Goal: Task Accomplishment & Management: Manage account settings

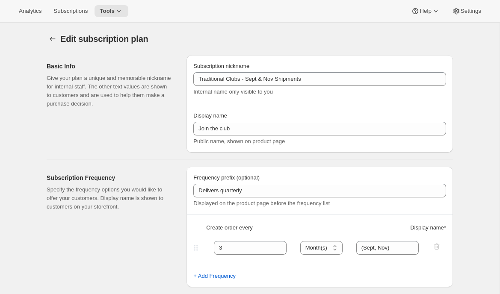
select select "MONTH"
select select "YEARDAY"
select select "9"
select select "10"
select select "11"
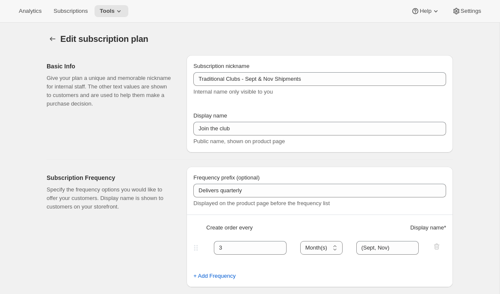
select select "5"
select select "2"
select select "4"
click at [115, 14] on span "Tools" at bounding box center [107, 11] width 15 height 7
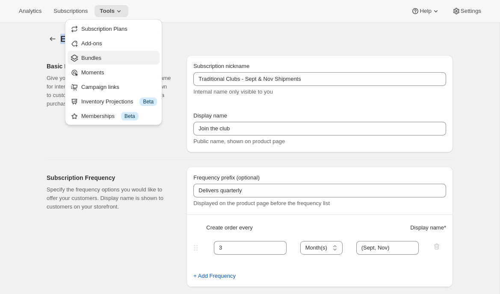
click at [101, 56] on span "Bundles" at bounding box center [91, 58] width 20 height 6
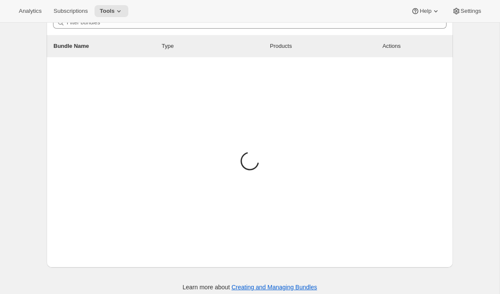
scroll to position [92, 0]
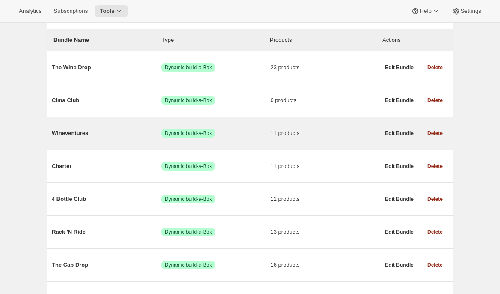
click at [93, 136] on span "Wineventures" at bounding box center [106, 133] width 109 height 9
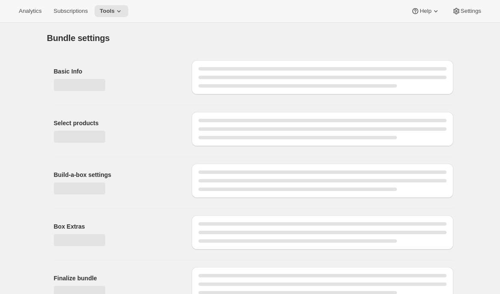
scroll to position [14, 0]
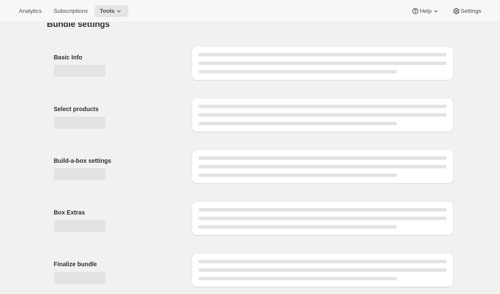
type input "Wineventures"
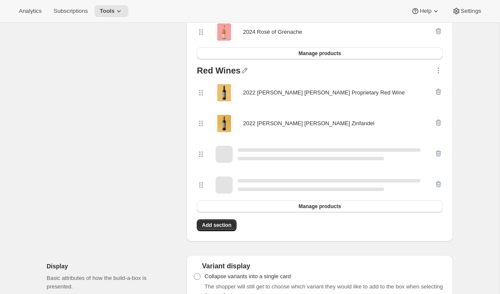
scroll to position [0, 0]
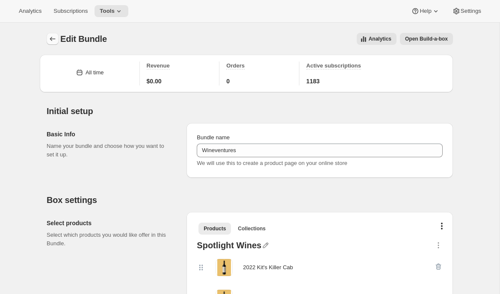
click at [49, 34] on button "Bundles" at bounding box center [53, 39] width 12 height 12
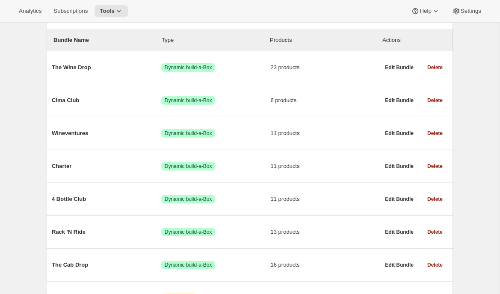
scroll to position [150, 0]
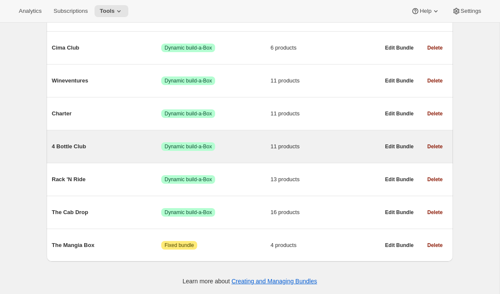
click at [97, 140] on div "4 Bottle Club Success Dynamic build-a-Box 11 products" at bounding box center [216, 147] width 328 height 22
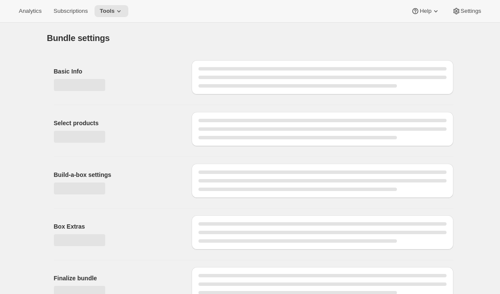
scroll to position [14, 0]
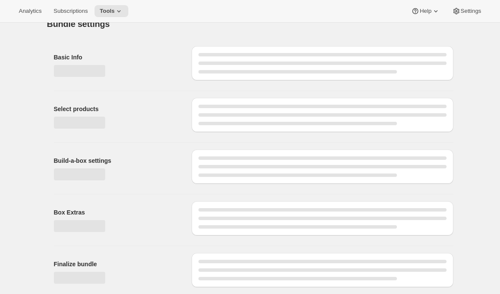
type input "4 Bottle Club"
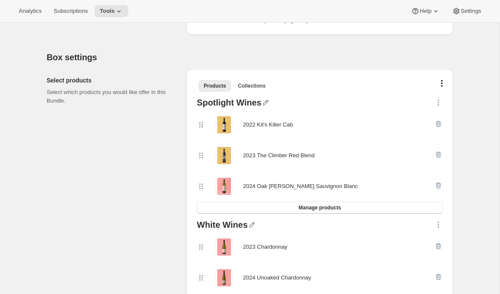
scroll to position [0, 0]
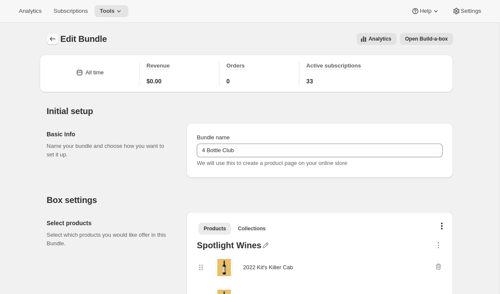
click at [52, 36] on icon "Bundles" at bounding box center [52, 39] width 9 height 9
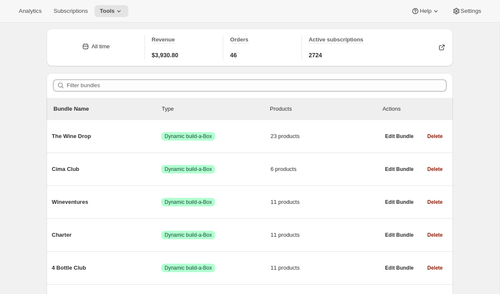
scroll to position [150, 0]
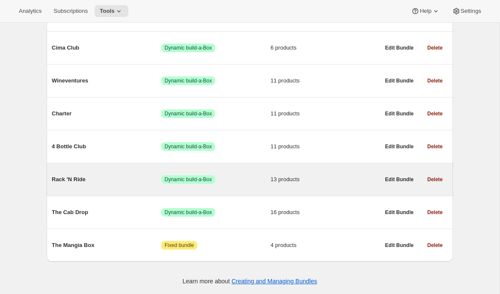
click at [85, 183] on div "Rack 'N Ride Success Dynamic build-a-Box 13 products" at bounding box center [216, 179] width 328 height 22
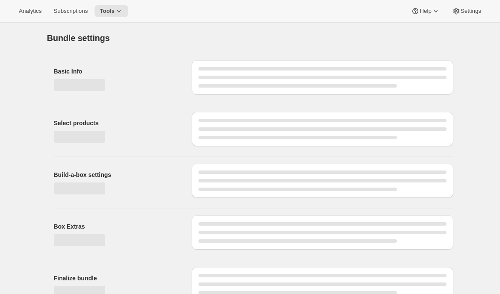
type input "Rack 'N Ride"
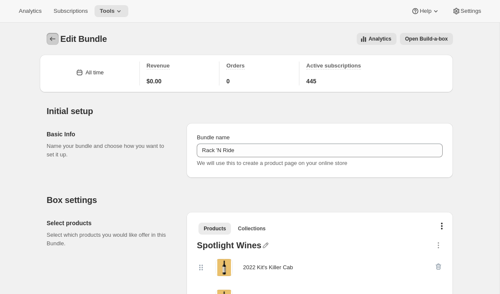
click at [52, 38] on icon "Bundles" at bounding box center [52, 39] width 9 height 9
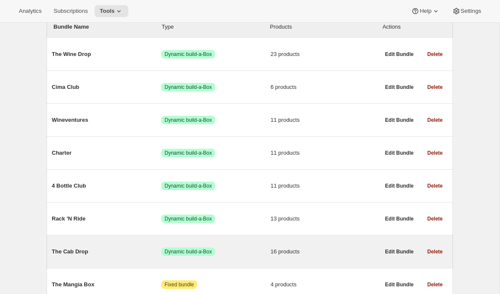
scroll to position [92, 0]
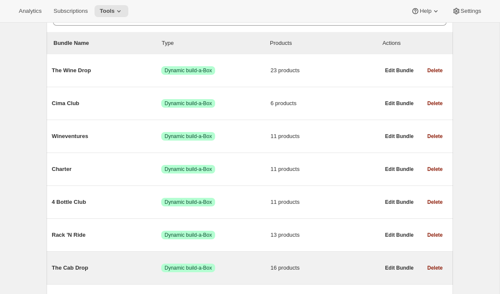
click at [64, 262] on div "The Cab Drop Success Dynamic build-a-Box 16 products" at bounding box center [216, 268] width 328 height 22
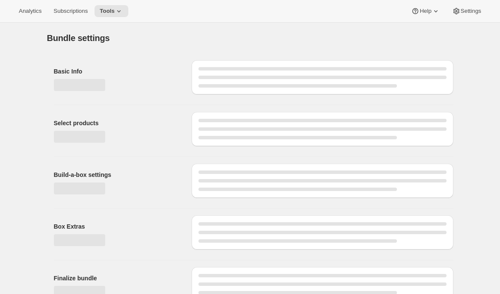
type input "The Cab Drop"
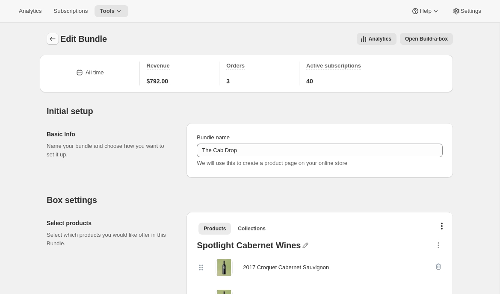
click at [52, 36] on icon "Bundles" at bounding box center [52, 39] width 9 height 9
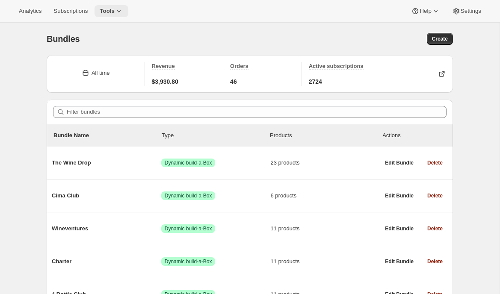
click at [120, 9] on icon at bounding box center [119, 11] width 9 height 9
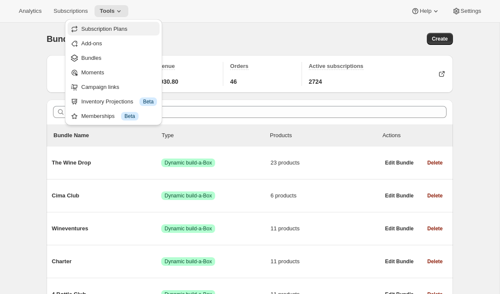
click at [121, 27] on span "Subscription Plans" at bounding box center [104, 29] width 46 height 6
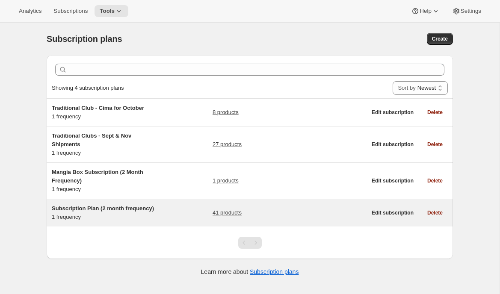
click at [121, 206] on span "Subscription Plan (2 month frequency)" at bounding box center [103, 208] width 102 height 6
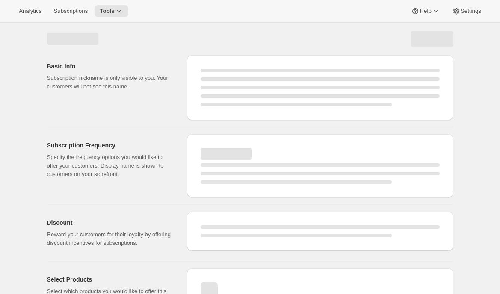
select select "WEEK"
select select "MONTH"
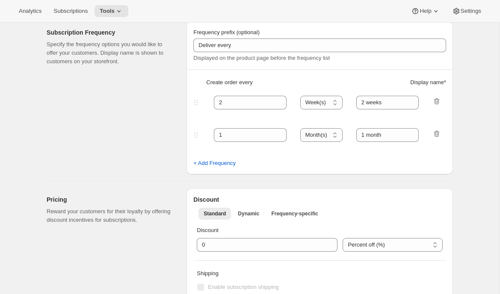
type input "Subscription Plan (2 month frequency)"
type input "Subscribe"
type input "3"
select select "MONTH"
type input "3 months"
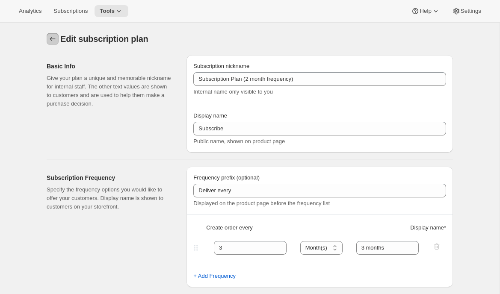
click at [53, 38] on icon "Subscription plans" at bounding box center [52, 39] width 9 height 9
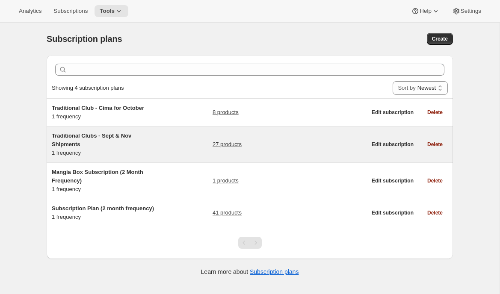
click at [109, 144] on h5 "Traditional Clubs - Sept & Nov Shipments" at bounding box center [105, 140] width 107 height 17
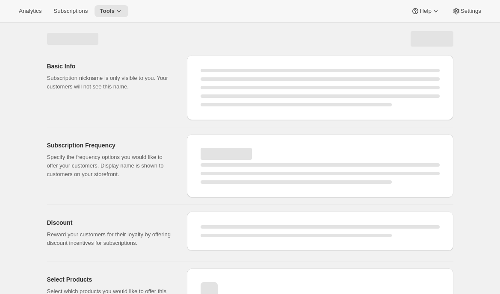
scroll to position [41, 0]
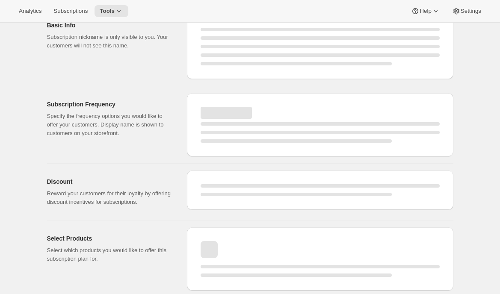
select select "WEEK"
select select "MONTH"
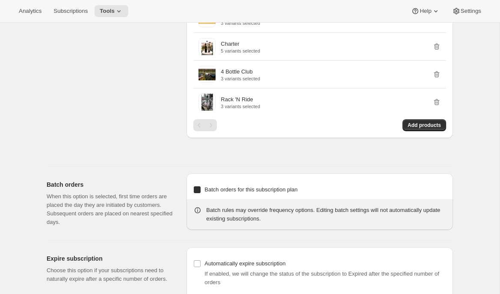
type input "Traditional Clubs - Sept & Nov Shipments"
type input "Join the club"
type input "Delivers quarterly"
type input "3"
select select "MONTH"
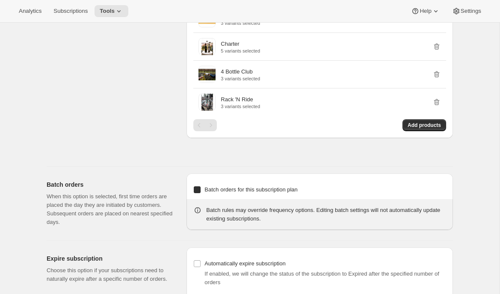
type input "(Sept, Nov)"
checkbox input "true"
select select "YEARDAY"
select select "9"
select select "10"
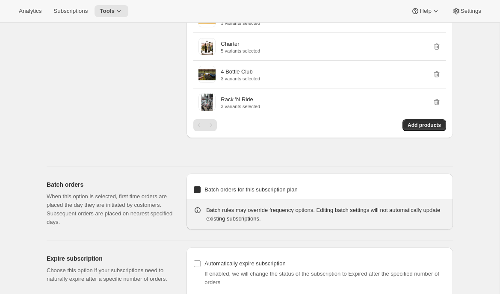
select select "11"
select select "5"
select select "2"
select select "4"
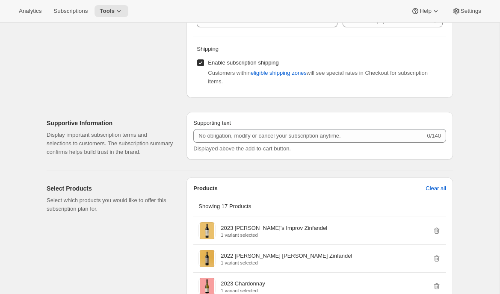
scroll to position [0, 0]
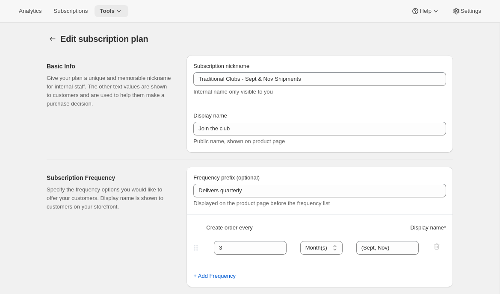
click at [113, 11] on span "Tools" at bounding box center [107, 11] width 15 height 7
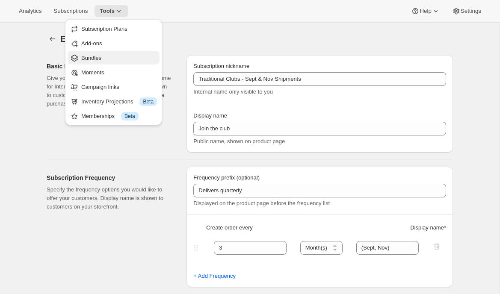
click at [97, 62] on span "Bundles" at bounding box center [119, 58] width 76 height 9
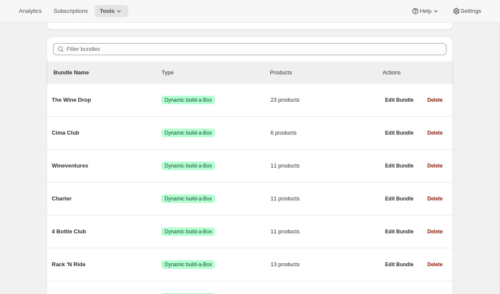
scroll to position [150, 0]
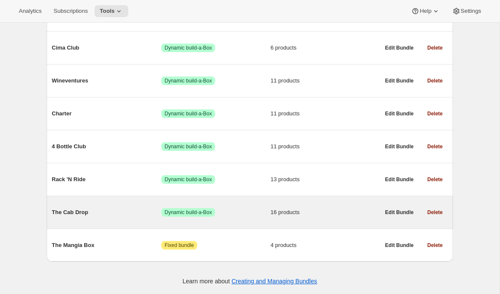
click at [125, 209] on span "The Cab Drop" at bounding box center [106, 212] width 109 height 9
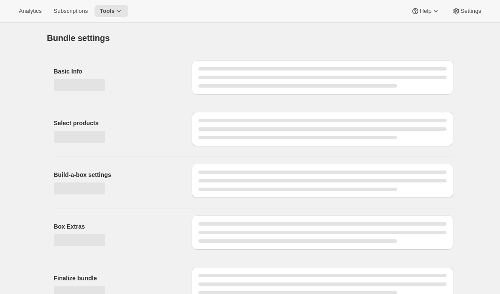
scroll to position [14, 0]
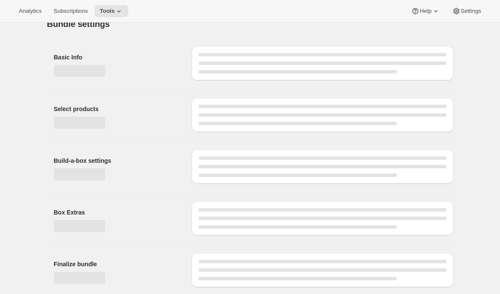
type input "The Cab Drop"
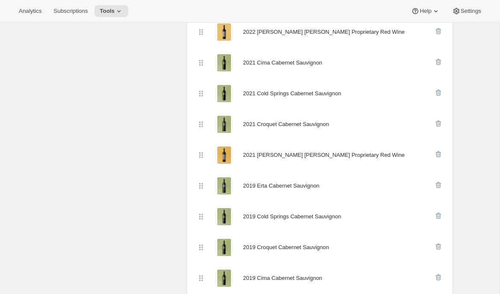
scroll to position [0, 0]
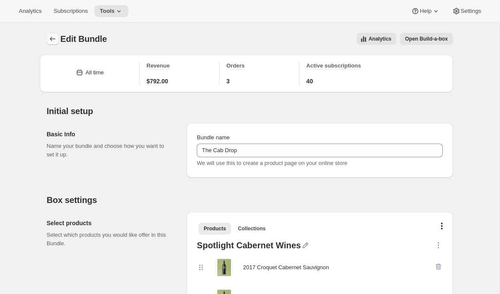
click at [47, 38] on button "Bundles" at bounding box center [53, 39] width 12 height 12
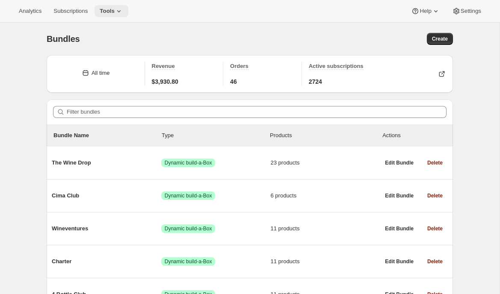
click at [121, 12] on icon at bounding box center [119, 11] width 9 height 9
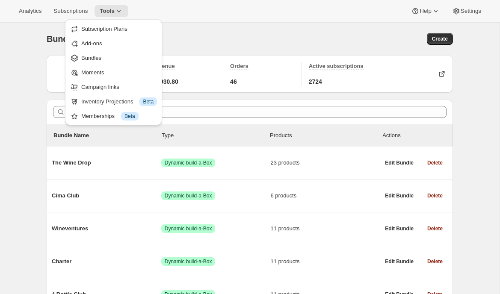
click at [192, 16] on div "Analytics Subscriptions Tools Help Settings" at bounding box center [250, 11] width 500 height 23
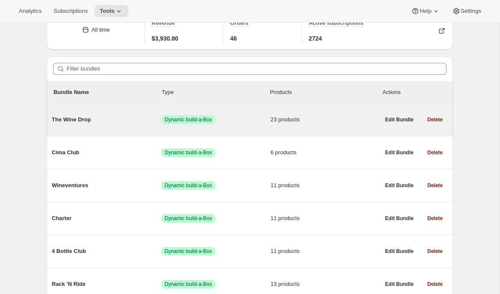
scroll to position [49, 0]
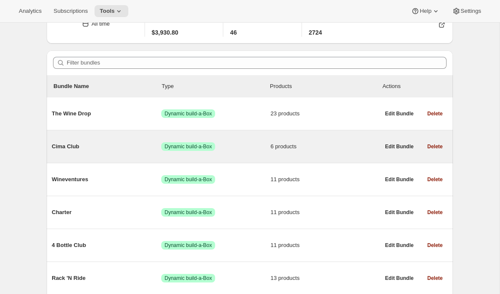
click at [124, 150] on span "Cima Club" at bounding box center [106, 146] width 109 height 9
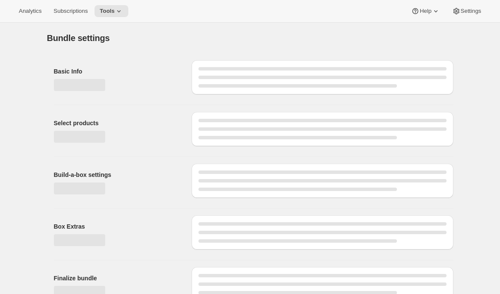
scroll to position [14, 0]
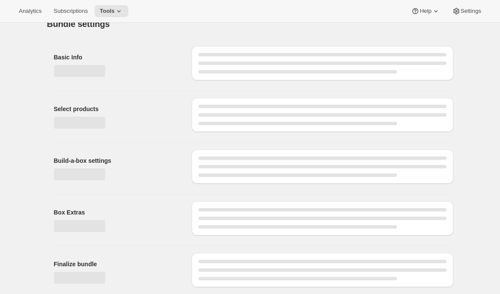
type input "Cima Club"
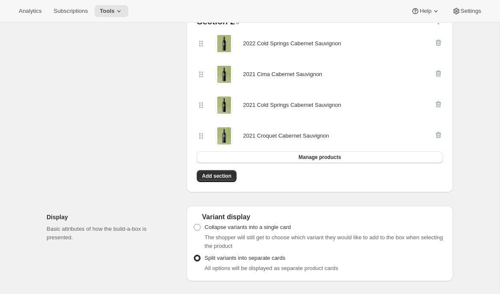
scroll to position [0, 0]
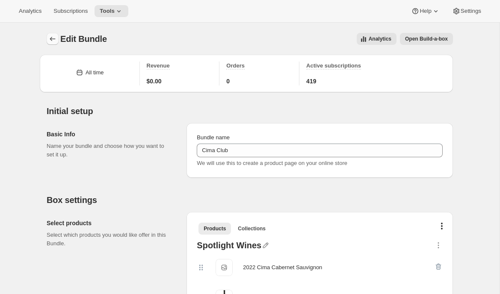
click at [50, 42] on icon "Bundles" at bounding box center [52, 39] width 9 height 9
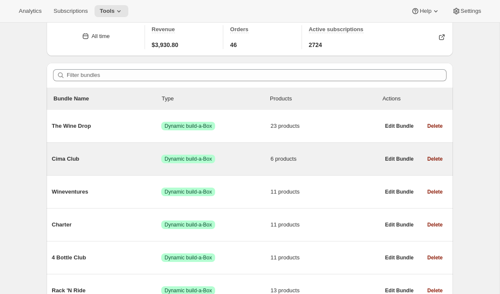
scroll to position [40, 0]
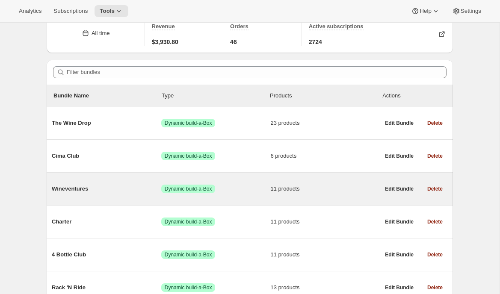
click at [86, 192] on span "Wineventures" at bounding box center [106, 189] width 109 height 9
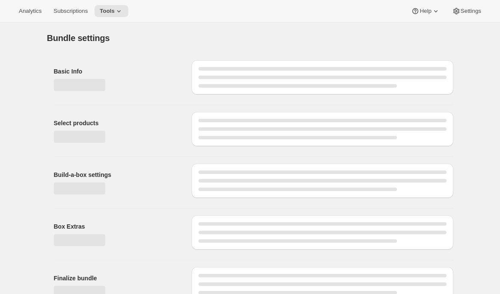
type input "Wineventures"
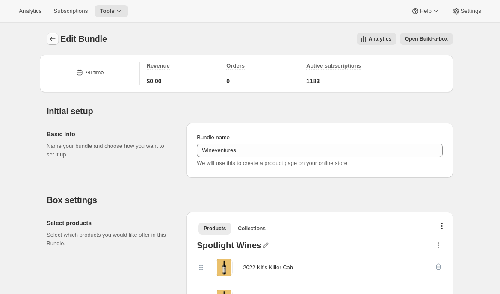
click at [48, 40] on button "Bundles" at bounding box center [53, 39] width 12 height 12
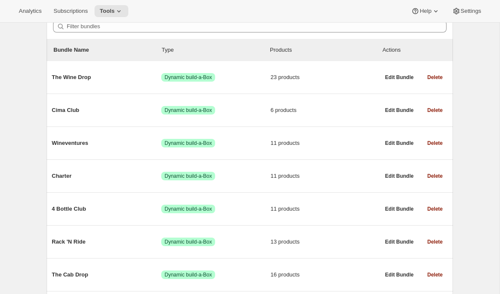
scroll to position [90, 0]
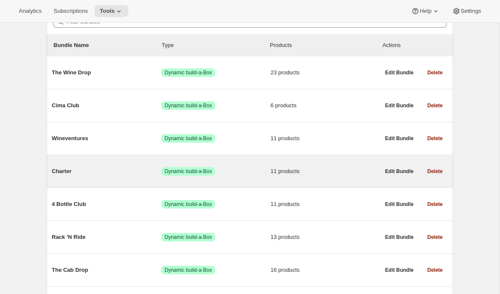
click at [133, 184] on div "Charter Success Dynamic build-a-Box 11 products Edit Bundle Delete" at bounding box center [250, 171] width 406 height 32
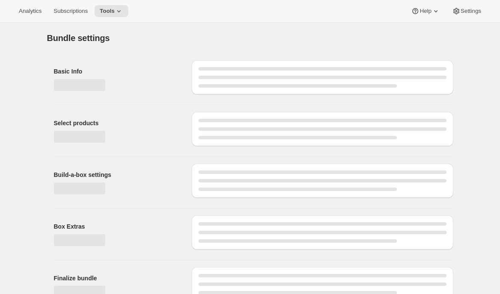
scroll to position [14, 0]
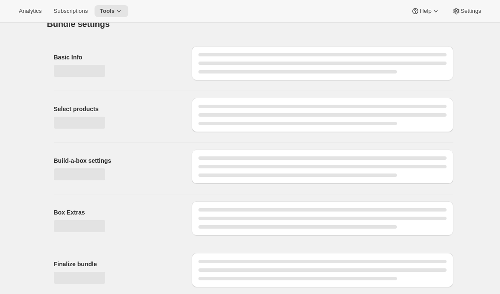
type input "Charter"
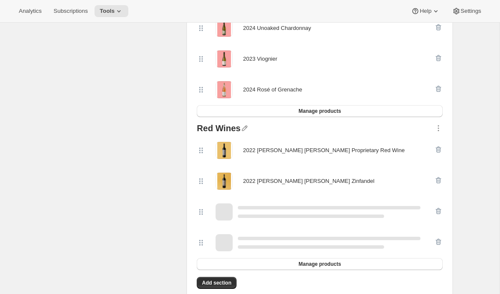
scroll to position [0, 0]
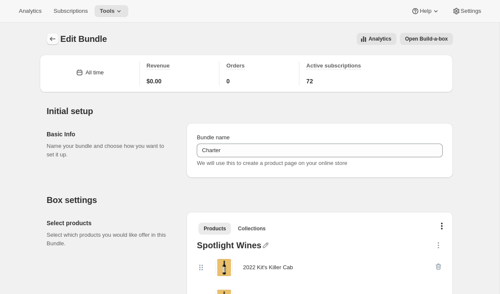
click at [50, 39] on icon "Bundles" at bounding box center [52, 39] width 9 height 9
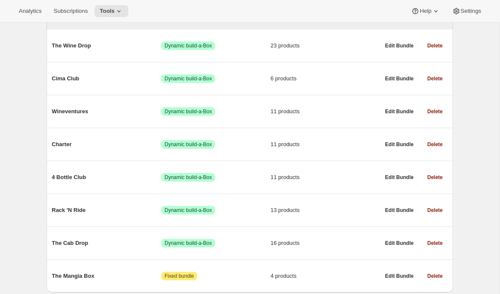
scroll to position [135, 0]
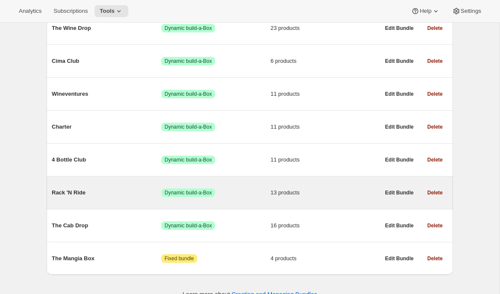
click at [102, 184] on div "Rack 'N Ride Success Dynamic build-a-Box 13 products" at bounding box center [216, 193] width 328 height 22
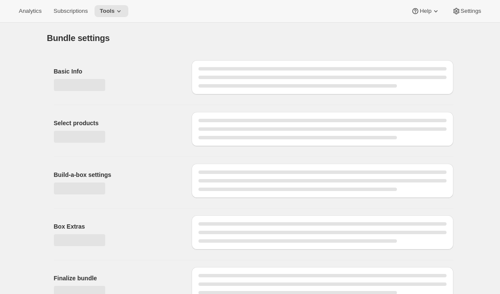
type input "Rack 'N Ride"
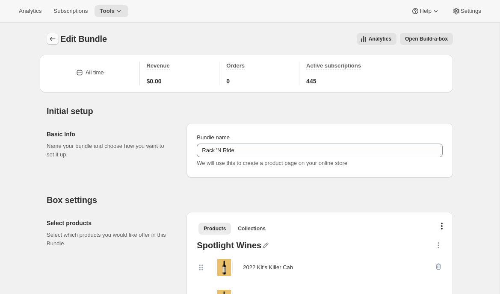
click at [50, 36] on icon "Bundles" at bounding box center [52, 39] width 9 height 9
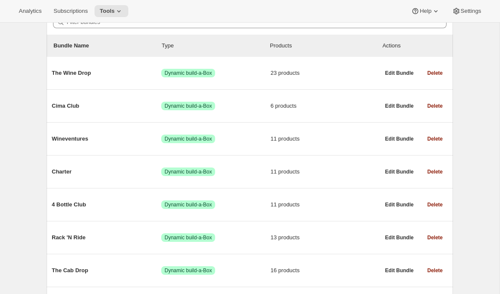
scroll to position [123, 0]
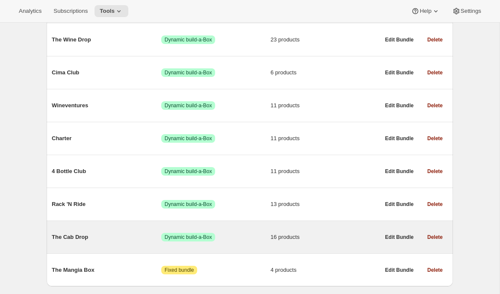
click at [79, 238] on span "The Cab Drop" at bounding box center [106, 237] width 109 height 9
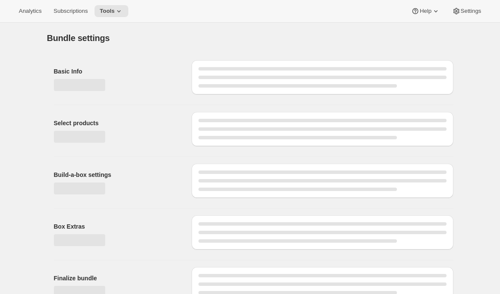
type input "The Cab Drop"
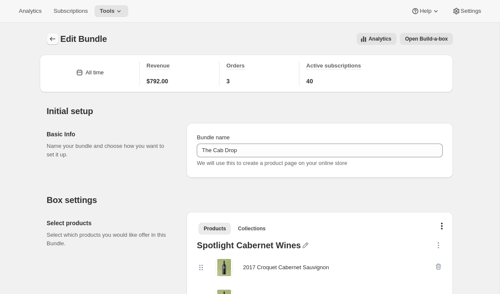
click at [52, 35] on icon "Bundles" at bounding box center [52, 39] width 9 height 9
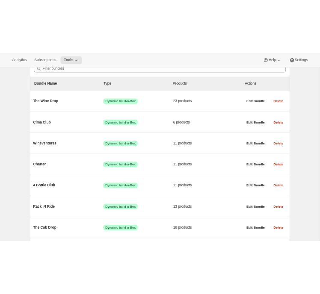
scroll to position [77, 0]
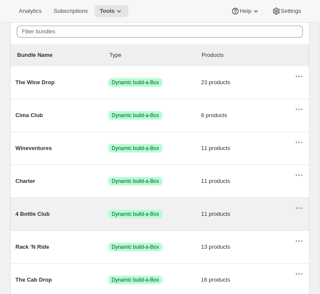
click at [55, 217] on span "4 Bottle Club" at bounding box center [61, 214] width 93 height 9
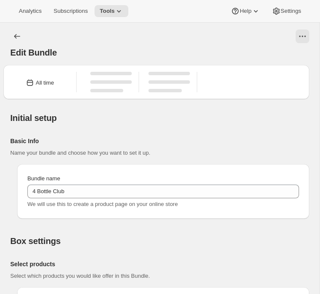
type input "4 Bottle Club"
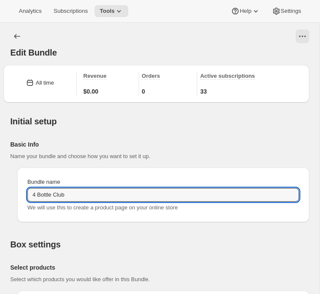
drag, startPoint x: 79, startPoint y: 189, endPoint x: 20, endPoint y: 183, distance: 59.7
click at [20, 183] on div "Bundle name 4 Bottle Club We will use this to create a product page on your onl…" at bounding box center [163, 195] width 292 height 55
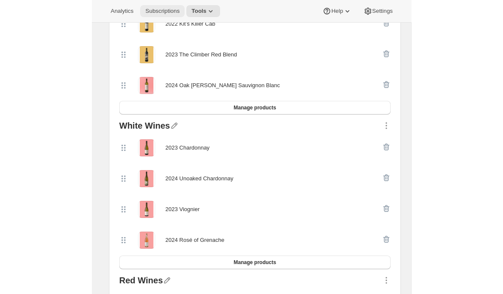
scroll to position [282, 0]
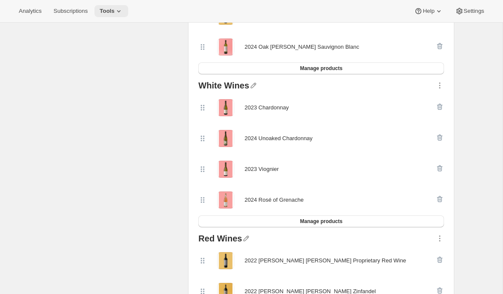
click at [123, 11] on icon at bounding box center [119, 11] width 9 height 9
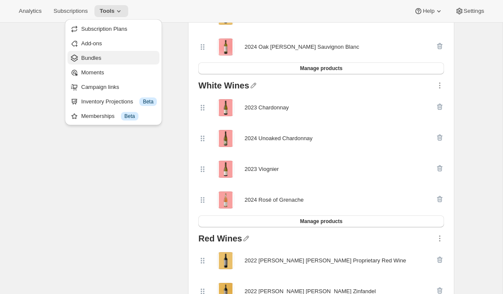
click at [115, 61] on span "Bundles" at bounding box center [119, 58] width 76 height 9
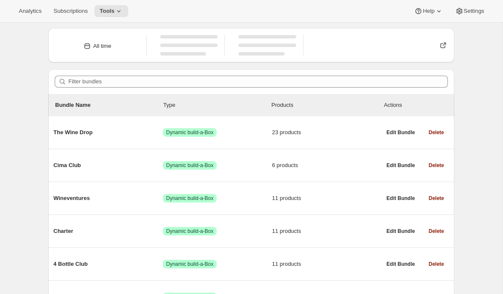
scroll to position [30, 0]
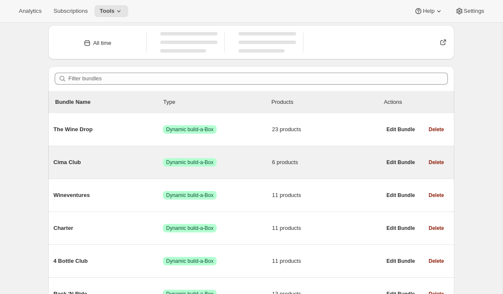
click at [137, 156] on div "Cima Club Success Dynamic build-a-Box 6 products" at bounding box center [217, 162] width 328 height 22
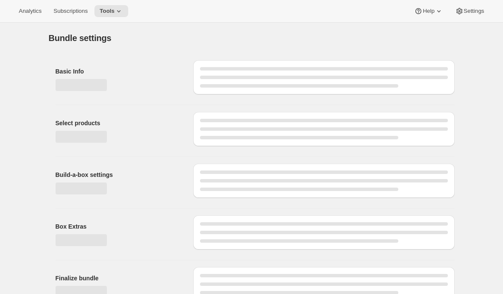
type input "Cima Club"
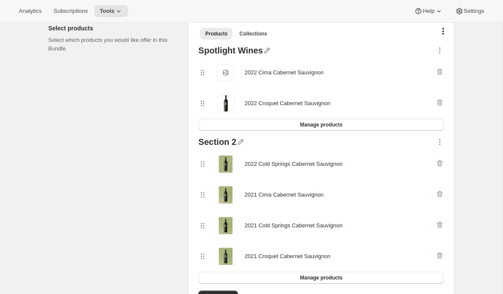
scroll to position [254, 0]
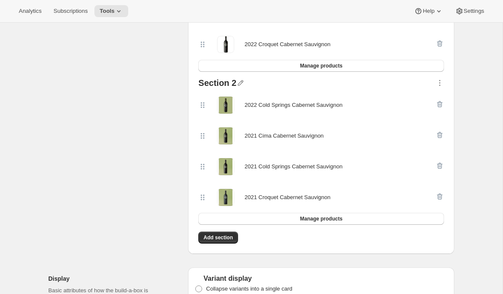
click at [139, 195] on div "Select products Select which products you would like offer in this Bundle." at bounding box center [114, 106] width 133 height 296
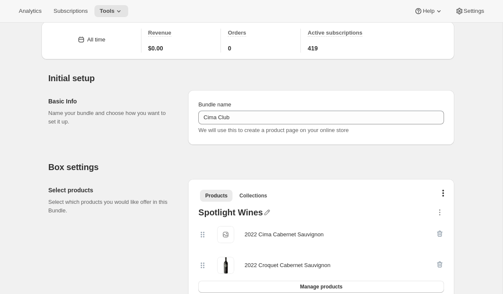
scroll to position [0, 0]
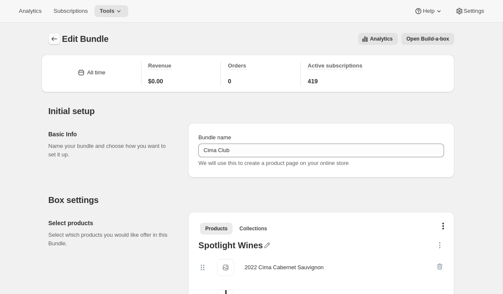
click at [54, 40] on icon "Bundles" at bounding box center [54, 39] width 9 height 9
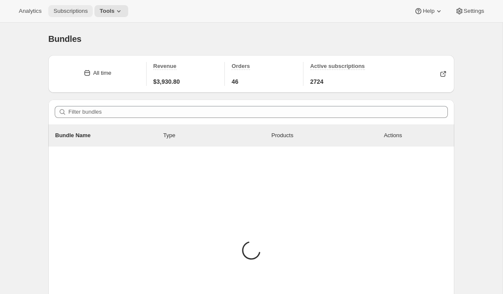
click at [65, 6] on button "Subscriptions" at bounding box center [70, 11] width 44 height 12
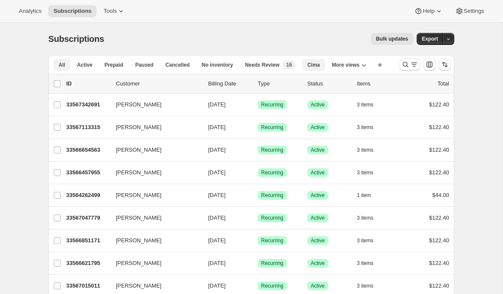
click at [320, 68] on span "Cima" at bounding box center [313, 65] width 12 height 7
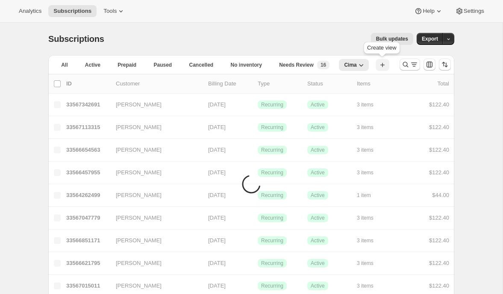
click at [380, 66] on icon "button" at bounding box center [382, 65] width 9 height 9
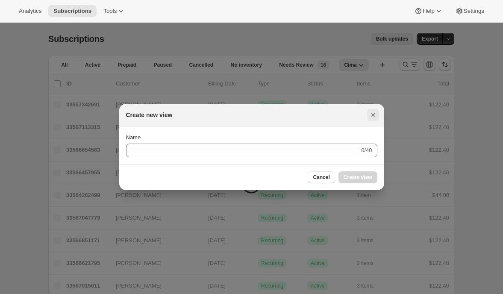
click at [371, 115] on icon "Close" at bounding box center [373, 115] width 9 height 9
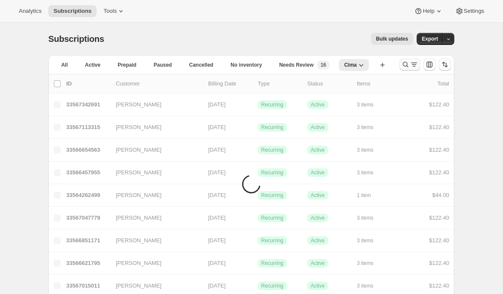
click at [405, 67] on icon "Search and filter results" at bounding box center [405, 64] width 9 height 9
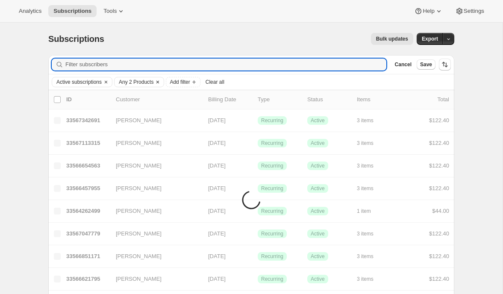
click at [159, 82] on icon "Clear" at bounding box center [157, 82] width 3 height 3
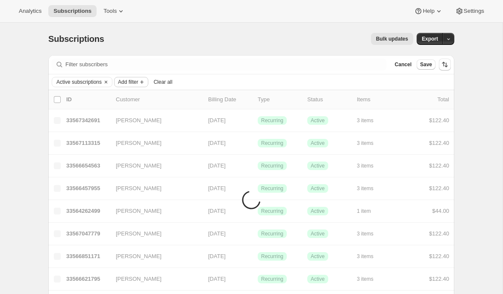
click at [145, 83] on icon "Add filter" at bounding box center [142, 82] width 7 height 7
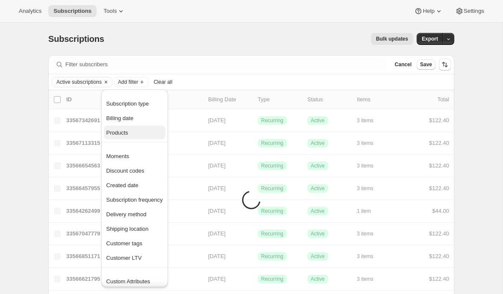
click at [132, 133] on span "Products" at bounding box center [134, 133] width 56 height 9
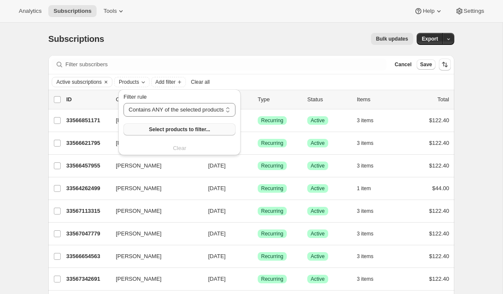
click at [151, 130] on span "Select products to filter..." at bounding box center [179, 129] width 61 height 7
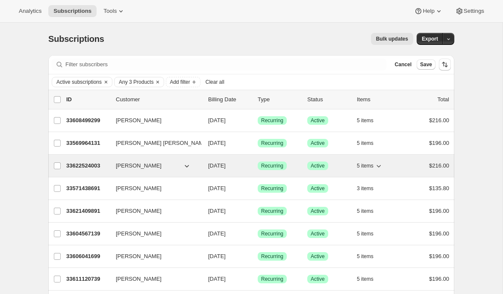
click at [79, 165] on p "33622524003" at bounding box center [87, 166] width 43 height 9
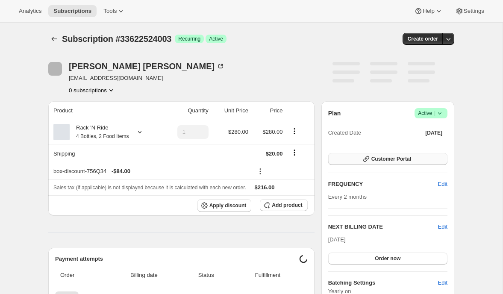
click at [377, 160] on span "Customer Portal" at bounding box center [391, 159] width 40 height 7
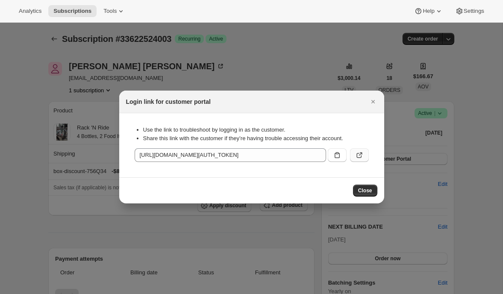
click at [363, 154] on icon ":r272:" at bounding box center [359, 155] width 9 height 9
click at [371, 99] on icon "Close" at bounding box center [373, 101] width 9 height 9
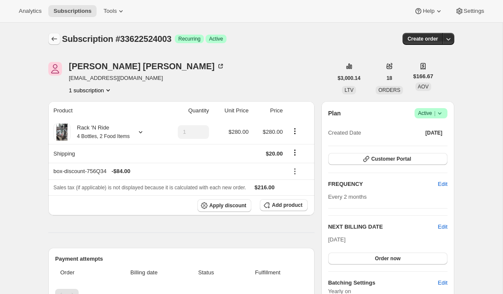
click at [52, 37] on icon "Subscriptions" at bounding box center [54, 39] width 9 height 9
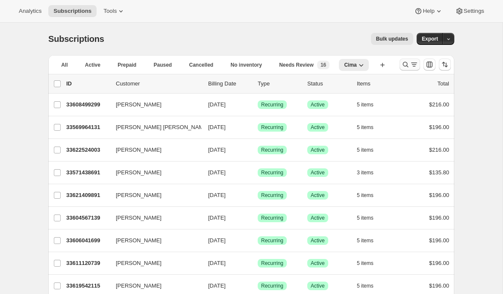
click at [406, 65] on icon "Search and filter results" at bounding box center [405, 64] width 9 height 9
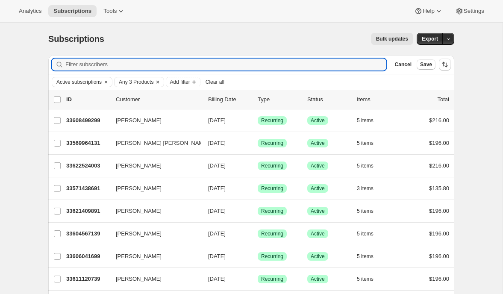
click at [147, 86] on button "Any 3 Products" at bounding box center [134, 81] width 39 height 9
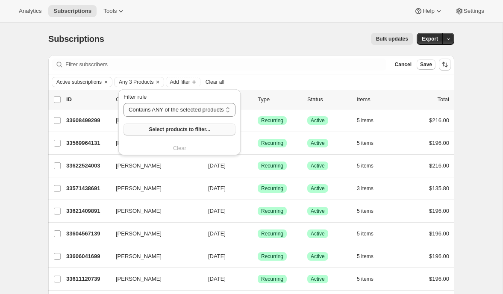
click at [152, 128] on span "Select products to filter..." at bounding box center [179, 129] width 61 height 7
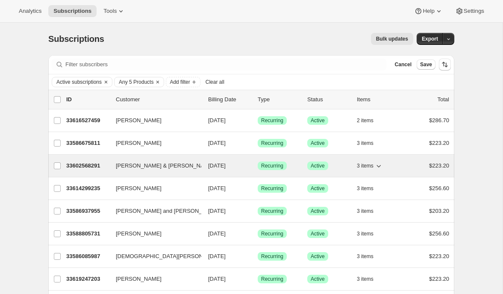
click at [83, 164] on p "33602568291" at bounding box center [87, 166] width 43 height 9
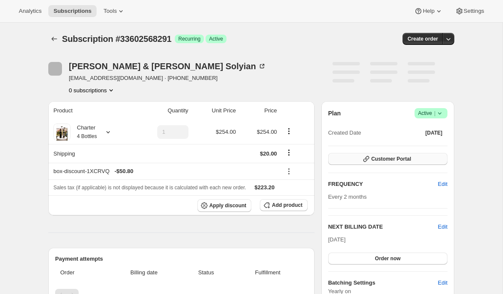
click at [356, 161] on button "Customer Portal" at bounding box center [387, 159] width 119 height 12
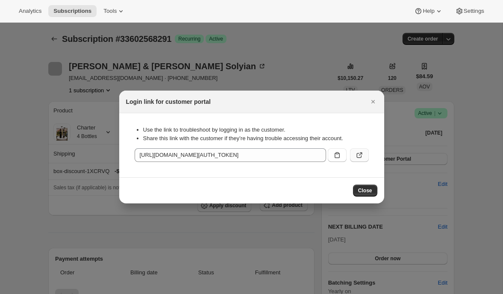
click at [363, 153] on icon ":r2lg:" at bounding box center [359, 155] width 9 height 9
click at [374, 98] on icon "Close" at bounding box center [373, 101] width 9 height 9
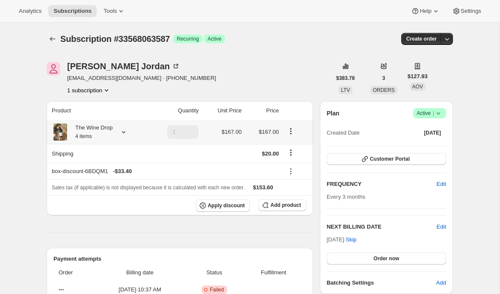
scroll to position [74, 0]
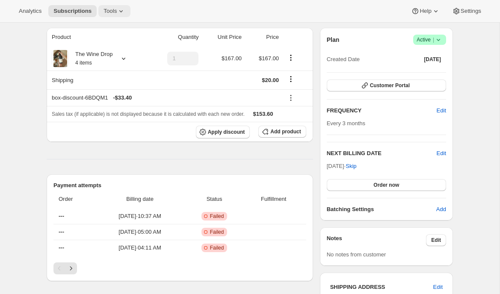
click at [113, 9] on span "Tools" at bounding box center [109, 11] width 13 height 7
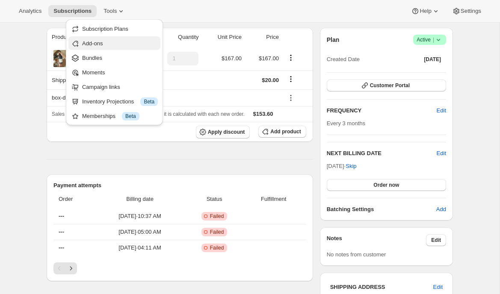
click at [109, 43] on span "Add-ons" at bounding box center [120, 43] width 76 height 9
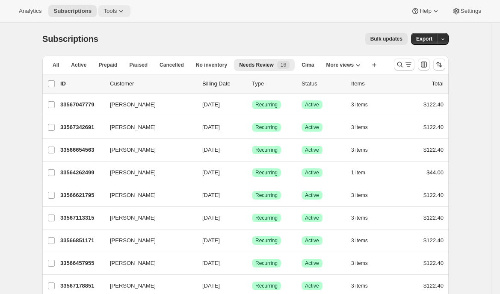
click at [106, 9] on span "Tools" at bounding box center [109, 11] width 13 height 7
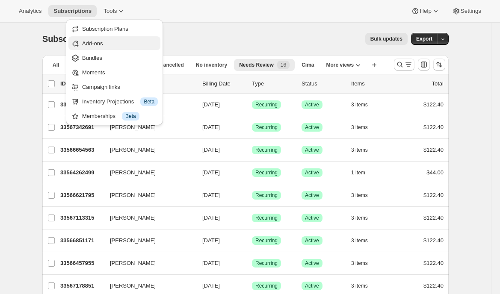
click at [111, 46] on span "Add-ons" at bounding box center [120, 43] width 76 height 9
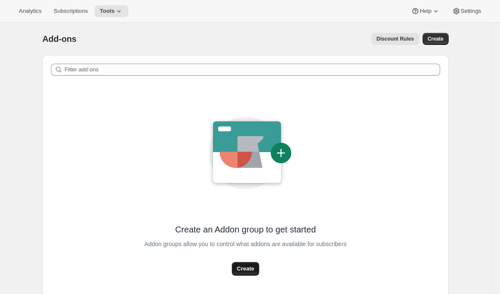
click at [238, 267] on span "Create" at bounding box center [245, 269] width 17 height 9
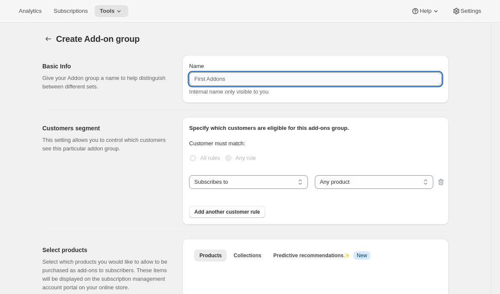
click at [230, 78] on input "Name" at bounding box center [315, 79] width 253 height 14
type input "Spotlight Wines"
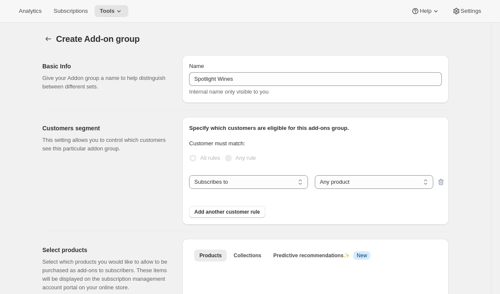
click at [134, 180] on div "Customers segment This setting allows you to control which customers see this p…" at bounding box center [108, 171] width 133 height 108
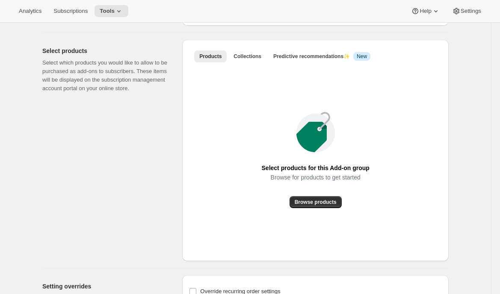
scroll to position [200, 0]
click at [303, 200] on span "Browse products" at bounding box center [316, 201] width 42 height 7
click at [245, 55] on span "Collections" at bounding box center [247, 56] width 28 height 7
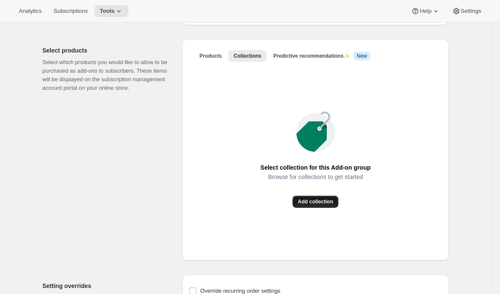
click at [314, 200] on span "Add collection" at bounding box center [315, 201] width 35 height 7
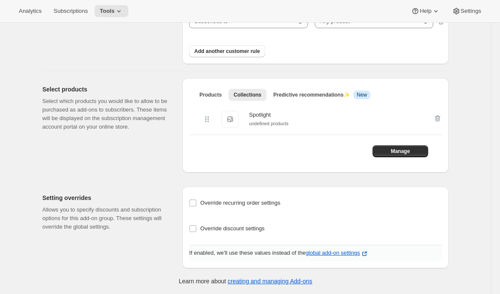
scroll to position [161, 0]
click at [264, 203] on span "Override recurring order settings" at bounding box center [240, 203] width 80 height 6
click at [196, 203] on input "Override recurring order settings" at bounding box center [192, 203] width 7 height 7
checkbox input "true"
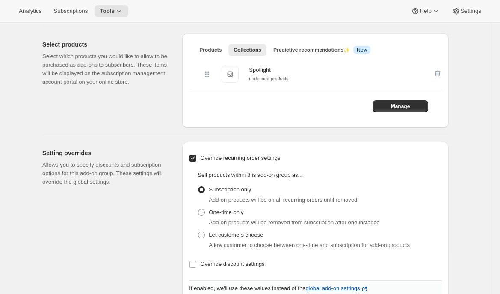
scroll to position [210, 0]
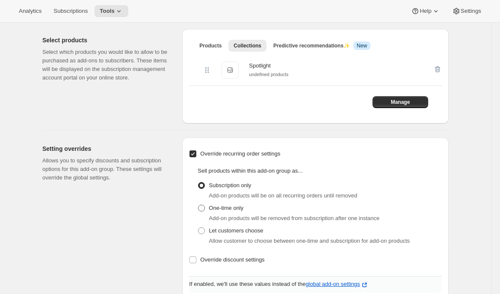
click at [236, 209] on span "One-time only" at bounding box center [226, 208] width 35 height 6
click at [198, 205] on input "One-time only" at bounding box center [198, 205] width 0 height 0
radio input "true"
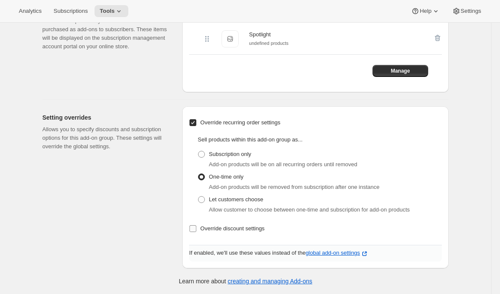
click at [227, 226] on span "Override discount settings" at bounding box center [232, 228] width 64 height 6
click at [196, 226] on input "Override discount settings" at bounding box center [192, 228] width 7 height 7
checkbox input "true"
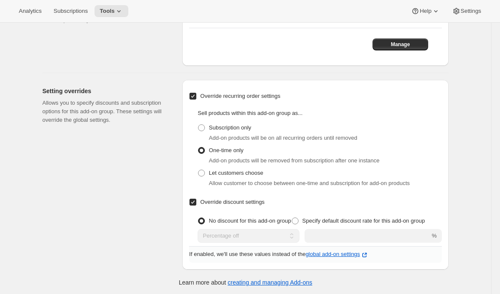
scroll to position [269, 0]
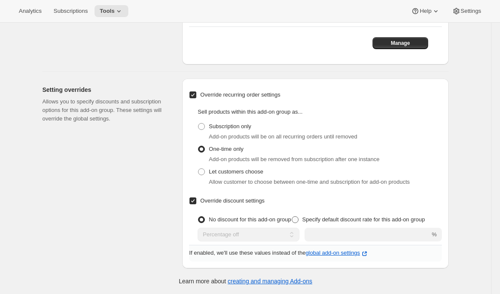
click at [325, 219] on span "Specify default discount rate for this add-on group" at bounding box center [363, 219] width 123 height 6
click at [292, 217] on input "Specify default discount rate for this add-on group" at bounding box center [292, 216] width 0 height 0
radio input "true"
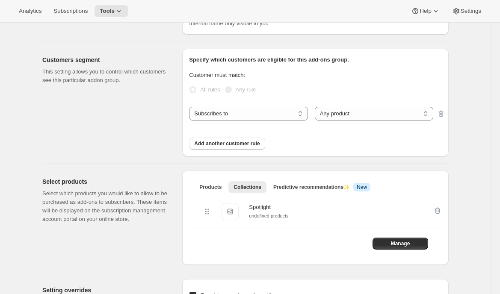
scroll to position [0, 0]
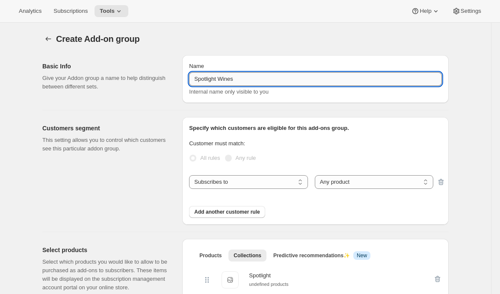
click at [239, 77] on input "Spotlight Wines" at bounding box center [315, 79] width 253 height 14
type input "Spotlight Wines - Cima, Wineventures, Charter, Cab (3) - 20%"
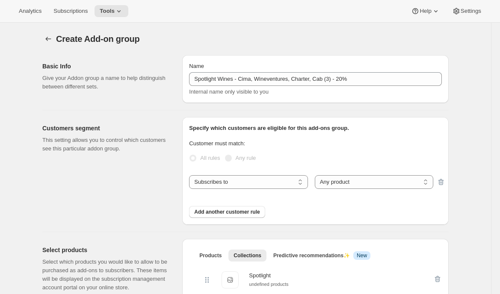
click at [156, 203] on div "Customers segment This setting allows you to control which customers see this p…" at bounding box center [108, 171] width 133 height 108
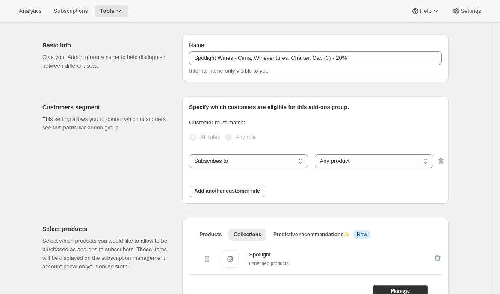
scroll to position [23, 0]
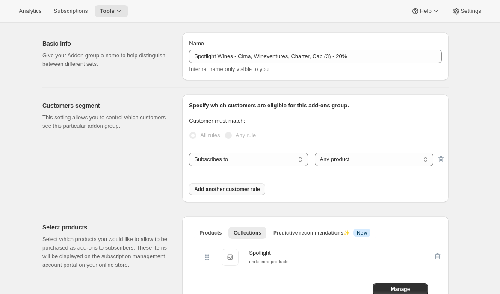
click at [211, 191] on span "Add another customer rule" at bounding box center [226, 189] width 65 height 7
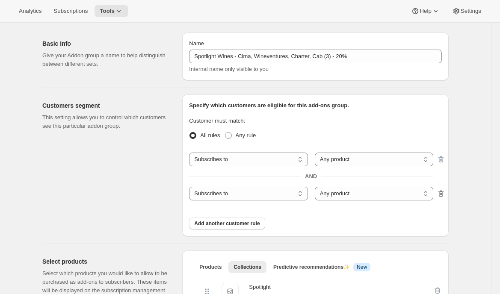
click at [443, 191] on icon "button" at bounding box center [440, 193] width 9 height 9
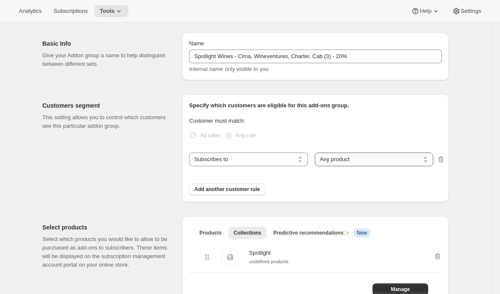
click at [397, 162] on select "Any product Specific products Specific product variants" at bounding box center [374, 160] width 118 height 14
click at [315, 153] on select "Any product Specific products Specific product variants" at bounding box center [374, 160] width 118 height 14
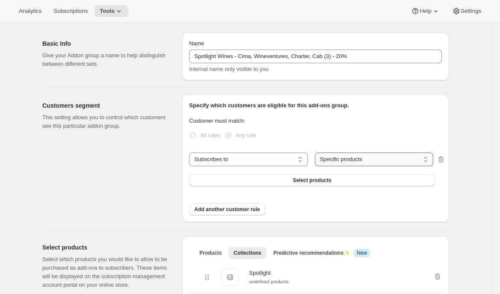
click at [420, 160] on select "Any product Specific products Specific product variants" at bounding box center [374, 160] width 118 height 14
select select "selectedVariants"
click at [315, 153] on select "Any product Specific products Specific product variants" at bounding box center [374, 160] width 118 height 14
click at [351, 180] on button "Select product variants" at bounding box center [312, 180] width 246 height 12
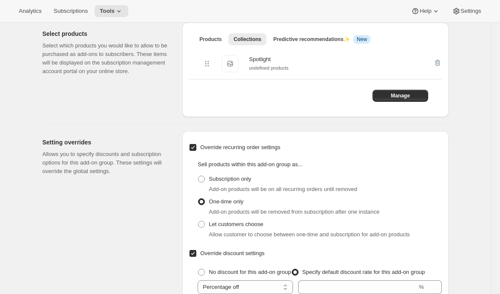
scroll to position [573, 0]
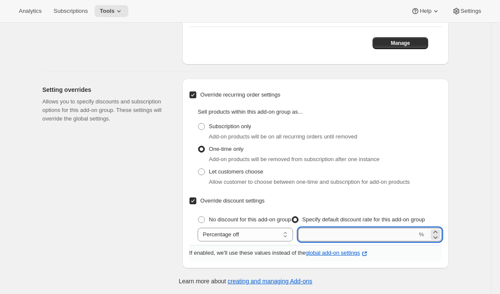
click at [324, 233] on input "integer" at bounding box center [357, 235] width 119 height 14
type input "20"
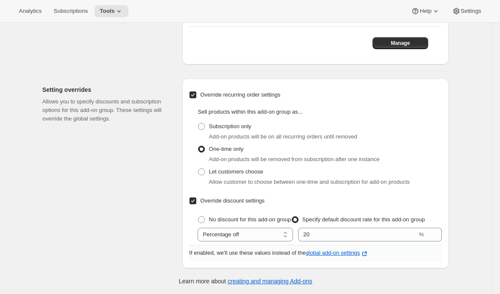
scroll to position [0, 0]
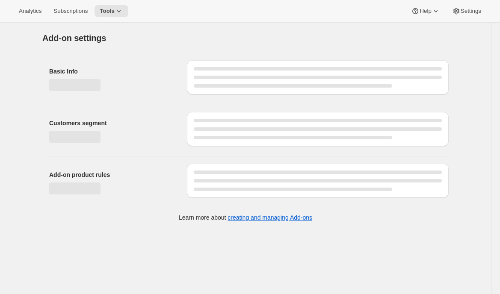
select select "selectedVariants"
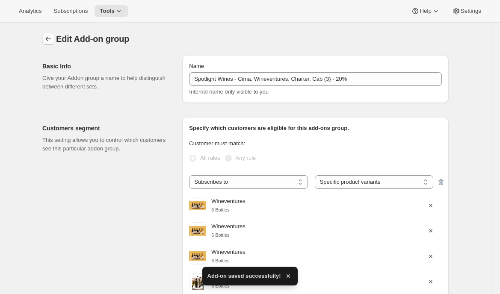
click at [47, 38] on icon "Addon groups" at bounding box center [49, 39] width 6 height 4
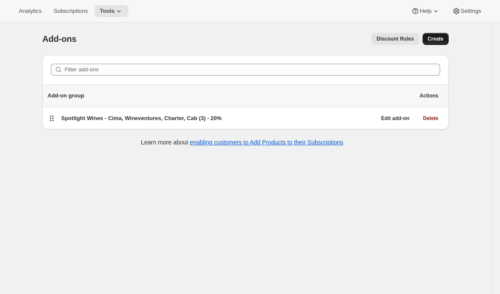
click at [441, 37] on span "Create" at bounding box center [435, 38] width 16 height 7
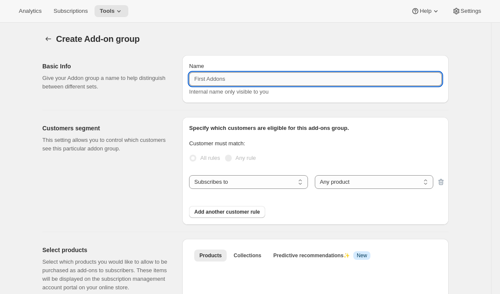
click at [265, 85] on input "Name" at bounding box center [315, 79] width 253 height 14
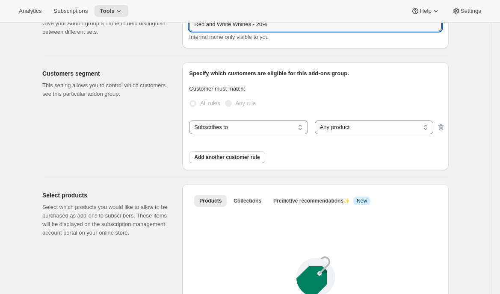
scroll to position [63, 0]
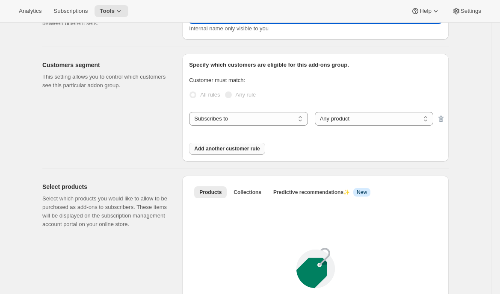
type input "Red and White Whines - 20%"
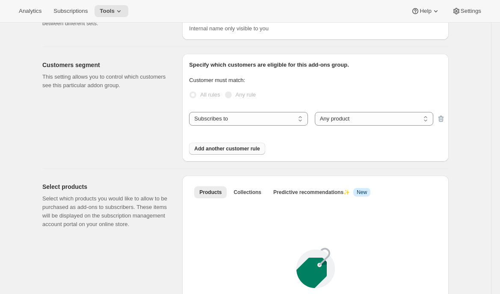
click at [248, 152] on button "Add another customer rule" at bounding box center [227, 149] width 76 height 12
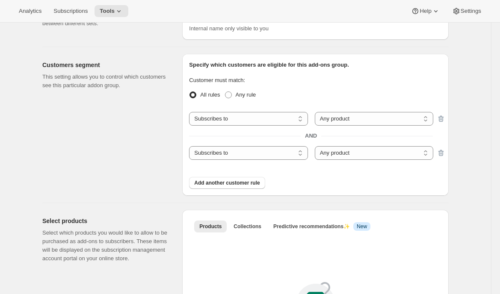
click at [445, 154] on div "Specify which customers are eligible for this add-ons group. Customer must matc…" at bounding box center [315, 125] width 266 height 142
click at [439, 154] on icon "button" at bounding box center [441, 153] width 6 height 6
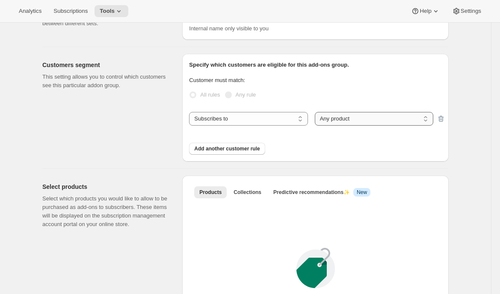
click at [405, 125] on select "Any product Specific products Specific product variants" at bounding box center [374, 119] width 118 height 14
select select "selectedVariants"
click at [315, 112] on select "Any product Specific products Specific product variants" at bounding box center [374, 119] width 118 height 14
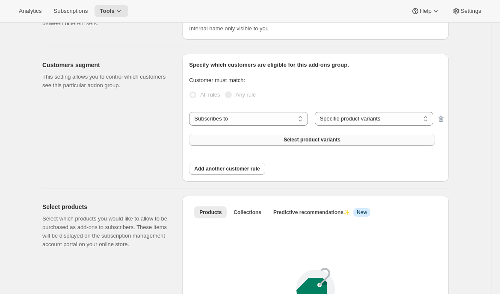
click at [271, 135] on button "Select product variants" at bounding box center [312, 140] width 246 height 12
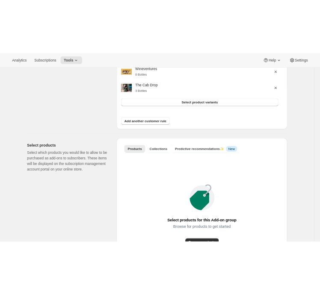
scroll to position [476, 0]
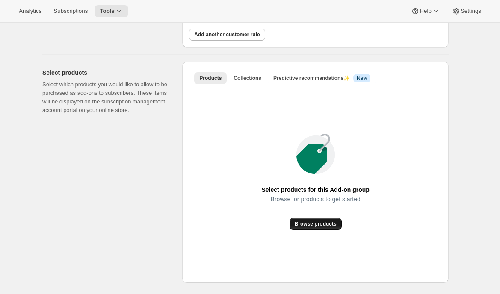
click at [312, 227] on span "Browse products" at bounding box center [316, 224] width 42 height 7
click at [245, 84] on button "Collections" at bounding box center [247, 78] width 38 height 12
click at [301, 227] on span "Add collection" at bounding box center [315, 224] width 35 height 7
click at [213, 82] on span "Products" at bounding box center [210, 78] width 22 height 7
click at [324, 227] on span "Browse products" at bounding box center [316, 224] width 42 height 7
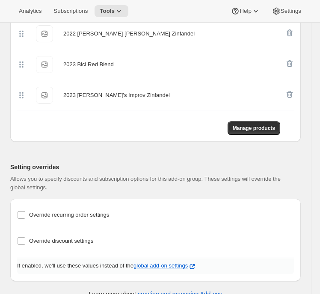
scroll to position [840, 0]
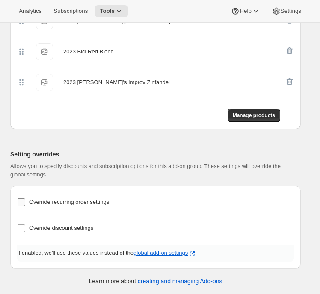
click at [103, 202] on span "Override recurring order settings" at bounding box center [69, 202] width 80 height 6
click at [25, 202] on input "Override recurring order settings" at bounding box center [22, 202] width 8 height 8
checkbox input "true"
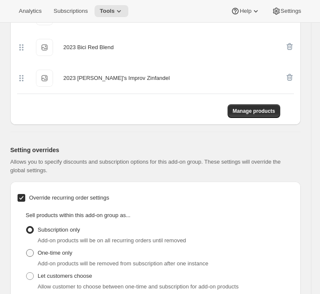
click at [45, 256] on span "One-time only" at bounding box center [55, 253] width 35 height 6
click at [27, 250] on input "One-time only" at bounding box center [26, 249] width 0 height 0
radio input "true"
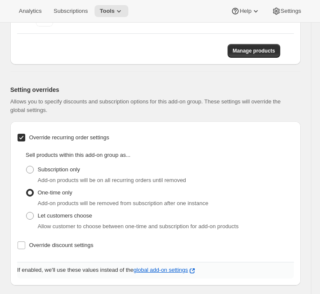
scroll to position [921, 0]
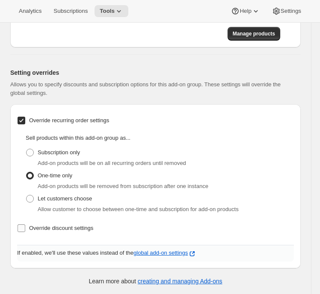
click at [43, 229] on span "Override discount settings" at bounding box center [61, 228] width 64 height 6
click at [25, 229] on input "Override discount settings" at bounding box center [22, 228] width 8 height 8
checkbox input "true"
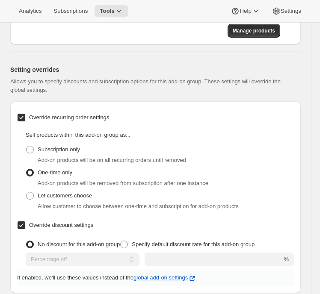
scroll to position [949, 0]
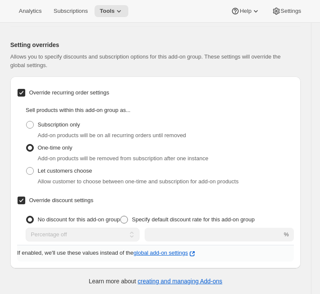
click at [151, 221] on span "Specify default discount rate for this add-on group" at bounding box center [193, 219] width 123 height 6
click at [121, 216] on input "Specify default discount rate for this add-on group" at bounding box center [120, 216] width 0 height 0
radio input "true"
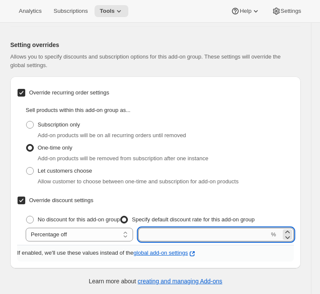
click at [171, 235] on input "integer" at bounding box center [203, 235] width 131 height 14
type input "20"
click at [4, 182] on div "Setting overrides Allows you to specify discounts and subscription options for …" at bounding box center [151, 148] width 297 height 242
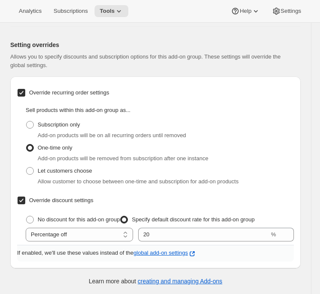
scroll to position [30, 0]
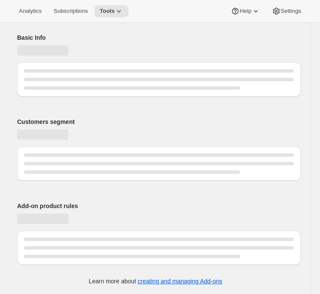
select select "selectedVariants"
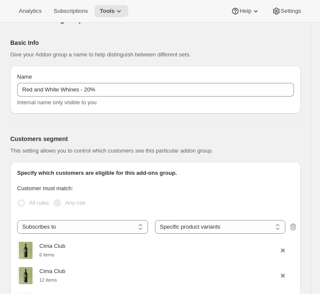
scroll to position [0, 0]
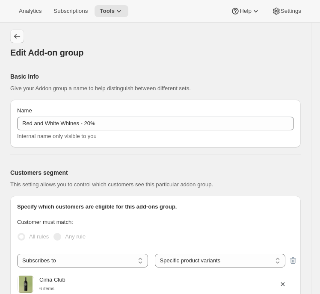
click at [18, 35] on icon "Addon groups" at bounding box center [17, 36] width 9 height 9
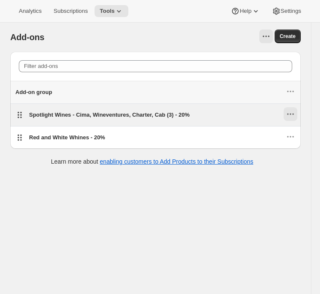
click at [290, 117] on icon "Actions for Spotlight Wines - Cima, Wineventures, Charter, Cab (3) - 20%" at bounding box center [290, 114] width 9 height 9
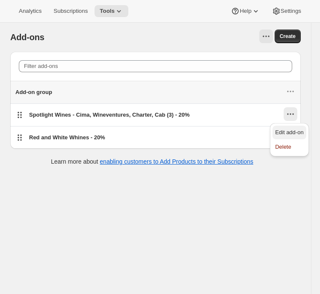
click at [274, 129] on button "Edit add-on" at bounding box center [289, 133] width 34 height 14
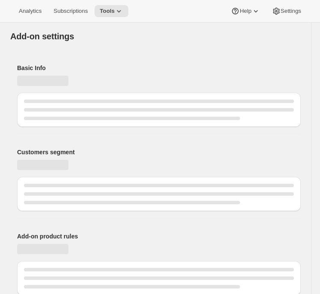
select select "selectedVariants"
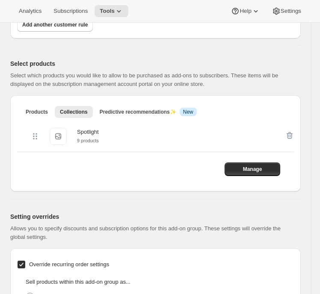
scroll to position [559, 0]
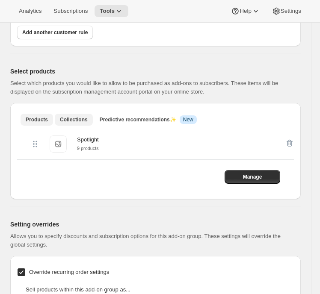
click at [38, 122] on span "Products" at bounding box center [37, 119] width 22 height 7
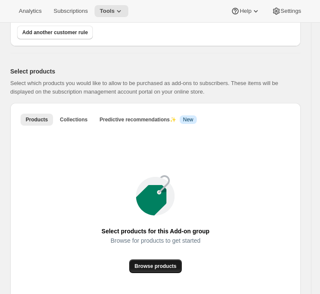
click at [157, 270] on span "Browse products" at bounding box center [155, 266] width 42 height 7
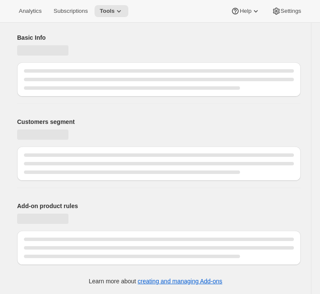
select select "selectedVariants"
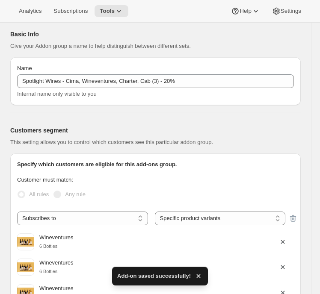
scroll to position [0, 0]
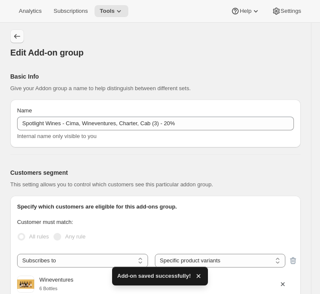
click at [14, 35] on icon "Addon groups" at bounding box center [17, 36] width 9 height 9
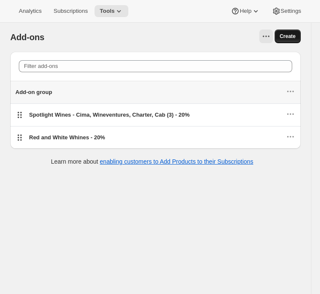
click at [283, 38] on span "Create" at bounding box center [288, 36] width 16 height 7
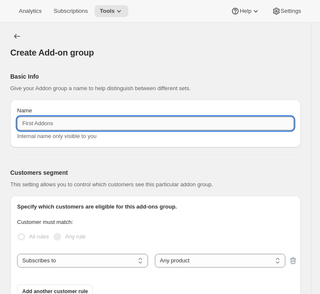
click at [63, 121] on input "Name" at bounding box center [155, 124] width 277 height 14
type input "Spotlight wines - 30% off (Rack N' Ride)"
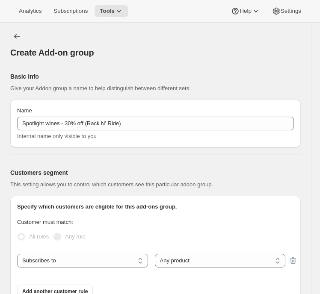
click at [35, 161] on div "Customers segment This setting allows you to control which customers see this p…" at bounding box center [151, 230] width 297 height 150
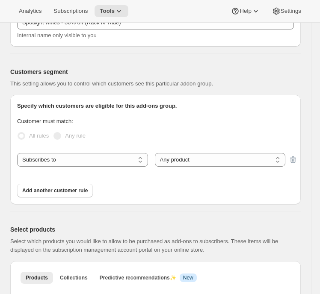
scroll to position [98, 0]
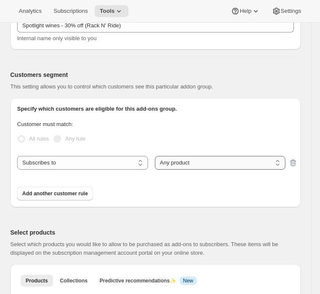
click at [171, 162] on select "Any product Specific products Specific product variants" at bounding box center [220, 163] width 131 height 14
select select "selectedProducts"
click at [155, 156] on select "Any product Specific products Specific product variants" at bounding box center [220, 163] width 131 height 14
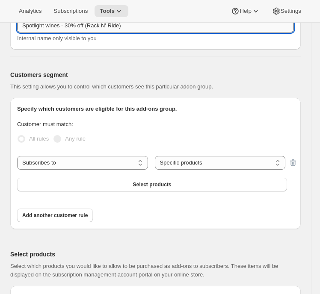
click at [126, 28] on input "Spotlight wines - 30% off (Rack N' Ride)" at bounding box center [155, 26] width 277 height 14
type input "Spotlight wines - 30% off (Rack N' Ride, cab drp 6)"
click at [161, 162] on select "Any product Specific products Specific product variants" at bounding box center [220, 163] width 131 height 14
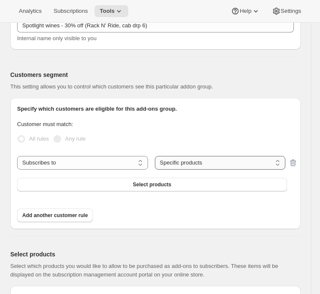
select select "selectedVariants"
click at [155, 156] on select "Any product Specific products Specific product variants" at bounding box center [220, 163] width 131 height 14
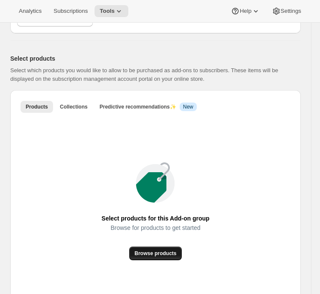
scroll to position [455, 0]
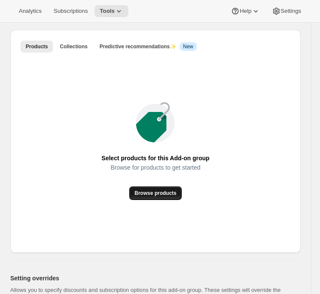
click at [140, 197] on span "Browse products" at bounding box center [155, 193] width 42 height 7
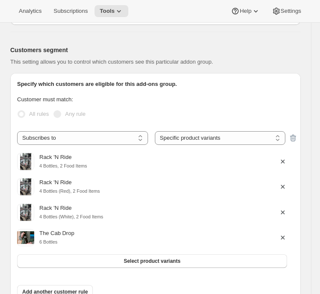
scroll to position [0, 0]
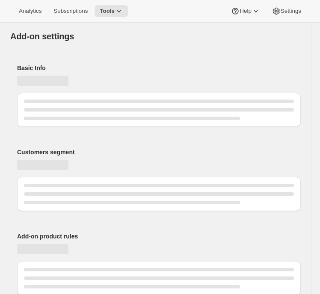
select select "selectedVariants"
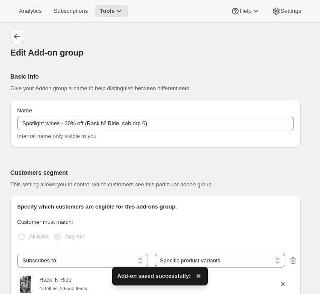
click at [18, 36] on icon "Addon groups" at bounding box center [17, 36] width 6 height 5
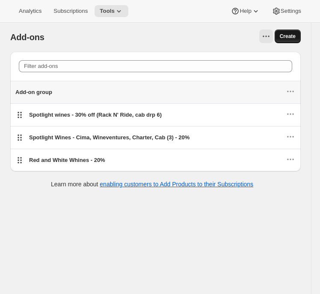
click at [289, 38] on span "Create" at bounding box center [288, 36] width 16 height 7
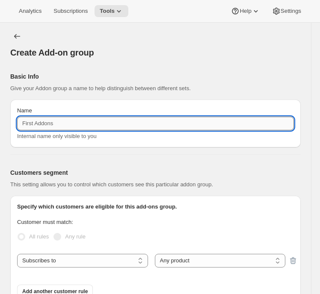
click at [165, 120] on input "Name" at bounding box center [155, 124] width 277 height 14
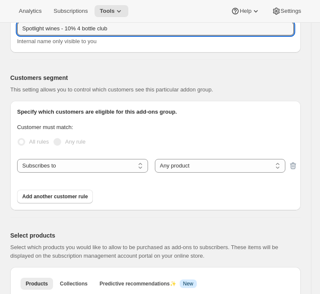
scroll to position [184, 0]
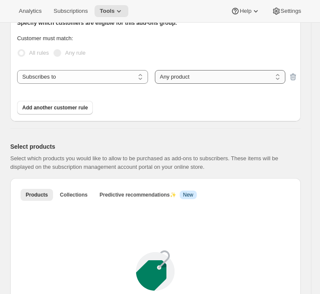
type input "Spotlight wines - 10% 4 bottle club"
click at [216, 80] on select "Any product Specific products Specific product variants" at bounding box center [220, 77] width 131 height 14
click at [155, 70] on select "Any product Specific products Specific product variants" at bounding box center [220, 77] width 131 height 14
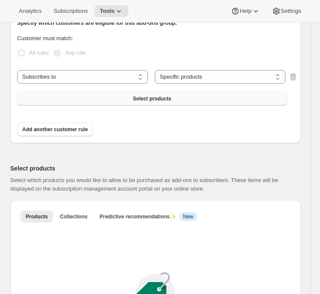
click at [100, 99] on button "Select products" at bounding box center [152, 99] width 270 height 14
click at [186, 77] on select "Any product Specific products Specific product variants" at bounding box center [220, 77] width 131 height 14
select select "selectedVariants"
click at [155, 70] on select "Any product Specific products Specific product variants" at bounding box center [220, 77] width 131 height 14
click at [168, 98] on span "Select product variants" at bounding box center [152, 98] width 57 height 7
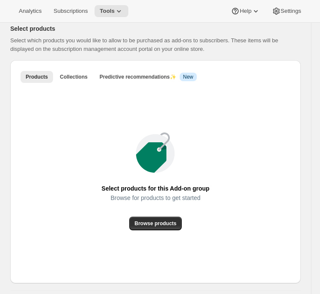
scroll to position [405, 0]
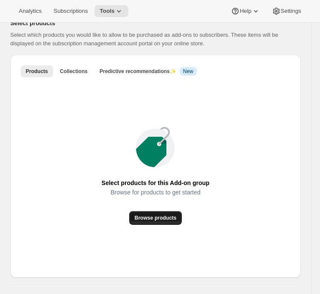
click at [138, 219] on span "Browse products" at bounding box center [155, 218] width 42 height 7
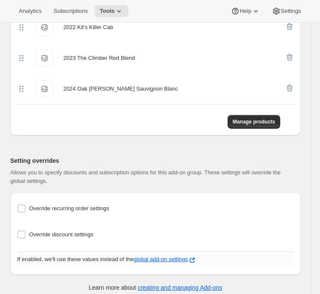
scroll to position [481, 0]
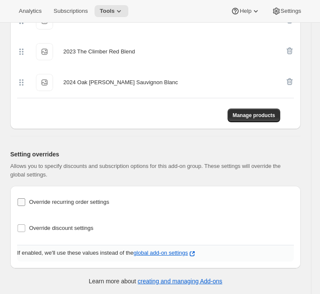
click at [101, 205] on span "Override recurring order settings" at bounding box center [69, 202] width 80 height 6
click at [25, 205] on input "Override recurring order settings" at bounding box center [22, 202] width 8 height 8
checkbox input "true"
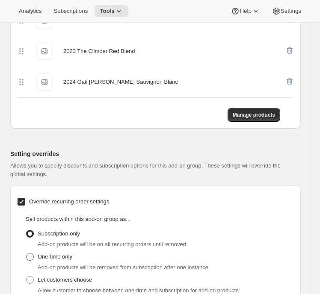
click at [60, 260] on span "One-time only" at bounding box center [55, 257] width 35 height 6
click at [27, 254] on input "One-time only" at bounding box center [26, 253] width 0 height 0
radio input "true"
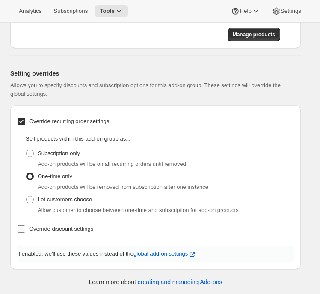
click at [53, 226] on span "Override discount settings" at bounding box center [61, 229] width 64 height 6
click at [25, 226] on input "Override discount settings" at bounding box center [22, 229] width 8 height 8
checkbox input "true"
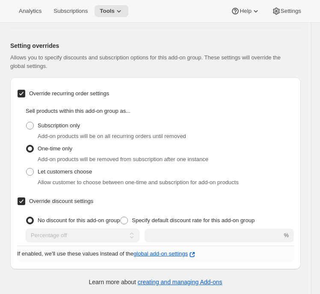
scroll to position [589, 0]
click at [160, 219] on span "Specify default discount rate for this add-on group" at bounding box center [193, 220] width 123 height 6
click at [121, 217] on input "Specify default discount rate for this add-on group" at bounding box center [120, 217] width 0 height 0
radio input "true"
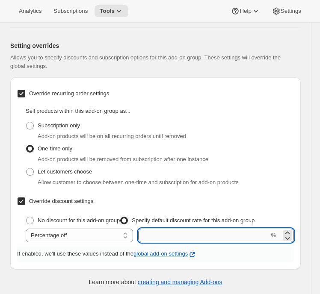
click at [208, 235] on input "integer" at bounding box center [203, 236] width 131 height 14
type input "10"
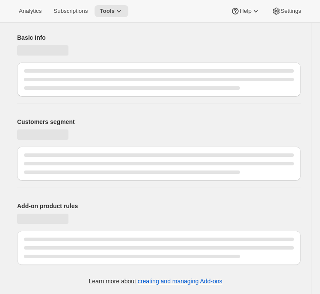
scroll to position [0, 0]
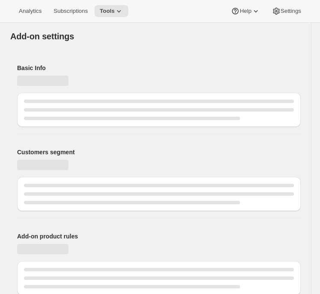
select select "selectedVariants"
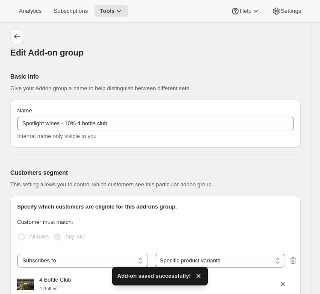
click at [14, 35] on icon "Addon groups" at bounding box center [17, 36] width 9 height 9
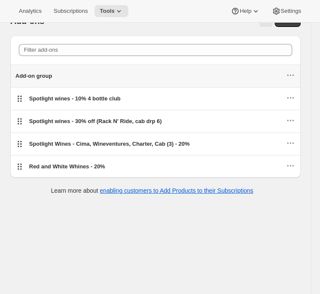
scroll to position [17, 0]
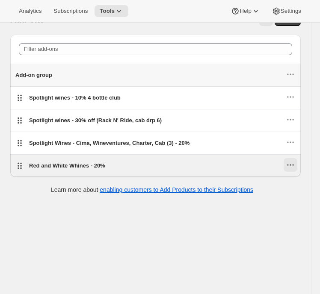
click at [287, 164] on icon "Actions for Red and White Whines - 20%" at bounding box center [290, 165] width 9 height 9
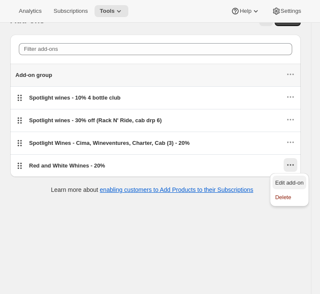
click at [280, 180] on span "Edit add-on" at bounding box center [289, 183] width 29 height 6
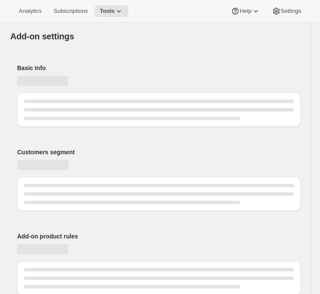
select select "selectedVariants"
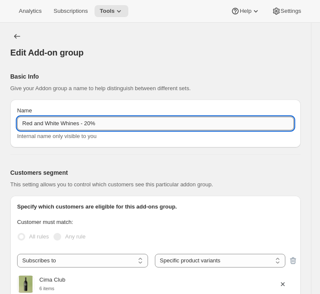
click at [70, 124] on input "Red and White Whines - 20%" at bounding box center [155, 124] width 277 height 14
type input "Red and White Wines - 20%"
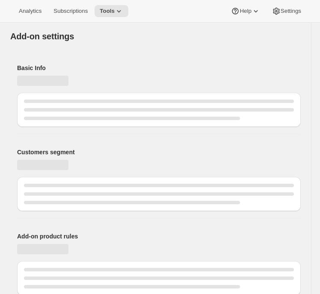
select select "selectedVariants"
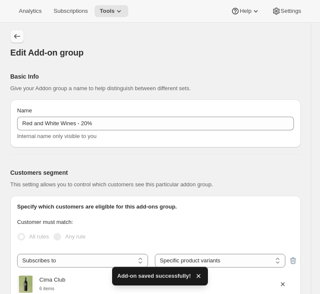
click at [17, 39] on icon "Addon groups" at bounding box center [17, 36] width 9 height 9
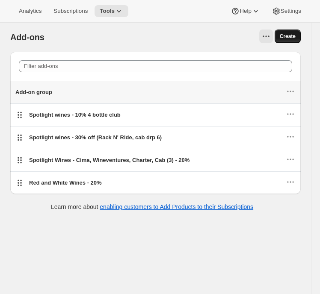
click at [292, 38] on span "Create" at bounding box center [288, 36] width 16 height 7
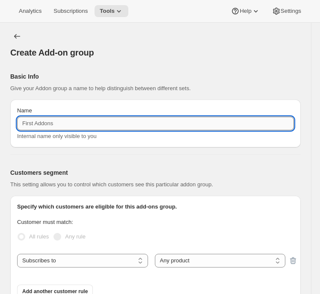
click at [172, 120] on input "Name" at bounding box center [155, 124] width 277 height 14
type input "Red and White Wines - 30% off"
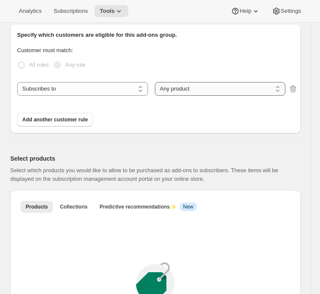
click at [167, 91] on select "Any product Specific products Specific product variants" at bounding box center [220, 89] width 131 height 14
select select "selectedVariants"
click at [155, 82] on select "Any product Specific products Specific product variants" at bounding box center [220, 89] width 131 height 14
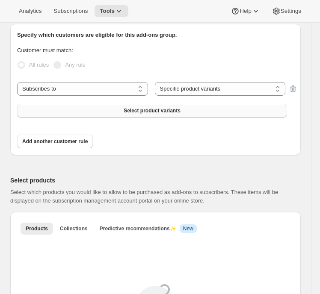
click at [90, 109] on button "Select product variants" at bounding box center [152, 111] width 270 height 14
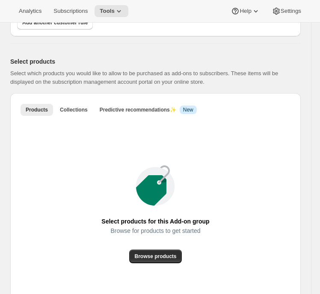
scroll to position [441, 0]
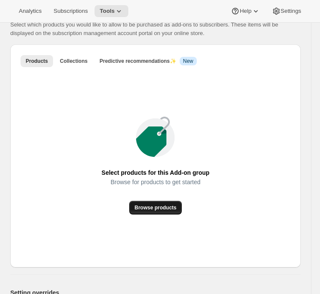
click at [161, 206] on span "Browse products" at bounding box center [155, 207] width 42 height 7
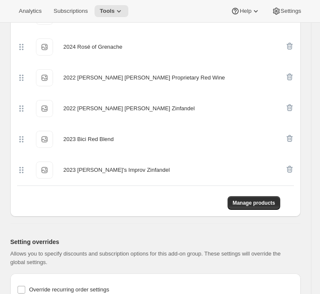
scroll to position [660, 0]
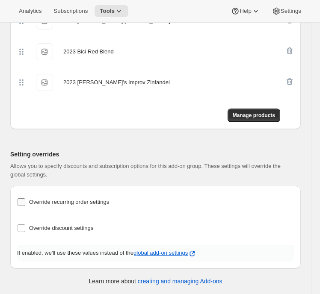
click at [74, 199] on span "Override recurring order settings" at bounding box center [69, 202] width 80 height 9
click at [25, 199] on input "Override recurring order settings" at bounding box center [22, 202] width 8 height 8
checkbox input "true"
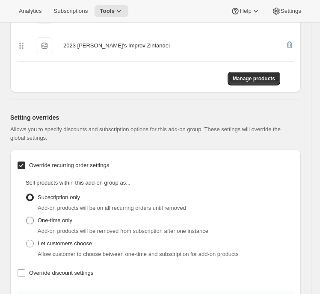
click at [70, 216] on label "One-time only" at bounding box center [49, 221] width 47 height 12
click at [27, 217] on input "One-time only" at bounding box center [26, 217] width 0 height 0
radio input "true"
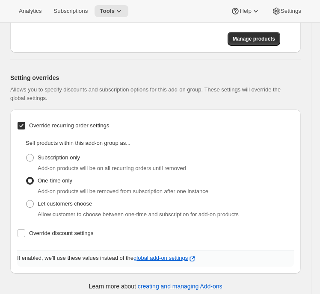
scroll to position [740, 0]
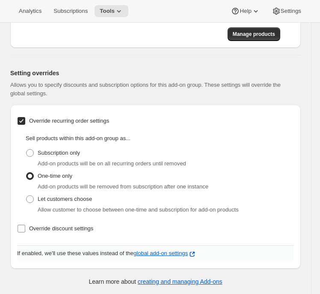
click at [65, 227] on span "Override discount settings" at bounding box center [61, 228] width 64 height 6
click at [25, 227] on input "Override discount settings" at bounding box center [22, 229] width 8 height 8
checkbox input "true"
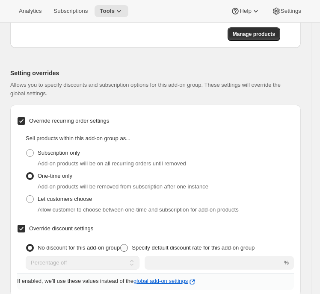
click at [148, 249] on span "Specify default discount rate for this add-on group" at bounding box center [193, 248] width 123 height 6
click at [121, 245] on input "Specify default discount rate for this add-on group" at bounding box center [120, 244] width 0 height 0
radio input "true"
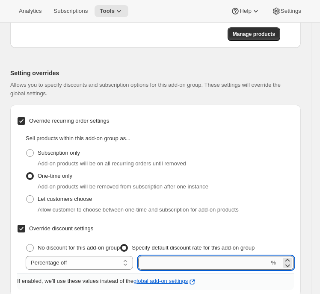
click at [170, 266] on input "integer" at bounding box center [203, 263] width 131 height 14
type input "30"
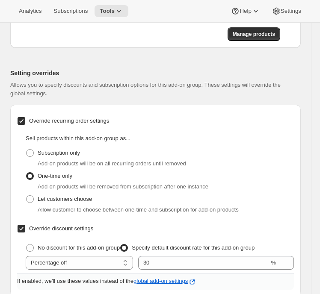
scroll to position [30, 0]
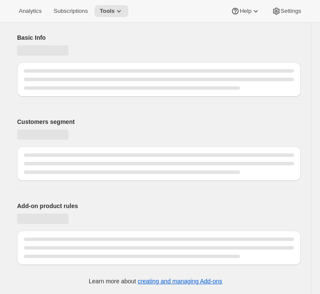
select select "selectedVariants"
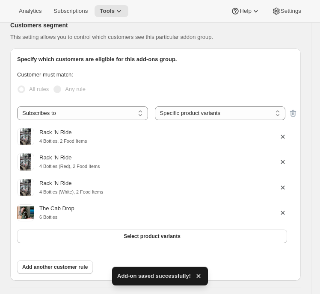
scroll to position [0, 0]
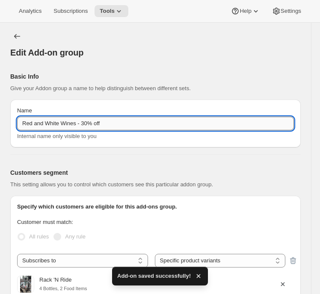
click at [58, 121] on input "Red and White Wines - 30% off" at bounding box center [155, 124] width 277 height 14
click at [18, 35] on icon "Addon groups" at bounding box center [17, 36] width 9 height 9
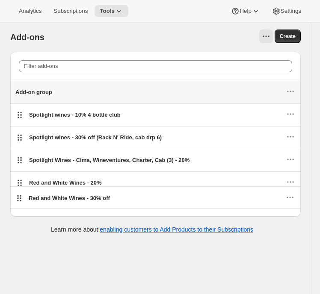
drag, startPoint x: 18, startPoint y: 136, endPoint x: 18, endPoint y: 199, distance: 63.3
click at [18, 199] on div "Filter add-ons Add-on group Spotlight wines - 10% 4 bottle club Red and White W…" at bounding box center [155, 134] width 290 height 165
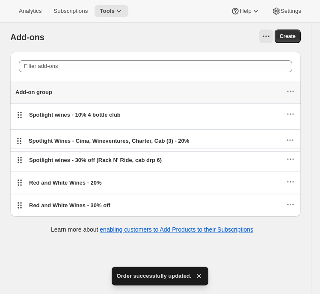
drag, startPoint x: 19, startPoint y: 159, endPoint x: 19, endPoint y: 138, distance: 21.8
click at [19, 138] on ul "Add-on group Spotlight wines - 10% 4 bottle club Spotlight wines - 30% off (Rac…" at bounding box center [155, 137] width 290 height 113
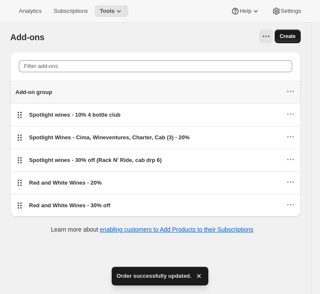
click at [291, 36] on span "Create" at bounding box center [288, 36] width 16 height 7
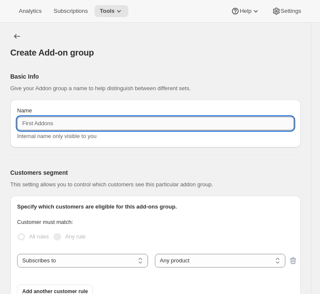
click at [80, 126] on input "Name" at bounding box center [155, 124] width 277 height 14
paste input "Red and White Wines - 30% off"
click at [88, 124] on input "Red and White Wines - 30% off" at bounding box center [155, 124] width 277 height 14
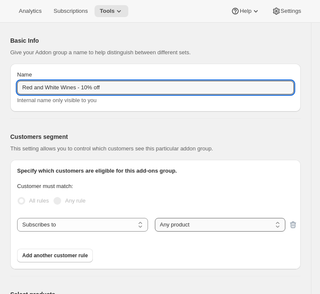
type input "Red and White Wines - 10% off"
click at [160, 224] on select "Any product Specific products Specific product variants" at bounding box center [220, 225] width 131 height 14
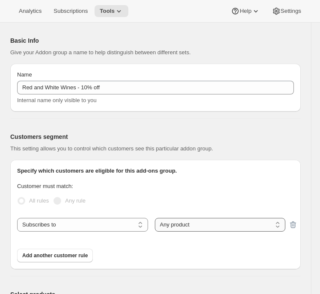
select select "selectedVariants"
click at [155, 218] on select "Any product Specific products Specific product variants" at bounding box center [220, 225] width 131 height 14
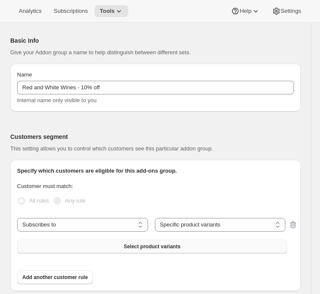
click at [73, 253] on button "Select product variants" at bounding box center [152, 247] width 270 height 14
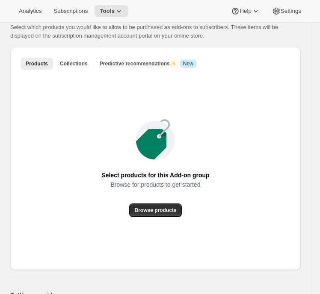
scroll to position [410, 0]
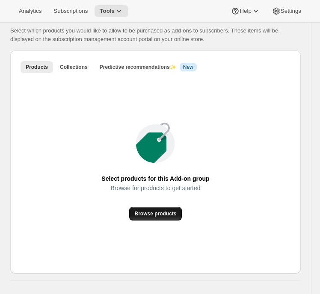
click at [163, 214] on span "Browse products" at bounding box center [155, 213] width 42 height 7
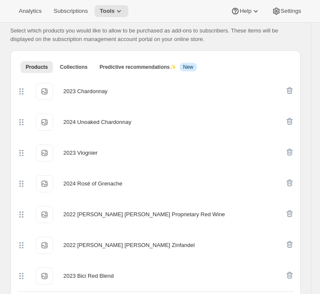
scroll to position [604, 0]
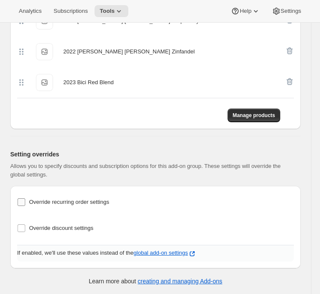
click at [53, 202] on span "Override recurring order settings" at bounding box center [69, 202] width 80 height 6
click at [25, 202] on input "Override recurring order settings" at bounding box center [22, 202] width 8 height 8
checkbox input "true"
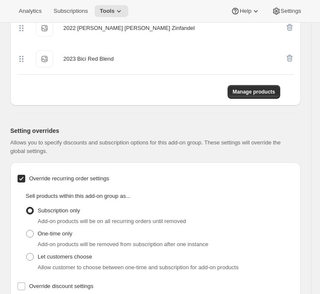
scroll to position [641, 0]
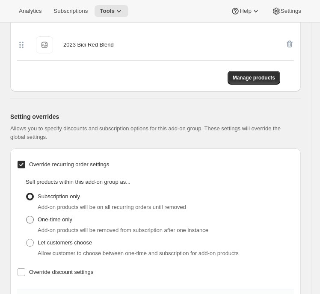
click at [56, 221] on span "One-time only" at bounding box center [55, 219] width 35 height 6
click at [27, 216] on input "One-time only" at bounding box center [26, 216] width 0 height 0
radio input "true"
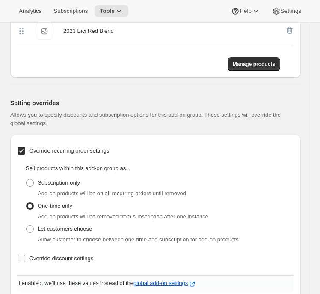
scroll to position [661, 0]
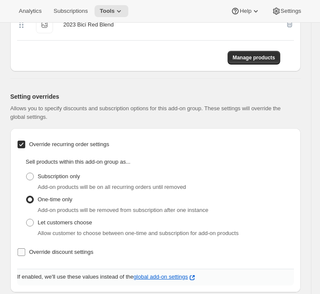
click at [55, 253] on span "Override discount settings" at bounding box center [61, 252] width 64 height 6
click at [25, 253] on input "Override discount settings" at bounding box center [22, 252] width 8 height 8
checkbox input "true"
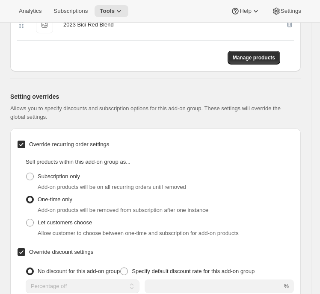
scroll to position [712, 0]
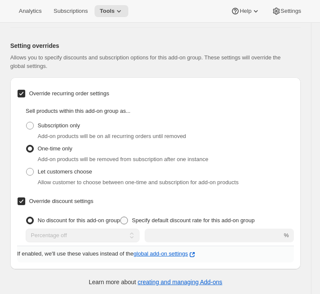
click at [158, 223] on span "Specify default discount rate for this add-on group" at bounding box center [193, 220] width 123 height 9
click at [121, 217] on input "Specify default discount rate for this add-on group" at bounding box center [120, 217] width 0 height 0
radio input "true"
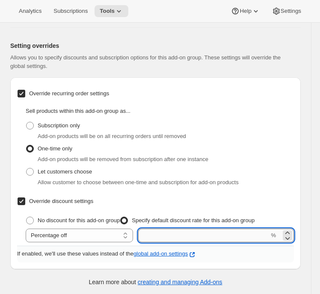
click at [169, 231] on input "integer" at bounding box center [203, 236] width 131 height 14
type input "10"
click at [260, 121] on div "Subscription only Add-on products will be on all recurring orders until removed" at bounding box center [160, 130] width 268 height 21
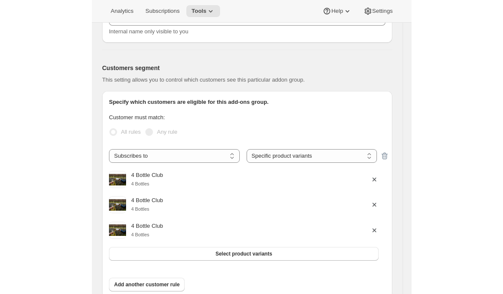
scroll to position [0, 0]
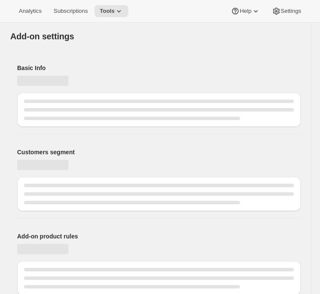
select select "selectedVariants"
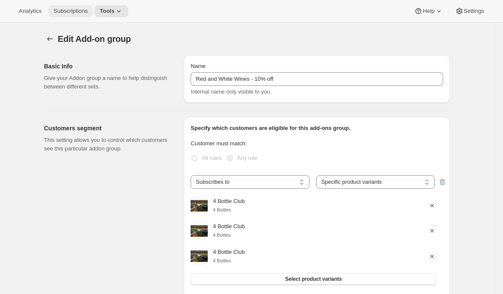
click at [80, 14] on span "Subscriptions" at bounding box center [70, 11] width 34 height 7
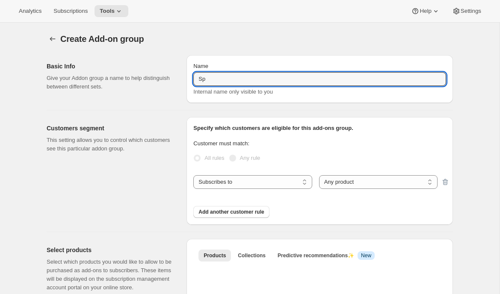
type input "S"
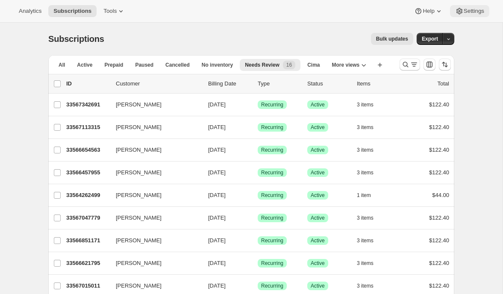
click at [464, 12] on span "Settings" at bounding box center [474, 11] width 21 height 7
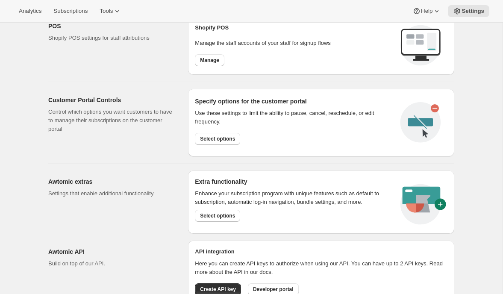
scroll to position [366, 0]
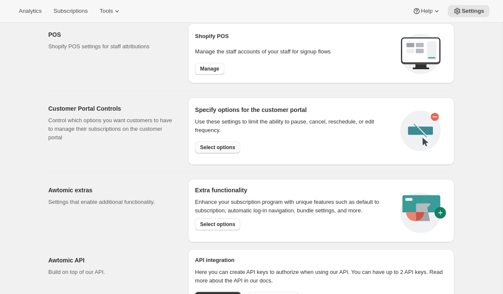
click at [235, 151] on button "Select options" at bounding box center [217, 148] width 45 height 12
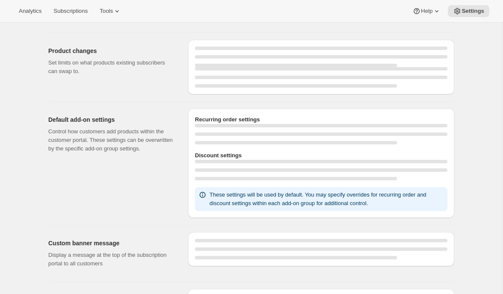
select select "INTERVAL"
select select "MONTH"
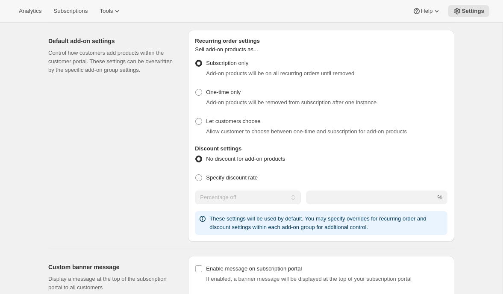
scroll to position [512, 0]
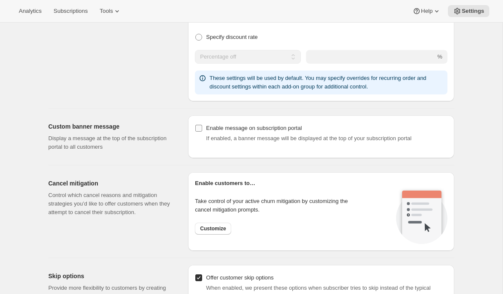
click at [241, 125] on div "Enable message on subscription portal" at bounding box center [327, 128] width 242 height 9
click at [202, 125] on input "Enable message on subscription portal" at bounding box center [198, 128] width 7 height 7
checkbox input "true"
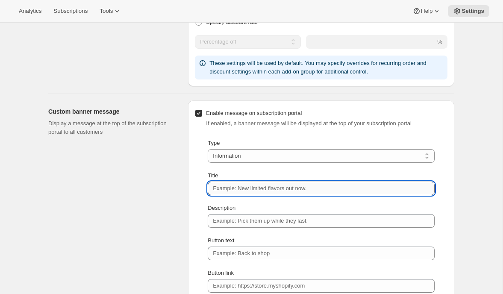
click at [232, 189] on input "Title" at bounding box center [321, 189] width 227 height 14
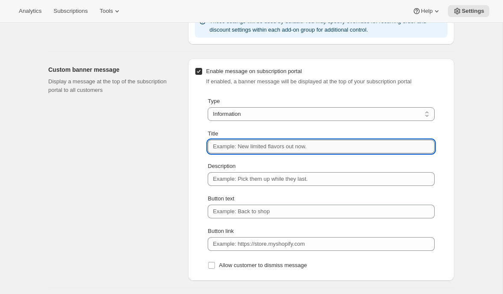
scroll to position [573, 0]
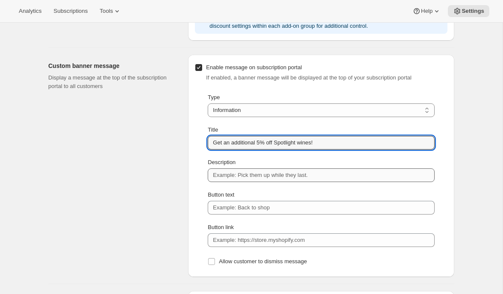
type input "Get an additional 5% off Spotlight wines!"
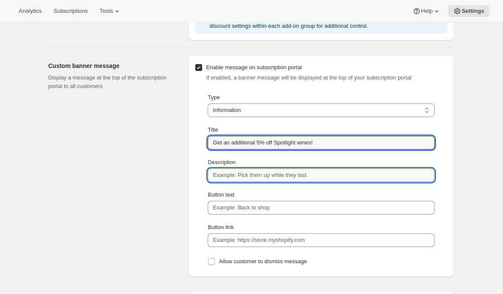
click at [229, 177] on input "Description" at bounding box center [321, 175] width 227 height 14
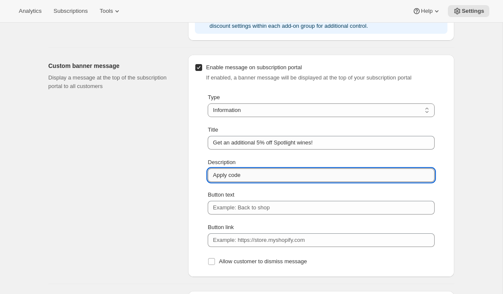
paste input "Spotlight5"
click at [290, 176] on input "Apply code Spotlight5 in the Discount section below" at bounding box center [321, 175] width 227 height 14
click at [292, 177] on input "Apply code Spotlight5 in the Discount section below" at bounding box center [321, 175] width 227 height 14
click at [402, 176] on input "Apply code Spotlight5 in the discount section below" at bounding box center [321, 175] width 227 height 14
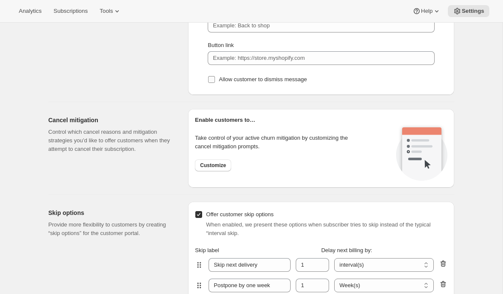
scroll to position [758, 0]
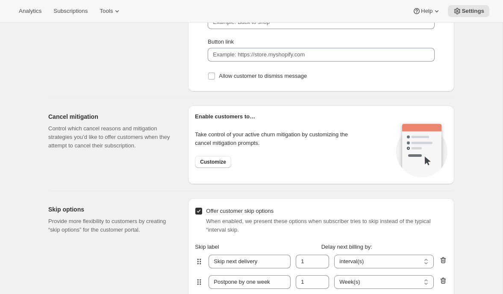
type input "Apply code Spotlight5 in the discount section below to claim an additional 5% o…"
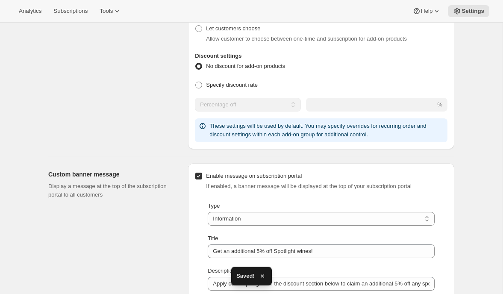
scroll to position [460, 0]
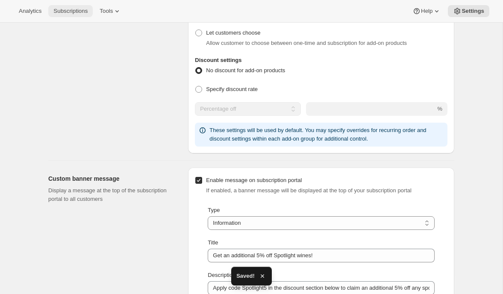
click at [81, 14] on span "Subscriptions" at bounding box center [70, 11] width 34 height 7
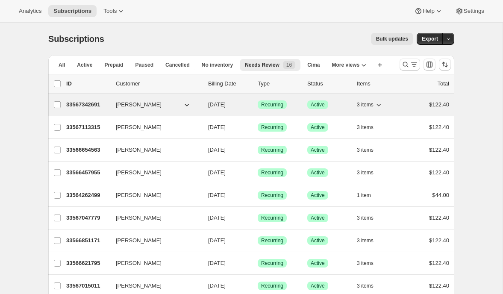
click at [90, 103] on p "33567342691" at bounding box center [87, 104] width 43 height 9
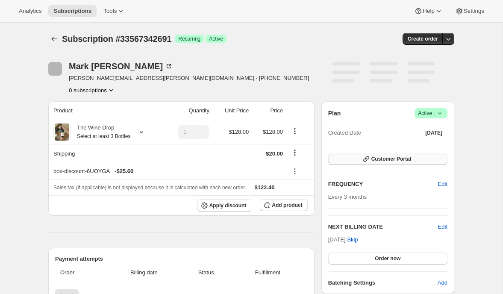
click at [375, 161] on span "Customer Portal" at bounding box center [391, 159] width 40 height 7
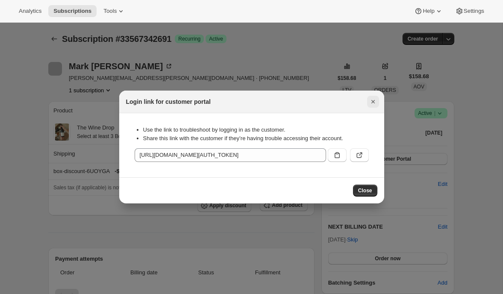
click at [372, 101] on icon "Close" at bounding box center [372, 101] width 3 height 3
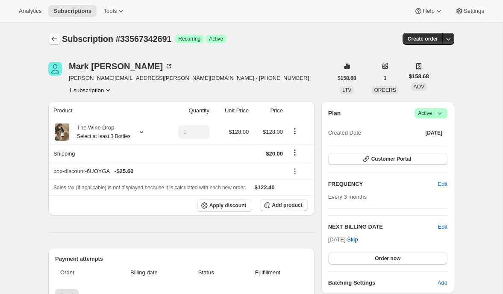
click at [53, 36] on icon "Subscriptions" at bounding box center [54, 39] width 9 height 9
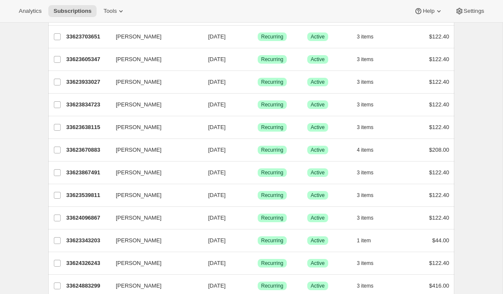
scroll to position [980, 0]
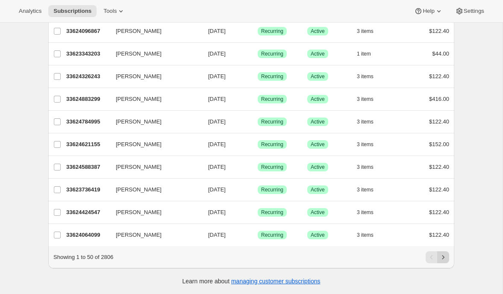
click at [442, 254] on icon "Next" at bounding box center [443, 257] width 9 height 9
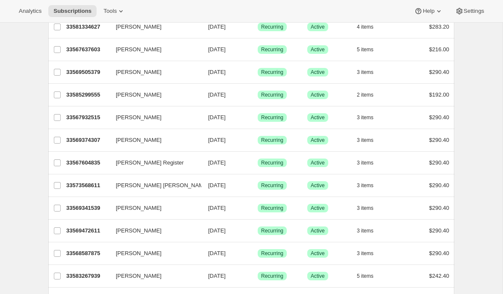
scroll to position [926, 0]
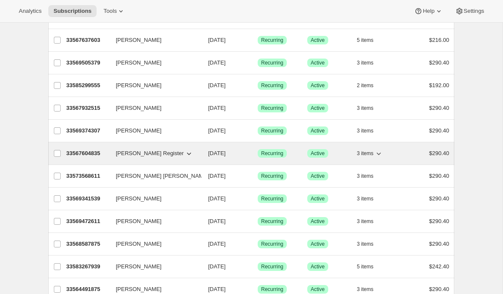
click at [83, 156] on p "33567604835" at bounding box center [87, 153] width 43 height 9
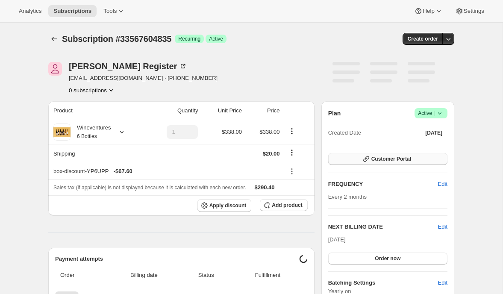
click at [377, 156] on span "Customer Portal" at bounding box center [391, 159] width 40 height 7
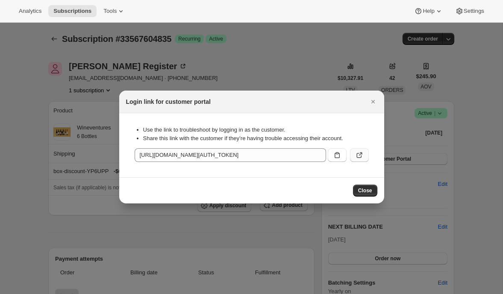
click at [363, 154] on icon ":r15o:" at bounding box center [359, 155] width 9 height 9
click at [371, 101] on icon "Close" at bounding box center [373, 101] width 9 height 9
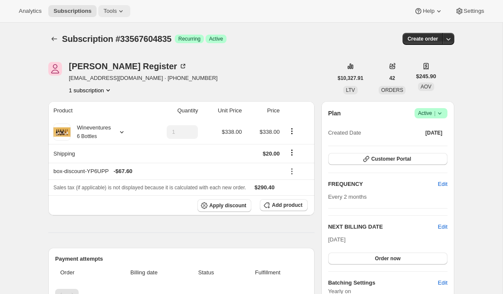
click at [113, 13] on span "Tools" at bounding box center [109, 11] width 13 height 7
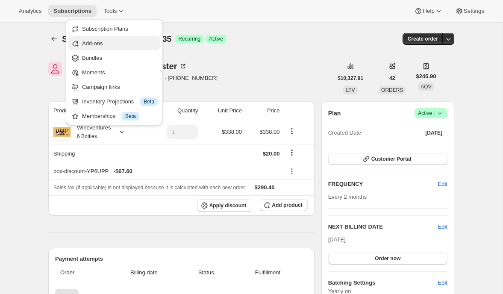
click at [103, 44] on span "Add-ons" at bounding box center [92, 43] width 21 height 6
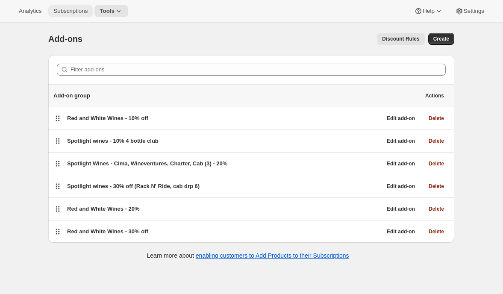
click at [76, 14] on span "Subscriptions" at bounding box center [70, 11] width 34 height 7
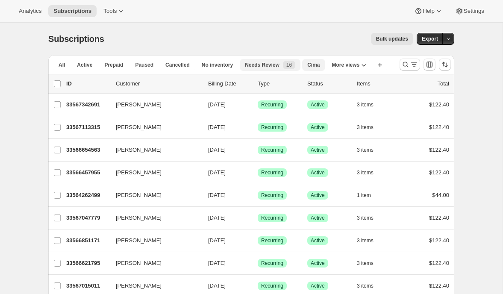
click at [320, 65] on span "Cima" at bounding box center [313, 65] width 12 height 7
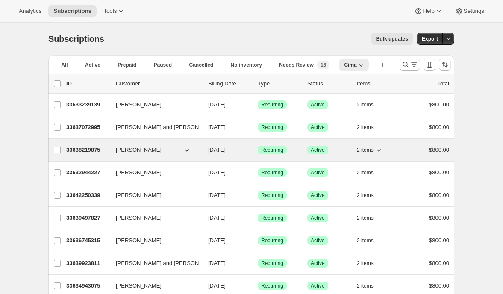
click at [77, 148] on p "33638219875" at bounding box center [87, 150] width 43 height 9
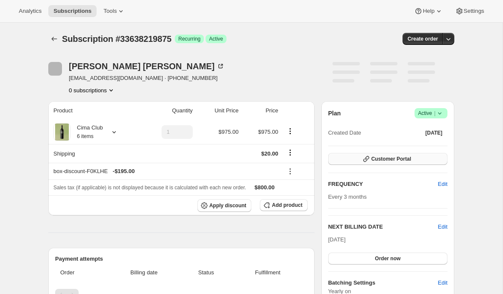
click at [377, 160] on span "Customer Portal" at bounding box center [391, 159] width 40 height 7
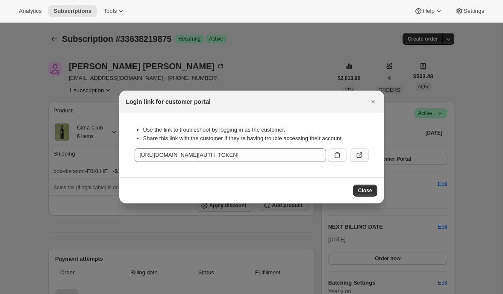
click at [359, 154] on icon ":r1ju:" at bounding box center [359, 155] width 9 height 9
click at [372, 103] on icon "Close" at bounding box center [373, 101] width 9 height 9
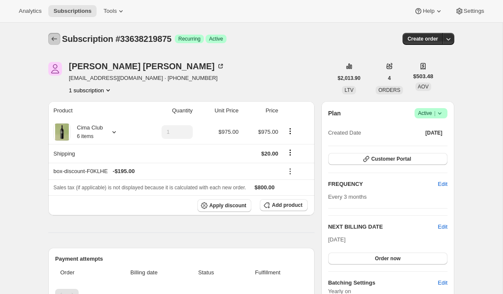
click at [51, 38] on icon "Subscriptions" at bounding box center [54, 39] width 9 height 9
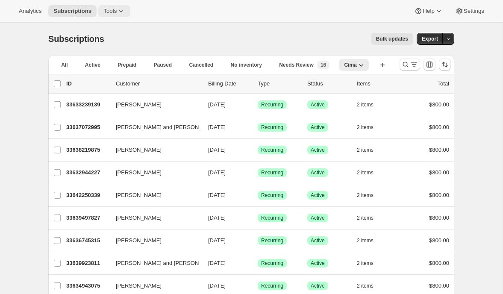
click at [123, 11] on icon at bounding box center [120, 11] width 3 height 2
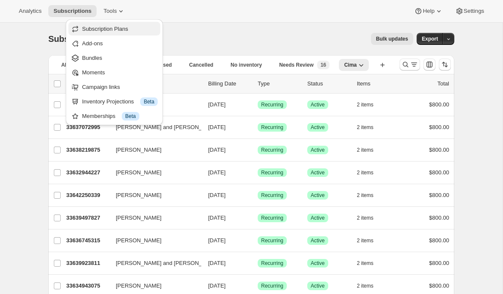
click at [123, 34] on button "Subscription Plans" at bounding box center [114, 29] width 92 height 14
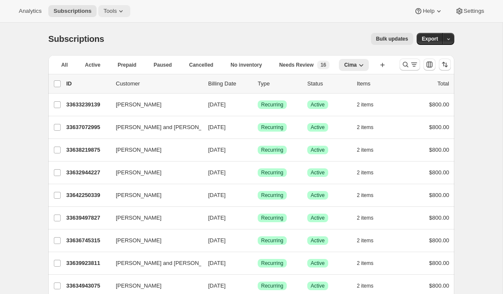
click at [124, 13] on icon at bounding box center [121, 11] width 9 height 9
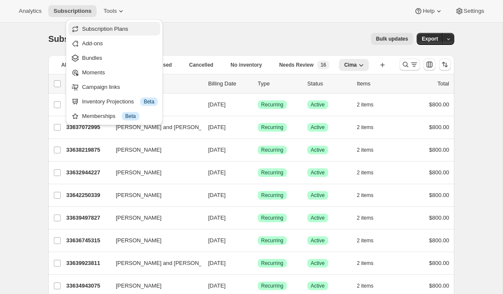
click at [127, 32] on span "Subscription Plans" at bounding box center [120, 29] width 76 height 9
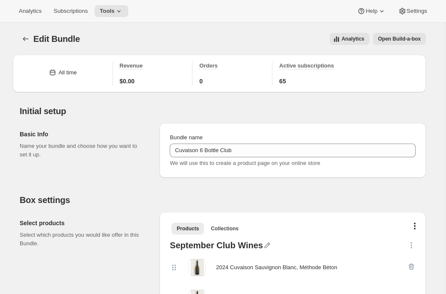
scroll to position [738, 0]
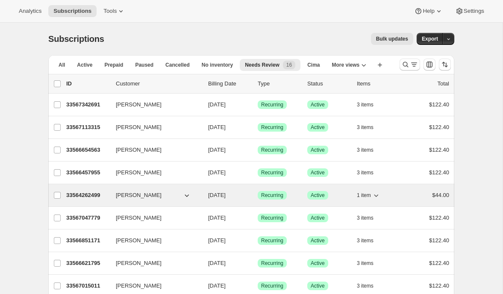
click at [78, 189] on div "33564262499 [PERSON_NAME] [DATE] Success Recurring Success Active 1 item $44.00" at bounding box center [257, 195] width 383 height 12
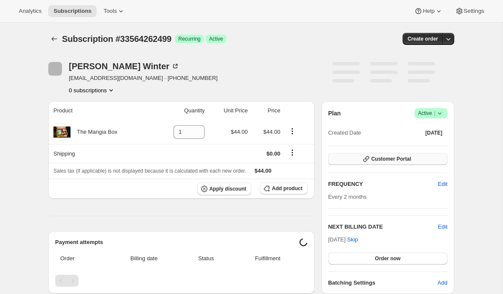
click at [389, 160] on span "Customer Portal" at bounding box center [391, 159] width 40 height 7
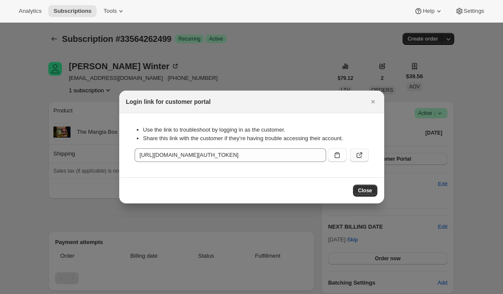
click at [361, 156] on icon ":rbu:" at bounding box center [359, 155] width 5 height 5
click at [376, 98] on icon "Close" at bounding box center [373, 101] width 9 height 9
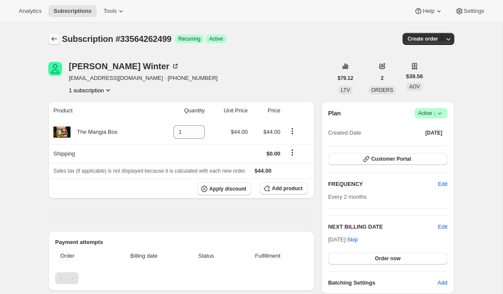
click at [54, 39] on icon "Subscriptions" at bounding box center [54, 39] width 9 height 9
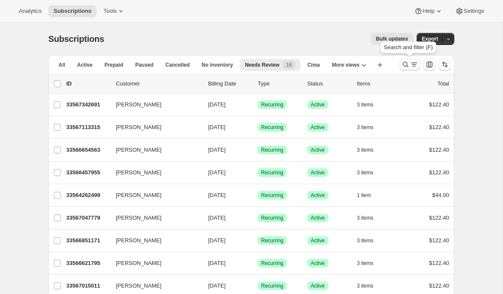
click at [404, 64] on icon "Search and filter results" at bounding box center [405, 64] width 9 height 9
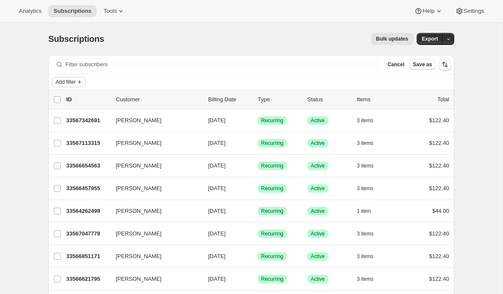
click at [76, 84] on span "Add filter" at bounding box center [66, 82] width 20 height 7
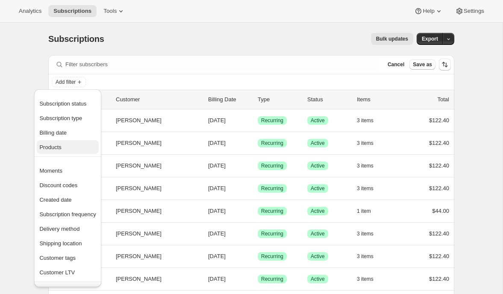
click at [61, 148] on span "Products" at bounding box center [50, 147] width 22 height 6
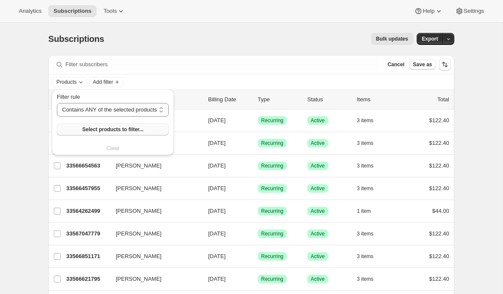
click at [105, 131] on span "Select products to filter..." at bounding box center [112, 129] width 61 height 7
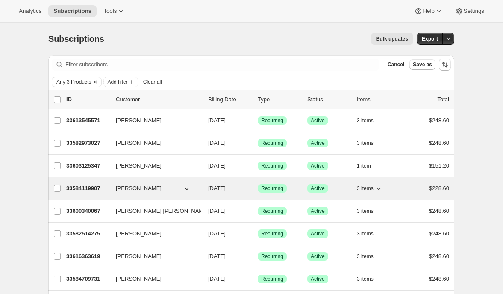
click at [139, 189] on span "[PERSON_NAME]" at bounding box center [139, 188] width 46 height 9
click at [85, 186] on p "33584119907" at bounding box center [87, 188] width 43 height 9
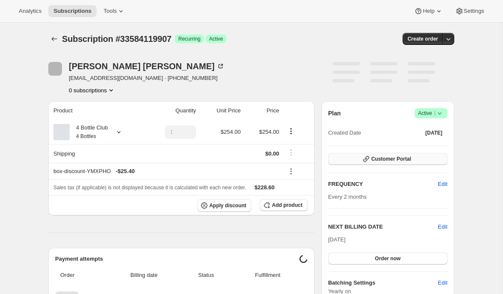
click at [371, 161] on span "Customer Portal" at bounding box center [391, 159] width 40 height 7
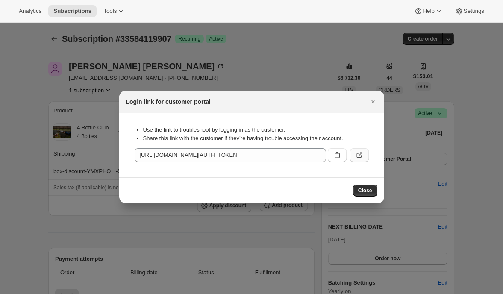
click at [361, 153] on icon ":rp6:" at bounding box center [360, 154] width 3 height 3
click at [371, 99] on icon "Close" at bounding box center [373, 101] width 9 height 9
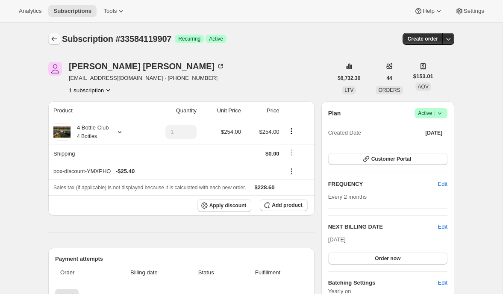
click at [52, 38] on icon "Subscriptions" at bounding box center [54, 39] width 9 height 9
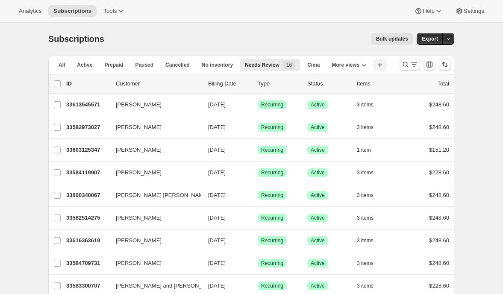
click at [380, 68] on icon "button" at bounding box center [380, 65] width 9 height 9
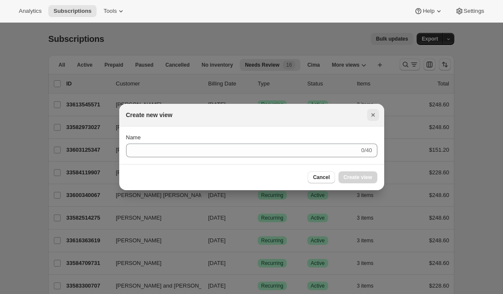
click at [372, 115] on icon "Close" at bounding box center [372, 114] width 3 height 3
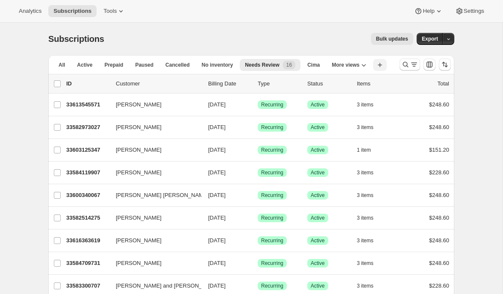
click at [382, 67] on icon "button" at bounding box center [380, 65] width 9 height 9
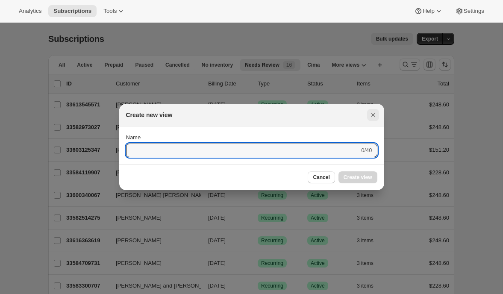
click at [375, 118] on icon "Close" at bounding box center [373, 115] width 9 height 9
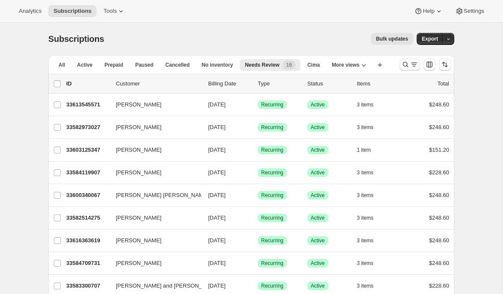
click at [415, 64] on icon "Search and filter results" at bounding box center [414, 64] width 9 height 9
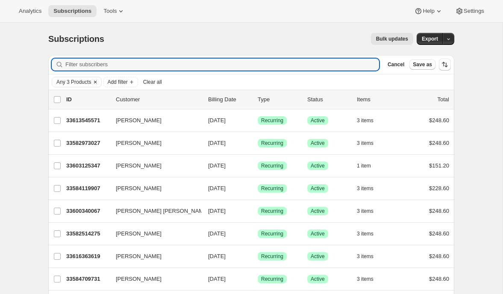
click at [91, 82] on span "Any 3 Products" at bounding box center [73, 82] width 35 height 7
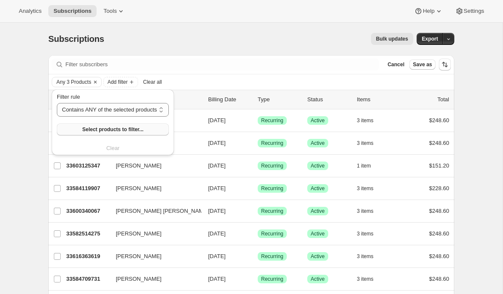
click at [103, 129] on span "Select products to filter..." at bounding box center [112, 129] width 61 height 7
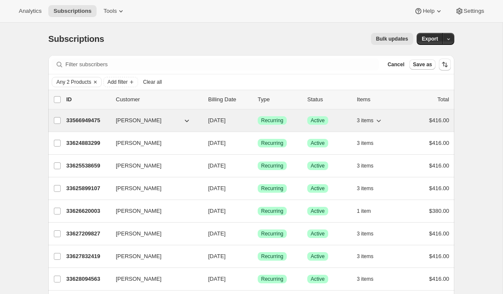
click at [79, 116] on p "33566949475" at bounding box center [87, 120] width 43 height 9
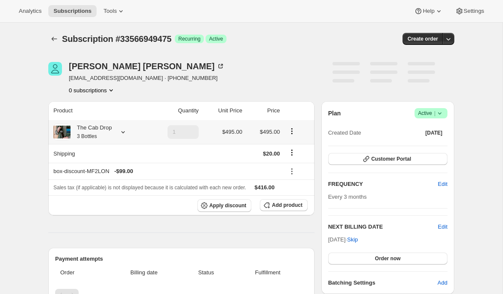
click at [125, 130] on icon at bounding box center [123, 132] width 9 height 9
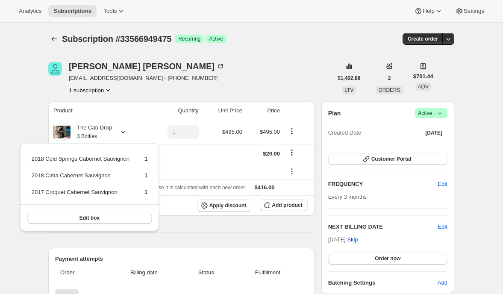
click at [207, 73] on div "[PERSON_NAME] [EMAIL_ADDRESS][DOMAIN_NAME] · [PHONE_NUMBER] 1 subscription" at bounding box center [190, 78] width 284 height 32
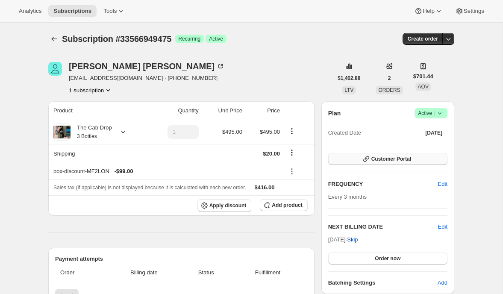
click at [344, 157] on button "Customer Portal" at bounding box center [387, 159] width 119 height 12
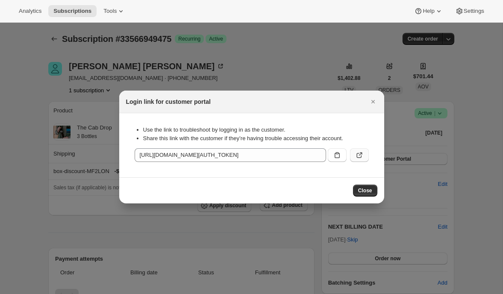
click at [362, 158] on icon ":r153:" at bounding box center [359, 155] width 9 height 9
click at [369, 100] on icon "Close" at bounding box center [373, 101] width 9 height 9
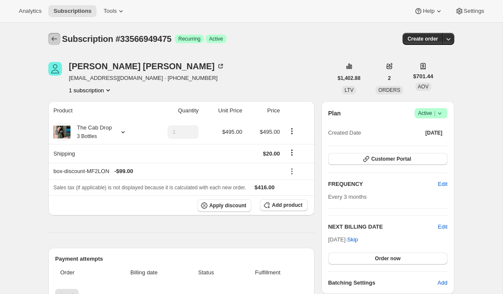
click at [55, 37] on icon "Subscriptions" at bounding box center [54, 39] width 9 height 9
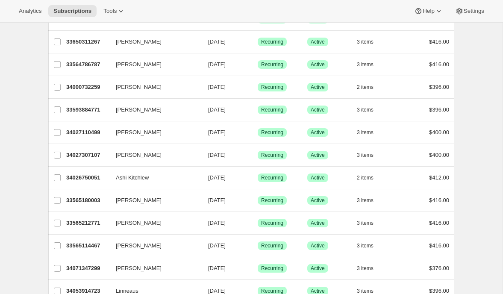
scroll to position [587, 0]
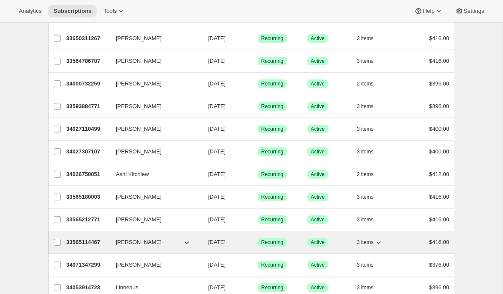
click at [83, 239] on p "33565114467" at bounding box center [87, 242] width 43 height 9
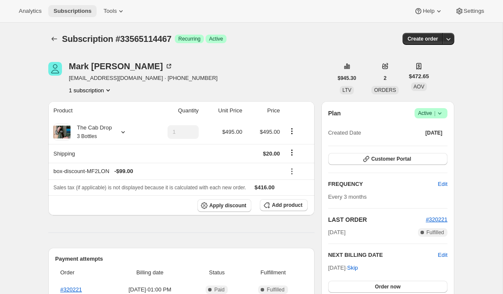
click at [63, 11] on span "Subscriptions" at bounding box center [72, 11] width 38 height 7
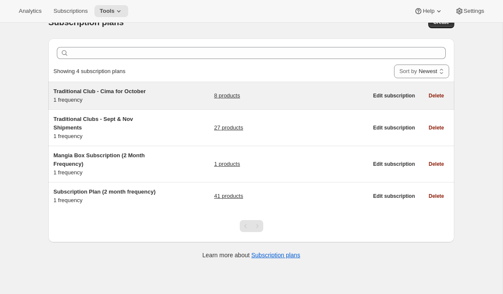
scroll to position [20, 0]
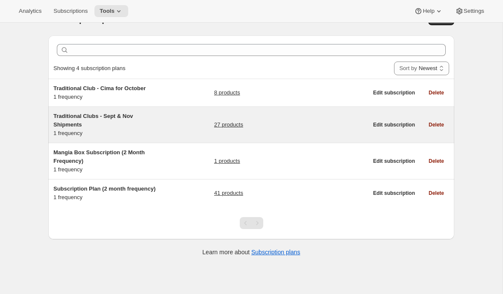
click at [111, 122] on h5 "Traditional Clubs - Sept & Nov Shipments" at bounding box center [106, 120] width 107 height 17
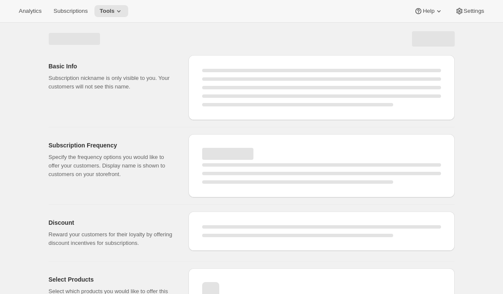
select select "WEEK"
select select "MONTH"
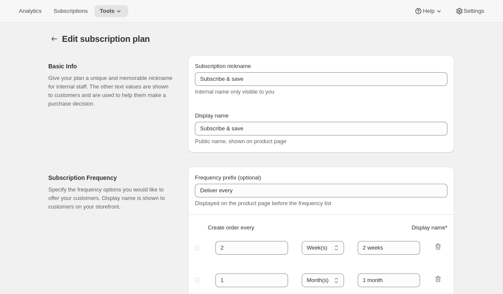
type input "Traditional Clubs - Sept & Nov Shipments"
type input "Join the club"
type input "Delivers quarterly"
type input "3"
select select "MONTH"
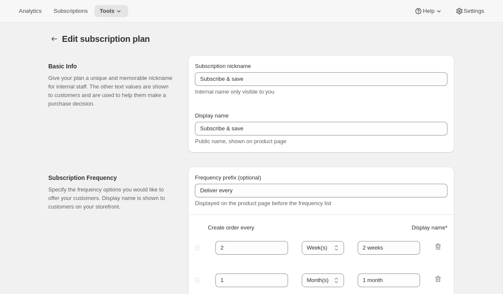
type input "(Sept, Nov)"
checkbox input "true"
select select "YEARDAY"
select select "9"
select select "10"
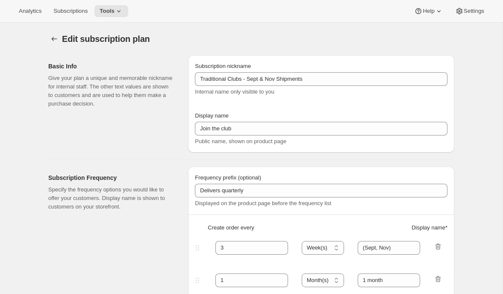
select select "11"
select select "5"
select select "2"
select select "4"
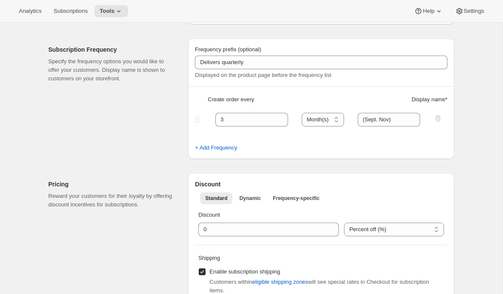
scroll to position [124, 0]
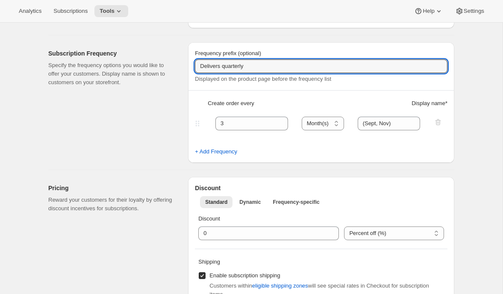
drag, startPoint x: 253, startPoint y: 70, endPoint x: 162, endPoint y: 64, distance: 90.9
click at [162, 64] on div "Subscription Frequency Specify the frequency options you would like to offer yo…" at bounding box center [247, 98] width 413 height 127
click at [240, 65] on input "Wine club selection" at bounding box center [321, 66] width 253 height 14
type input "Wine club"
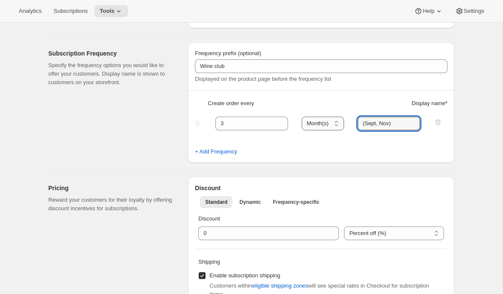
drag, startPoint x: 398, startPoint y: 124, endPoint x: 342, endPoint y: 125, distance: 56.4
click at [342, 125] on div "3 Day(s) Week(s) Month(s) Year(s) Month(s) (Sept, Nov)" at bounding box center [317, 124] width 249 height 14
paste input "selection"
type input "selection"
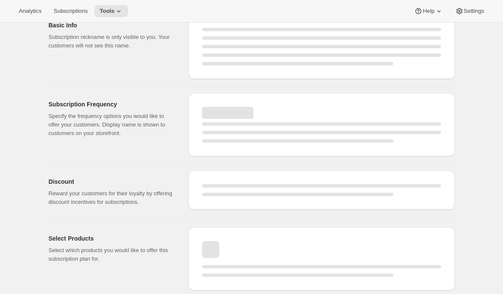
select select "MONTH"
select select "YEARDAY"
select select "9"
select select "10"
select select "11"
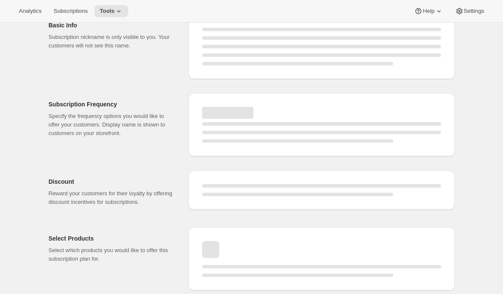
select select "5"
select select "2"
select select "4"
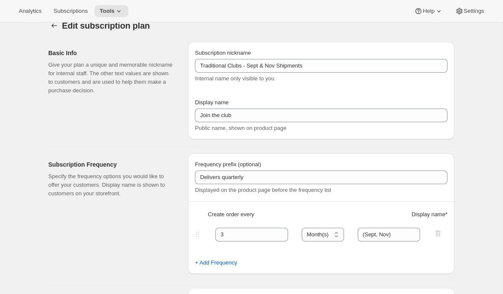
scroll to position [0, 0]
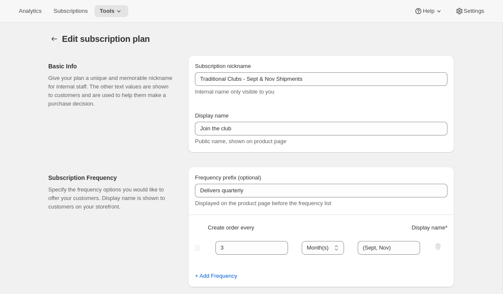
type input "Wine club"
type input "selection"
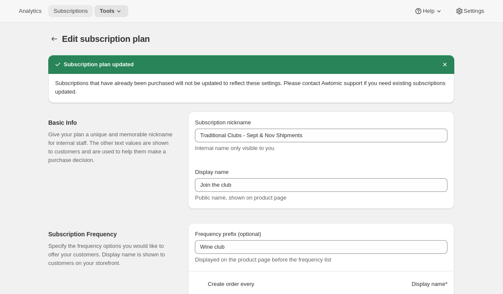
click at [83, 12] on span "Subscriptions" at bounding box center [70, 11] width 34 height 7
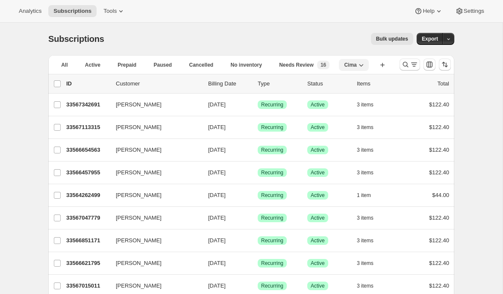
click at [354, 63] on span "Cima" at bounding box center [350, 65] width 12 height 7
click at [351, 62] on span "Cima" at bounding box center [350, 65] width 12 height 7
click at [350, 66] on span "Cima" at bounding box center [350, 65] width 12 height 7
click at [328, 29] on div "Subscriptions. This page is ready Subscriptions Bulk updates More actions Bulk …" at bounding box center [251, 39] width 406 height 32
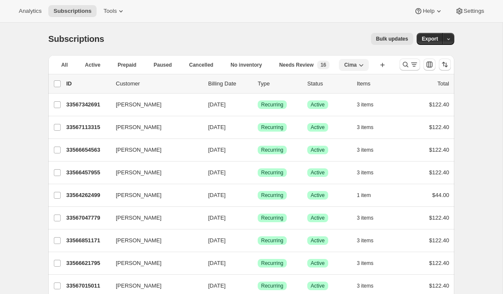
click at [348, 67] on span "Cima" at bounding box center [350, 65] width 12 height 7
click at [360, 68] on icon "button" at bounding box center [361, 65] width 9 height 9
click at [406, 63] on icon "Search and filter results" at bounding box center [405, 64] width 9 height 9
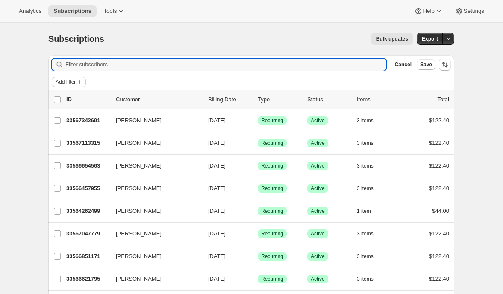
click at [75, 80] on span "Add filter" at bounding box center [66, 82] width 20 height 7
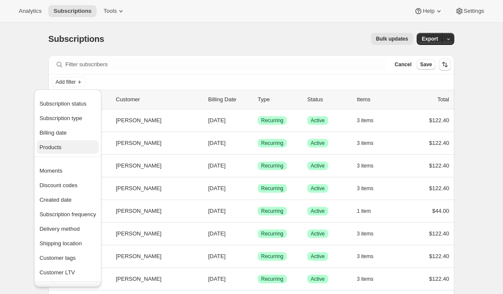
click at [70, 149] on span "Products" at bounding box center [67, 147] width 56 height 9
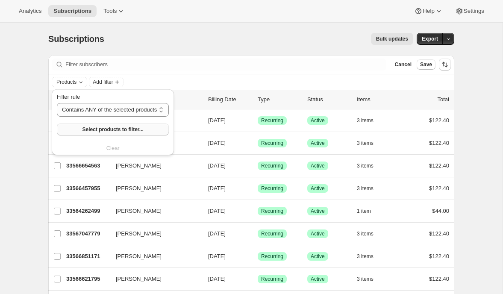
click at [83, 131] on button "Select products to filter..." at bounding box center [113, 130] width 112 height 12
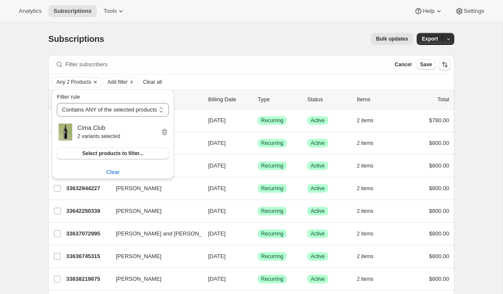
click at [307, 38] on div "Bulk updates" at bounding box center [264, 39] width 299 height 12
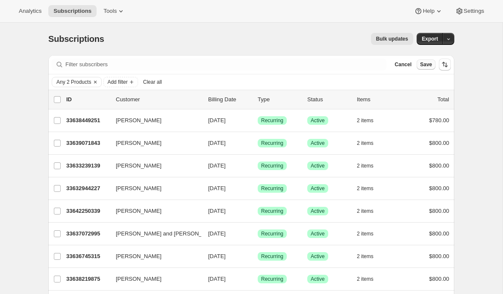
click at [423, 63] on span "Save" at bounding box center [426, 64] width 12 height 7
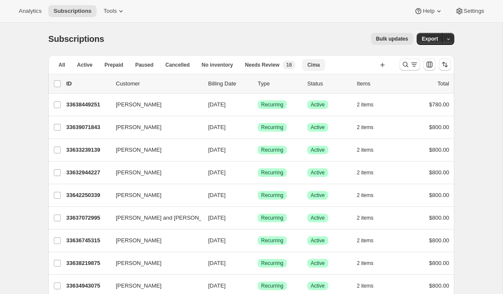
click at [306, 64] on button "Cima" at bounding box center [313, 65] width 23 height 12
click at [347, 66] on span "Cima" at bounding box center [350, 65] width 12 height 7
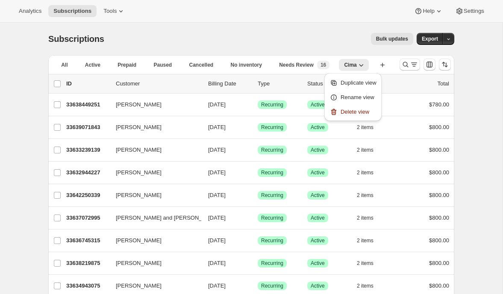
click at [330, 42] on div "Bulk updates" at bounding box center [264, 39] width 299 height 12
click at [412, 65] on icon "Search and filter results" at bounding box center [414, 64] width 9 height 9
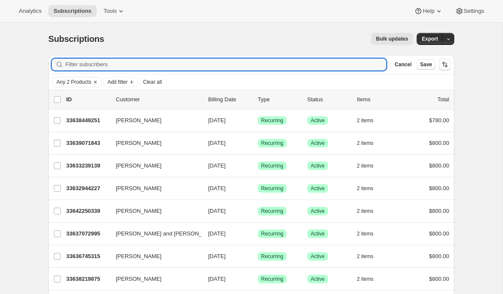
click at [304, 35] on div "Bulk updates" at bounding box center [264, 39] width 299 height 12
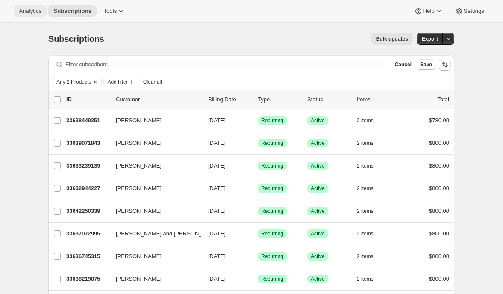
click at [24, 10] on span "Analytics" at bounding box center [30, 11] width 23 height 7
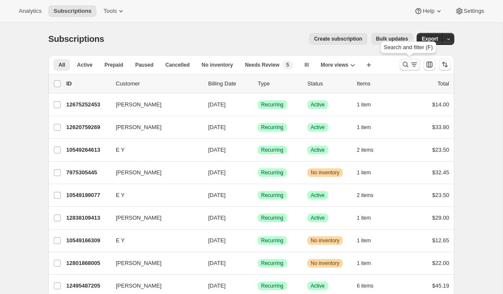
click at [409, 66] on icon "Search and filter results" at bounding box center [405, 64] width 9 height 9
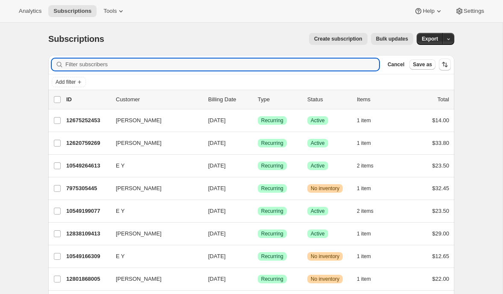
click at [291, 38] on div "Create subscription Bulk updates" at bounding box center [264, 39] width 299 height 12
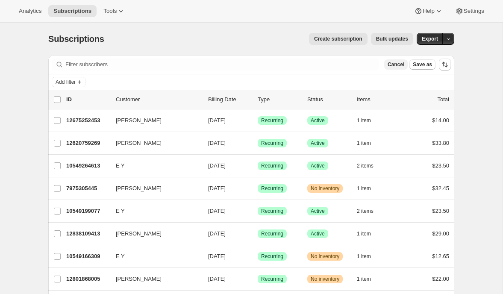
click at [391, 64] on span "Cancel" at bounding box center [396, 64] width 17 height 7
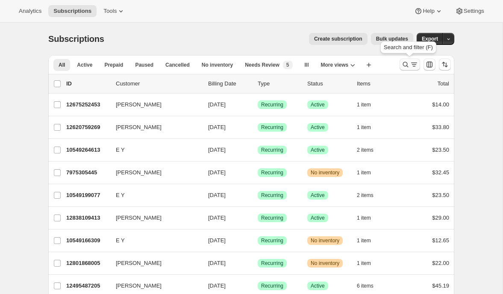
click at [404, 65] on icon "Search and filter results" at bounding box center [405, 64] width 9 height 9
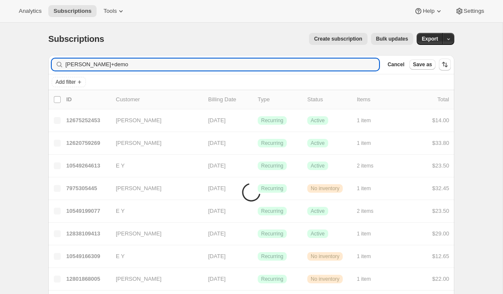
type input "[PERSON_NAME]+demo"
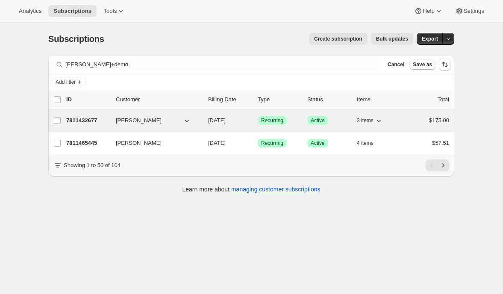
click at [71, 123] on p "7811432677" at bounding box center [87, 120] width 43 height 9
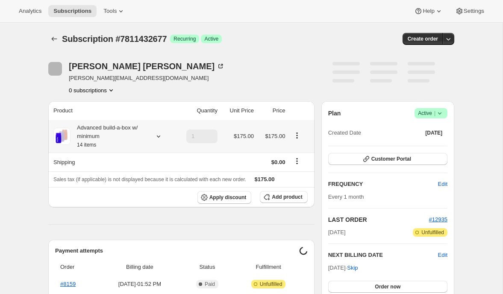
click at [156, 137] on icon at bounding box center [158, 136] width 9 height 9
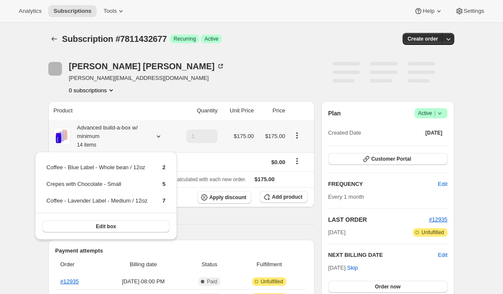
click at [156, 137] on icon at bounding box center [158, 136] width 9 height 9
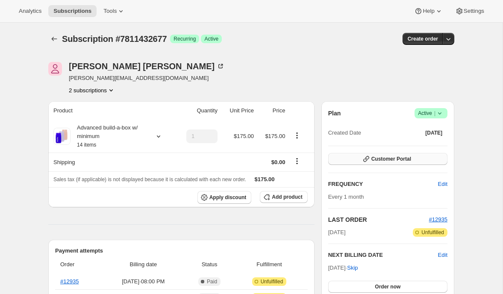
click at [400, 157] on span "Customer Portal" at bounding box center [391, 159] width 40 height 7
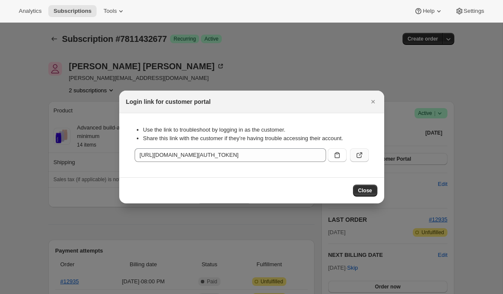
click at [361, 156] on icon ":rd3:" at bounding box center [359, 155] width 9 height 9
click at [373, 98] on icon "Close" at bounding box center [373, 101] width 9 height 9
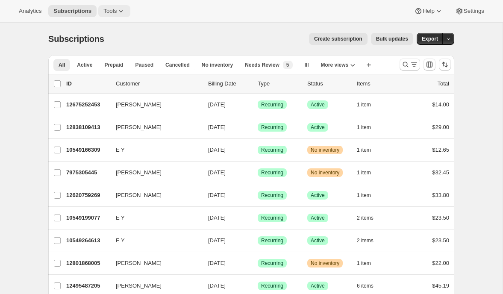
click at [114, 8] on span "Tools" at bounding box center [109, 11] width 13 height 7
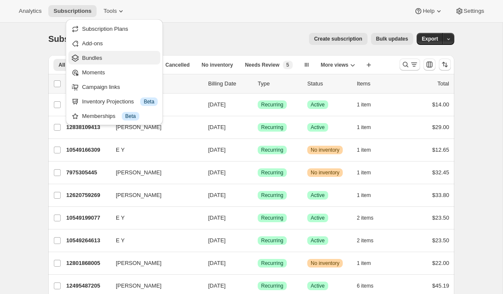
click at [118, 60] on span "Bundles" at bounding box center [120, 58] width 76 height 9
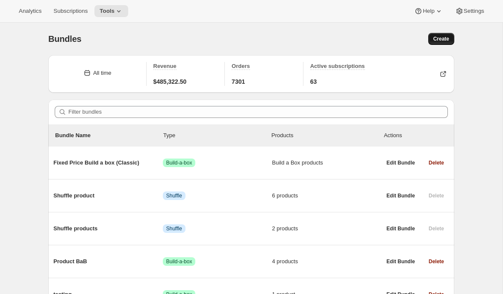
click at [439, 37] on span "Create" at bounding box center [441, 38] width 16 height 7
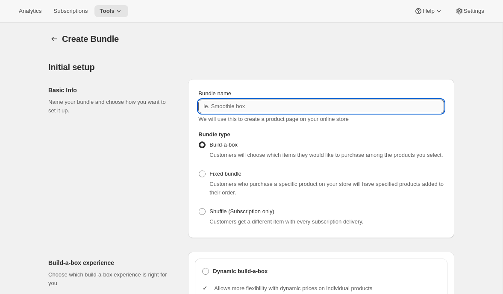
click at [254, 111] on input "Bundle name" at bounding box center [321, 107] width 246 height 14
type input "Firestone Shuffle Test 2"
click at [214, 215] on span "Shuffle (Subscription only)" at bounding box center [241, 211] width 65 height 6
click at [199, 209] on input "Shuffle (Subscription only)" at bounding box center [199, 208] width 0 height 0
radio input "true"
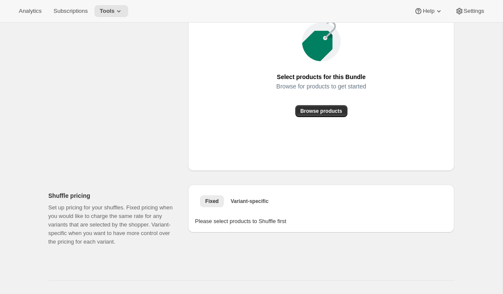
scroll to position [442, 0]
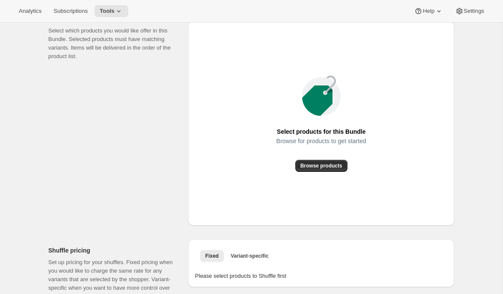
click at [313, 181] on div "Select products for this Bundle Browse for products to get started Browse produ…" at bounding box center [321, 123] width 253 height 191
click at [312, 169] on span "Browse products" at bounding box center [322, 165] width 42 height 7
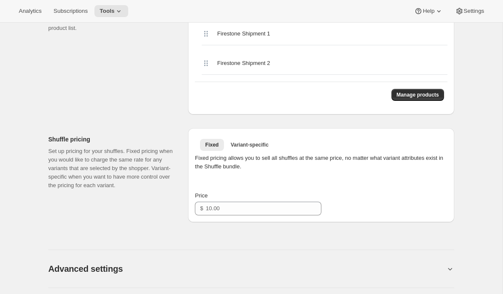
scroll to position [558, 0]
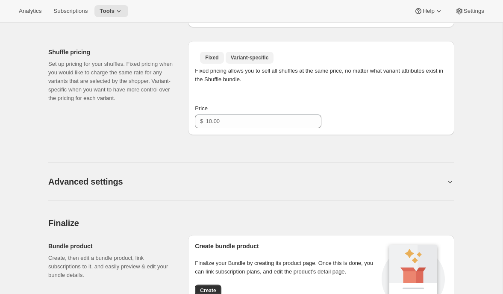
click at [245, 61] on span "Variant-specific" at bounding box center [250, 57] width 38 height 7
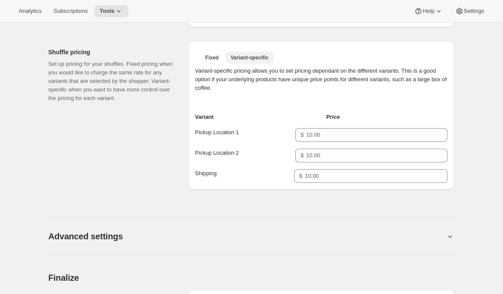
scroll to position [564, 0]
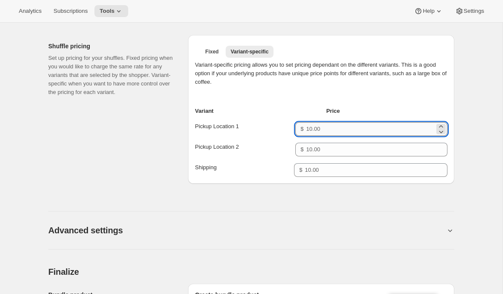
click at [322, 136] on input "Price for Pickup Location 1" at bounding box center [371, 129] width 128 height 14
type input "10"
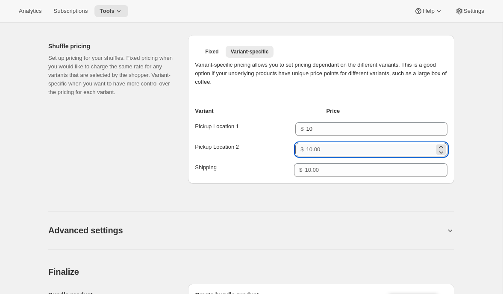
click at [316, 156] on input "Price for Pickup Location 2" at bounding box center [371, 150] width 128 height 14
type input "10"
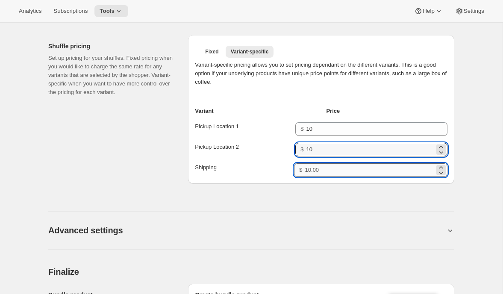
click at [313, 177] on input "Price for Shipping" at bounding box center [370, 170] width 130 height 14
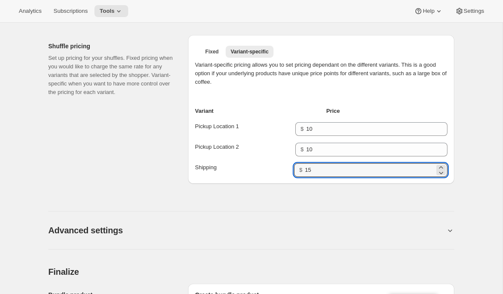
type input "15"
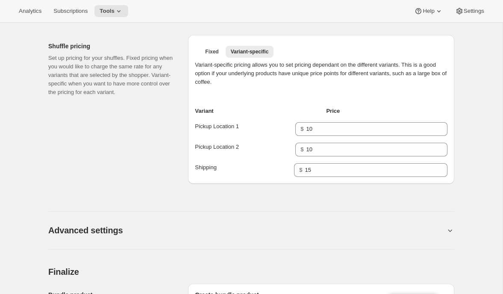
click at [362, 208] on div "Advanced settings" at bounding box center [251, 220] width 406 height 59
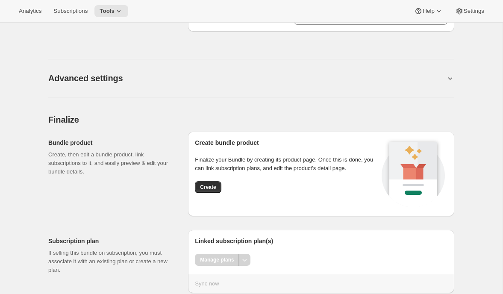
scroll to position [749, 0]
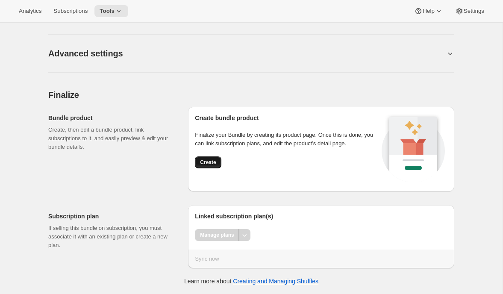
click at [211, 159] on span "Create" at bounding box center [208, 162] width 16 height 7
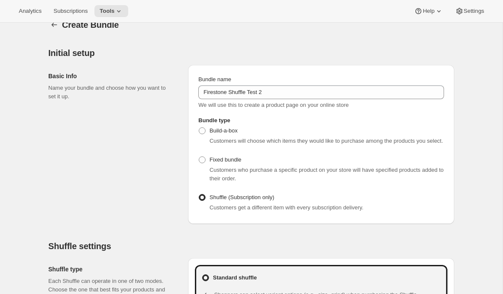
scroll to position [0, 0]
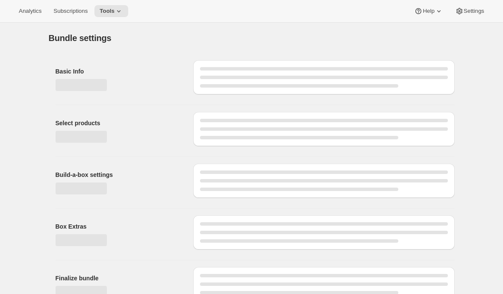
type input "10.00"
type input "15.00"
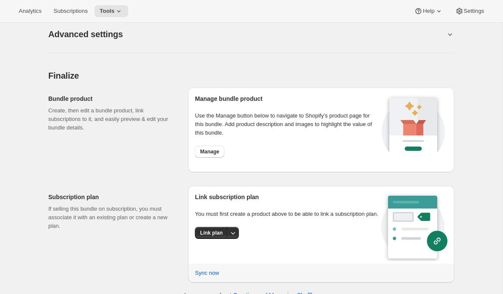
scroll to position [713, 0]
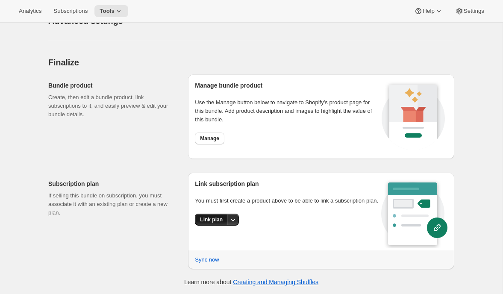
click at [213, 223] on span "Link plan" at bounding box center [211, 219] width 23 height 7
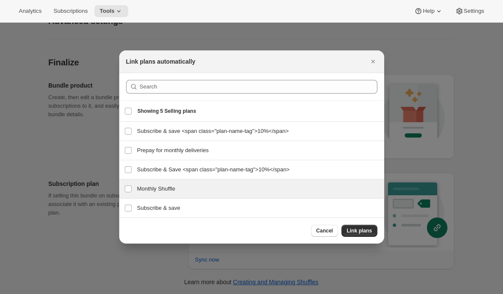
click at [169, 188] on h3 "Monthly Shuffle" at bounding box center [258, 189] width 242 height 9
checkbox input "true"
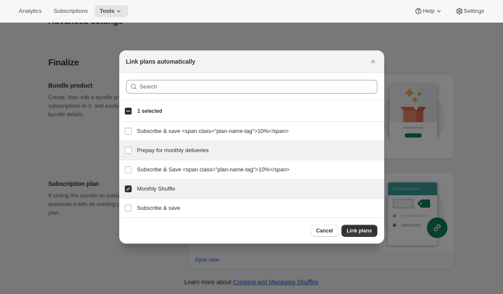
click at [208, 152] on h3 "Prepay for monthly deliveries" at bounding box center [258, 150] width 242 height 9
checkbox input "true"
click at [351, 230] on span "Link plans" at bounding box center [359, 230] width 25 height 7
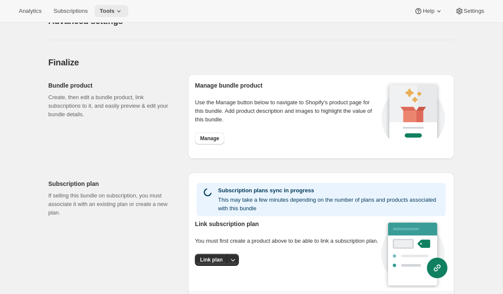
click at [108, 13] on span "Tools" at bounding box center [107, 11] width 15 height 7
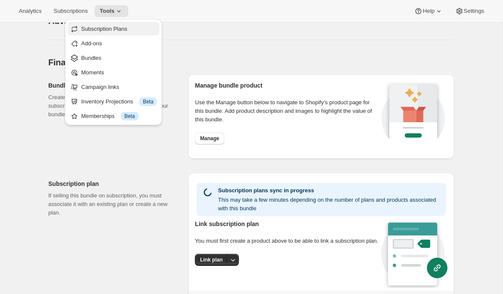
click at [113, 28] on span "Subscription Plans" at bounding box center [104, 29] width 46 height 6
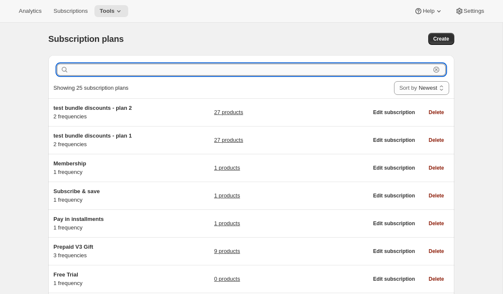
click at [212, 68] on input "text" at bounding box center [251, 70] width 360 height 12
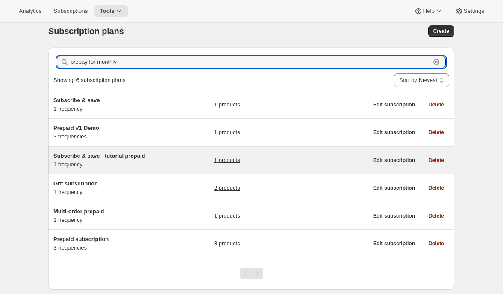
scroll to position [8, 0]
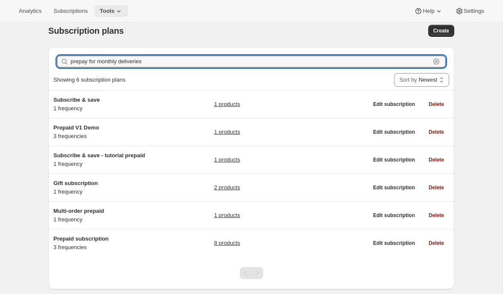
type input "prepay for monthly deliveries"
click at [119, 12] on icon at bounding box center [119, 11] width 9 height 9
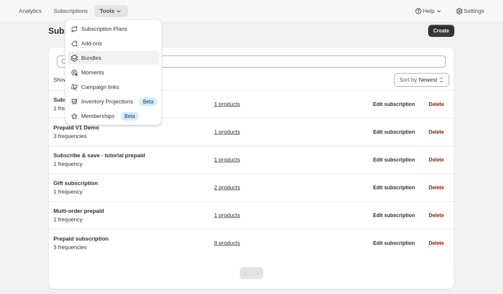
click at [110, 58] on span "Bundles" at bounding box center [119, 58] width 76 height 9
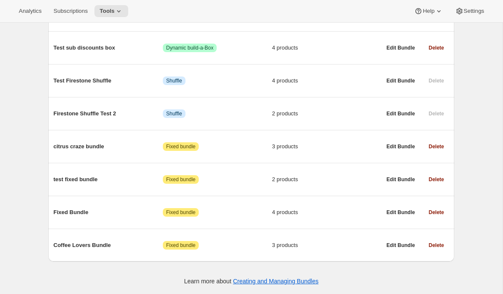
scroll to position [1802, 0]
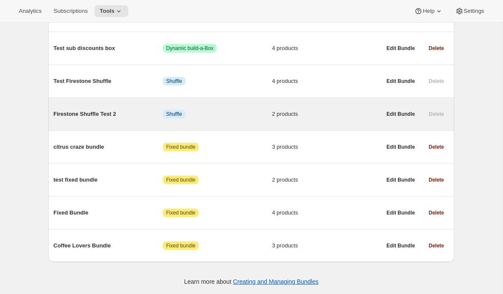
click at [99, 125] on div "Firestone Shuffle Test 2 Info Shuffle 2 products" at bounding box center [217, 114] width 328 height 22
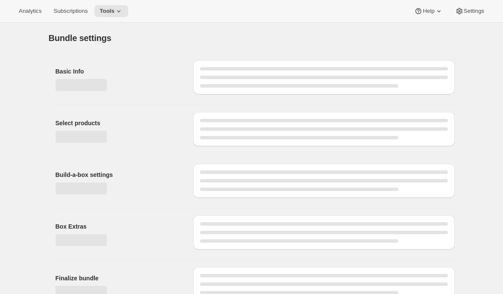
type input "Firestone Shuffle Test 2"
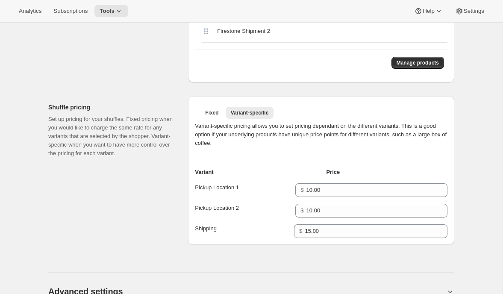
scroll to position [761, 0]
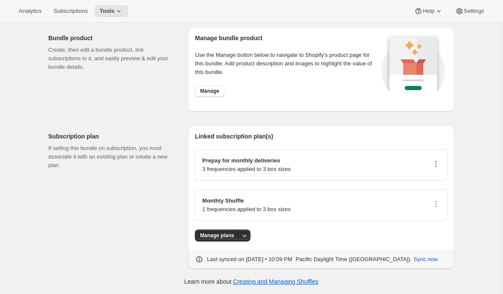
click at [437, 166] on icon "button" at bounding box center [436, 163] width 9 height 9
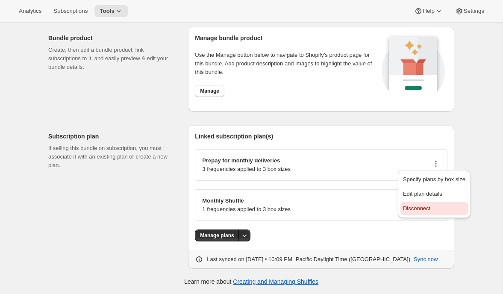
click at [415, 207] on span "Disconnect" at bounding box center [416, 208] width 27 height 6
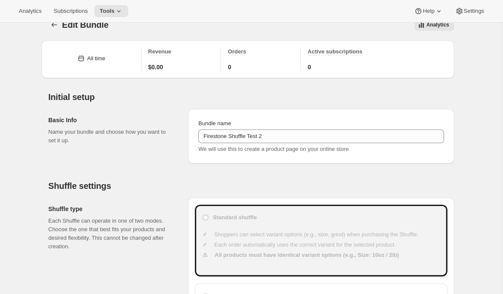
scroll to position [720, 0]
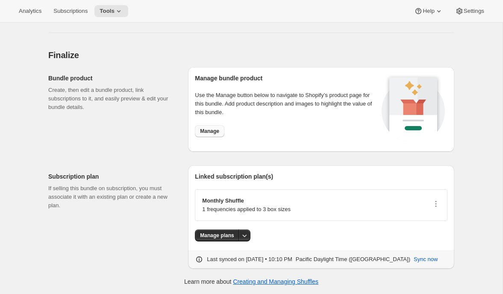
click at [212, 127] on button "Manage" at bounding box center [209, 131] width 29 height 12
click at [115, 12] on span "Tools" at bounding box center [107, 11] width 15 height 7
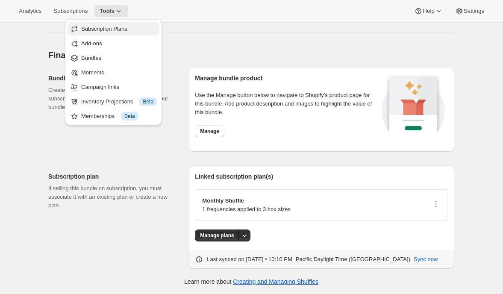
click at [118, 25] on span "Subscription Plans" at bounding box center [119, 29] width 76 height 9
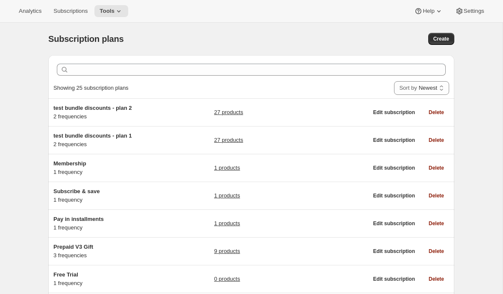
click at [438, 47] on div "Subscription plans. This page is ready Subscription plans Create" at bounding box center [251, 39] width 406 height 32
click at [437, 38] on span "Create" at bounding box center [441, 38] width 16 height 7
select select "WEEK"
select select "MONTH"
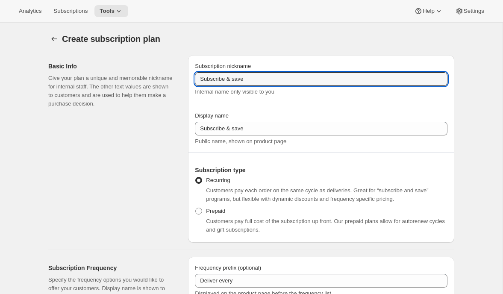
drag, startPoint x: 256, startPoint y: 83, endPoint x: 165, endPoint y: 82, distance: 91.1
click at [165, 82] on div "Basic Info Give your plan a unique and memorable nickname for internal staff. T…" at bounding box center [247, 145] width 413 height 195
type input "prepaid - firestone shuffle"
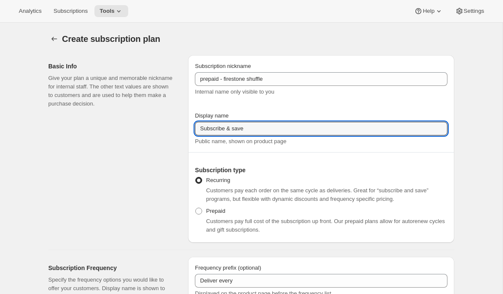
drag, startPoint x: 262, startPoint y: 131, endPoint x: 154, endPoint y: 130, distance: 107.7
click at [154, 130] on div "Basic Info Give your plan a unique and memorable nickname for internal staff. T…" at bounding box center [247, 145] width 413 height 195
type input "Prepya"
type input "Subscribe & save"
drag, startPoint x: 234, startPoint y: 128, endPoint x: 171, endPoint y: 127, distance: 62.8
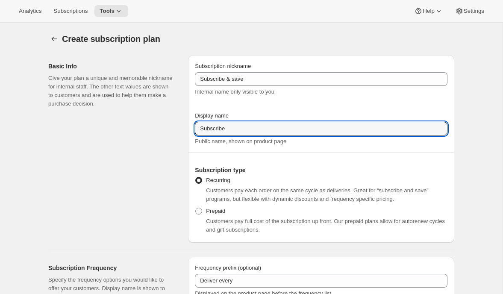
click at [171, 127] on div "Basic Info Give your plan a unique and memorable nickname for internal staff. T…" at bounding box center [247, 145] width 413 height 195
type input "Prepay Firestone"
click at [100, 183] on div "Basic Info Give your plan a unique and memorable nickname for internal staff. T…" at bounding box center [114, 149] width 133 height 188
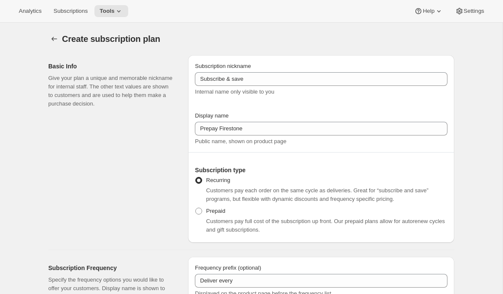
click at [214, 204] on div "Recurring Customers pay each order on the same cycle as deliveries. Great for “…" at bounding box center [321, 189] width 253 height 31
click at [214, 209] on span "Prepaid" at bounding box center [215, 211] width 19 height 6
click at [196, 208] on input "Prepaid" at bounding box center [195, 208] width 0 height 0
radio input "true"
select select "MONTH"
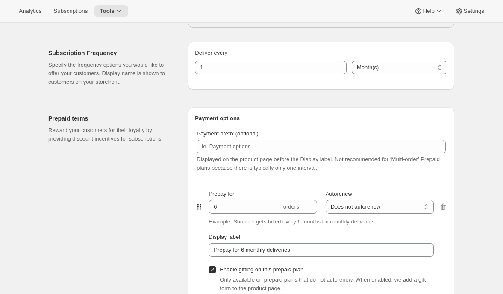
scroll to position [348, 0]
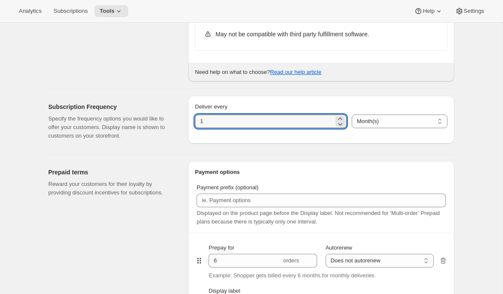
drag, startPoint x: 230, startPoint y: 118, endPoint x: 159, endPoint y: 115, distance: 71.5
click at [159, 115] on div "Subscription Frequency Specify the frequency options you would like to offer yo…" at bounding box center [247, 118] width 413 height 58
type input "3"
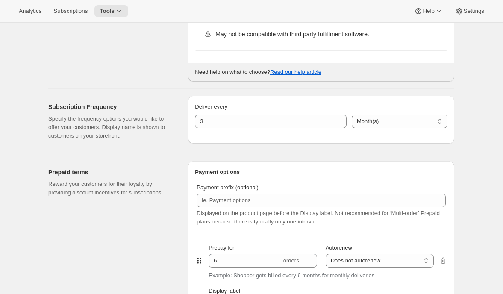
click at [156, 187] on p "Reward your customers for their loyalty by providing discount incentives for su…" at bounding box center [111, 188] width 126 height 17
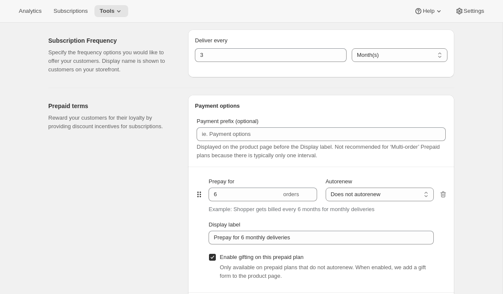
scroll to position [469, 0]
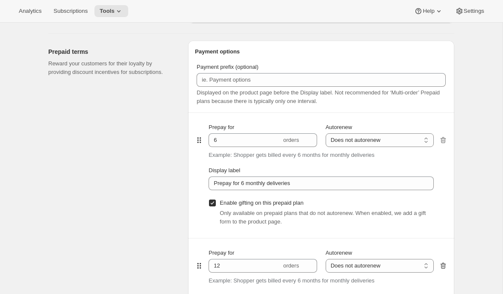
click at [442, 264] on icon "button" at bounding box center [444, 266] width 6 height 6
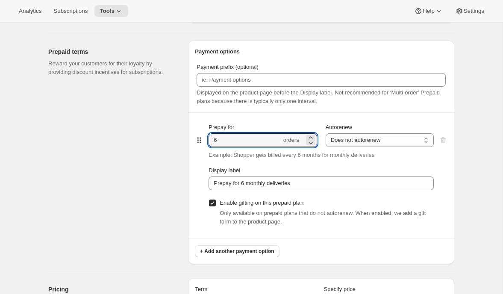
drag, startPoint x: 229, startPoint y: 137, endPoint x: 187, endPoint y: 137, distance: 42.3
click at [181, 137] on div "Prepaid terms Reward your customers for their loyalty by providing discount inc…" at bounding box center [247, 149] width 413 height 230
type input "4"
click at [368, 144] on select "Does not autorenew Renews after prepaid period" at bounding box center [380, 140] width 108 height 14
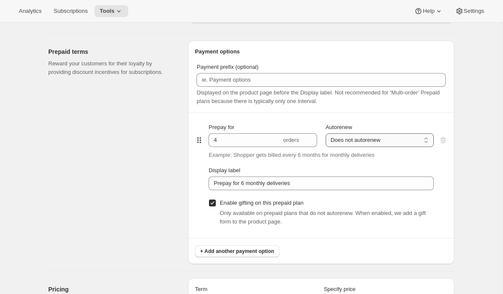
select select "ENABLED"
click at [326, 133] on select "Does not autorenew Renews after prepaid period" at bounding box center [380, 140] width 108 height 14
type input "Prepay for 6 monthly deliveries, Autorenews"
checkbox input "false"
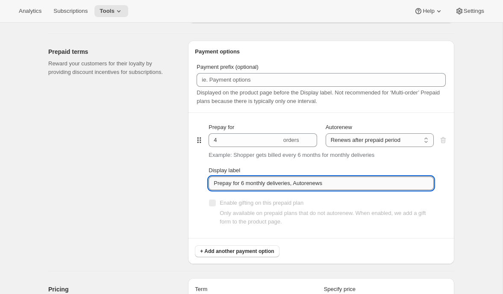
click at [245, 185] on input "Prepay for 6 monthly deliveries, Autorenews" at bounding box center [321, 184] width 225 height 14
drag, startPoint x: 347, startPoint y: 186, endPoint x: 106, endPoint y: 179, distance: 241.6
click at [106, 179] on div "Prepaid terms Reward your customers for their loyalty by providing discount inc…" at bounding box center [247, 149] width 413 height 230
click at [244, 183] on input "Prepay for 6 monthly deliveries, Autorenews" at bounding box center [321, 184] width 225 height 14
drag, startPoint x: 267, startPoint y: 185, endPoint x: 241, endPoint y: 186, distance: 26.5
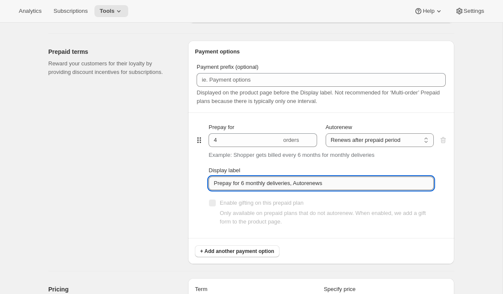
click at [241, 186] on input "Prepay for 6 monthly deliveries, Autorenews" at bounding box center [321, 184] width 225 height 14
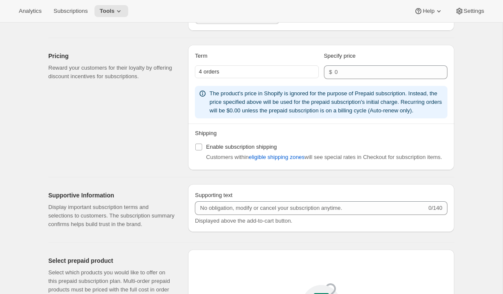
scroll to position [677, 0]
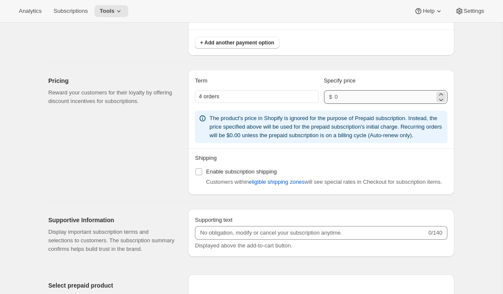
type input "Prepay for 4 quarterly deliveries, Autorenews"
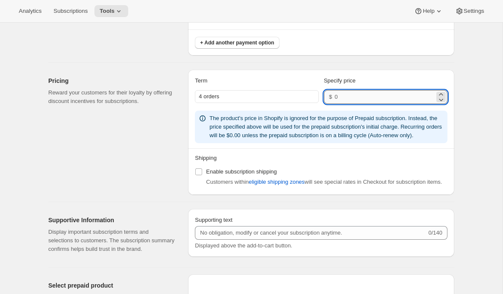
click at [345, 95] on input "number" at bounding box center [385, 97] width 100 height 14
type input "50"
click at [167, 156] on div "Pricing Reward your customers for their loyalty by offering discount incentives…" at bounding box center [114, 132] width 133 height 125
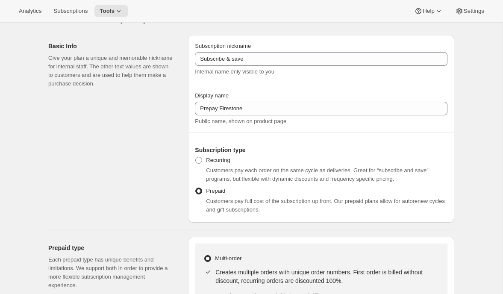
scroll to position [17, 0]
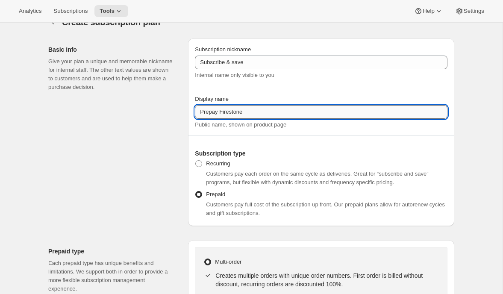
click at [218, 112] on input "Prepay Firestone" at bounding box center [321, 112] width 253 height 14
click at [247, 114] on input "Prepay Firestone" at bounding box center [321, 112] width 253 height 14
type input "Prepay Firestone Pickup"
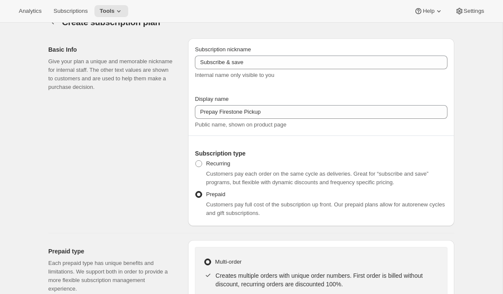
click at [162, 138] on div "Basic Info Give your plan a unique and memorable nickname for internal staff. T…" at bounding box center [114, 132] width 133 height 188
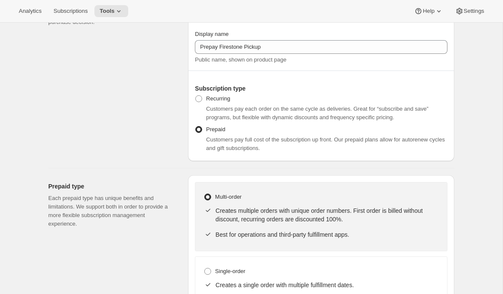
scroll to position [0, 0]
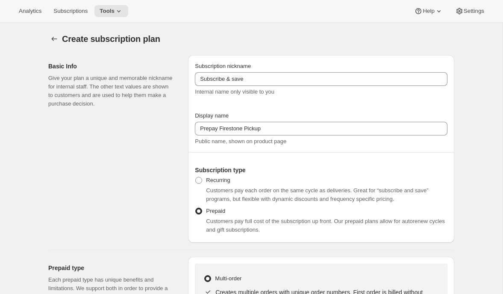
click at [100, 171] on div "Basic Info Give your plan a unique and memorable nickname for internal staff. T…" at bounding box center [114, 149] width 133 height 188
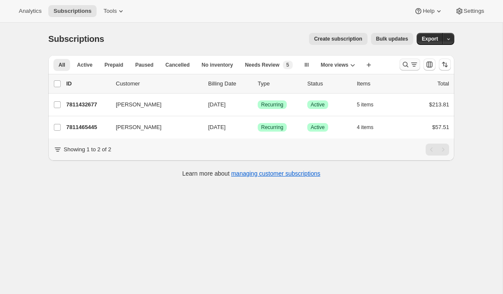
click at [405, 61] on icon "Search and filter results" at bounding box center [405, 64] width 9 height 9
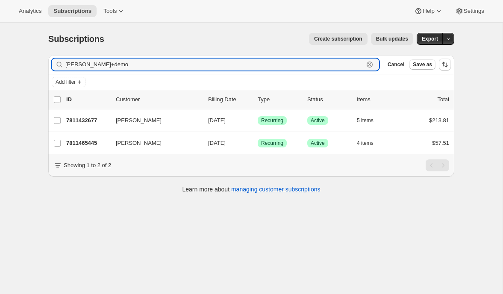
drag, startPoint x: 101, startPoint y: 65, endPoint x: 31, endPoint y: 61, distance: 70.6
click at [31, 61] on div "Subscriptions. This page is ready Subscriptions Create subscription Bulk update…" at bounding box center [251, 170] width 503 height 294
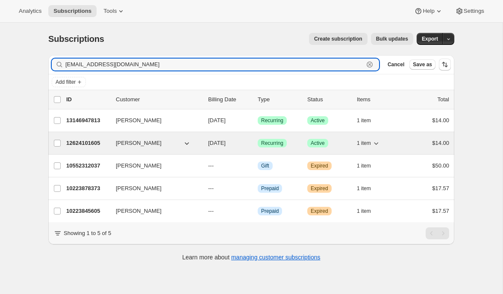
type input "emilymyang@gmail.com"
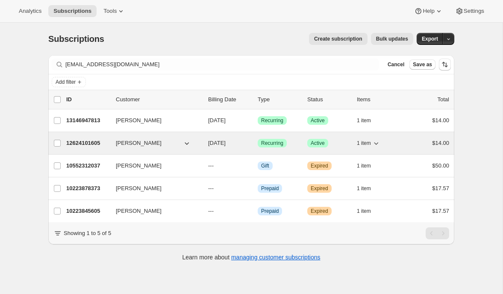
click at [377, 142] on icon "button" at bounding box center [376, 143] width 9 height 9
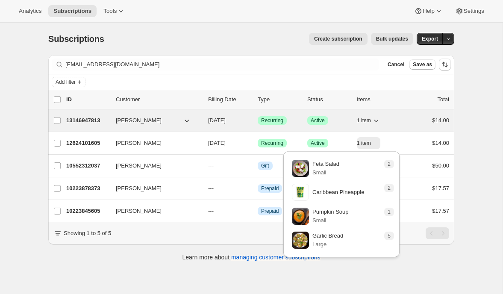
click at [380, 115] on button "1 item" at bounding box center [369, 121] width 24 height 12
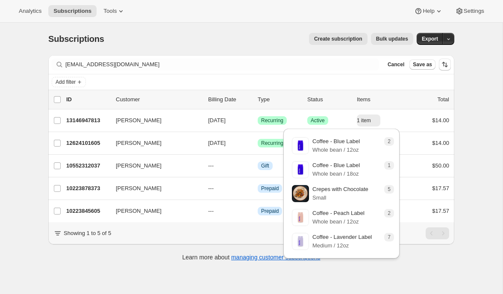
click at [478, 108] on div "Subscriptions. This page is ready Subscriptions Create subscription Bulk update…" at bounding box center [251, 170] width 503 height 294
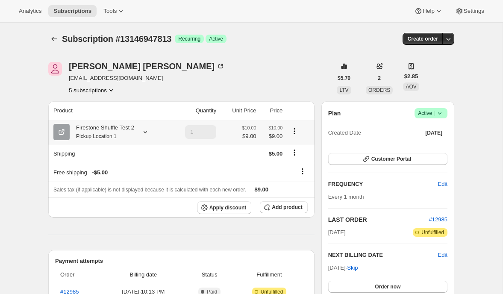
click at [149, 132] on icon at bounding box center [145, 132] width 9 height 9
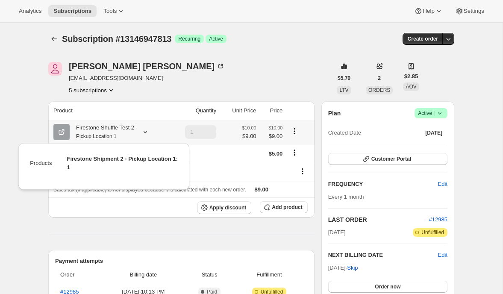
click at [149, 132] on icon at bounding box center [145, 132] width 9 height 9
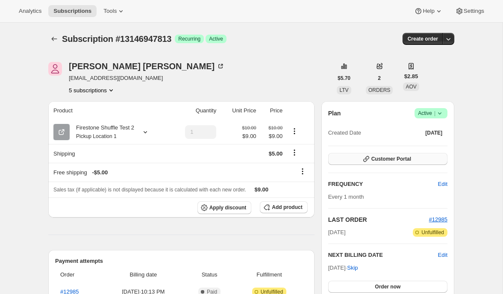
click at [366, 162] on icon "button" at bounding box center [366, 159] width 9 height 9
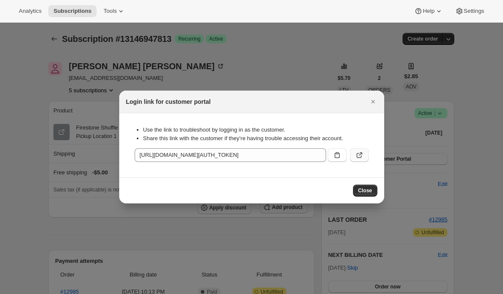
click at [358, 156] on icon ":r3k:" at bounding box center [359, 155] width 9 height 9
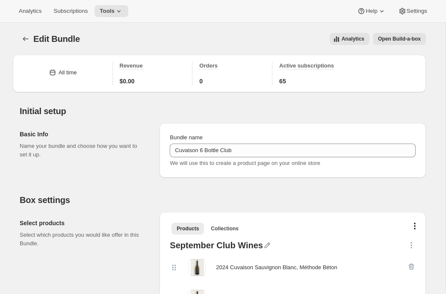
scroll to position [738, 0]
